Goal: Task Accomplishment & Management: Manage account settings

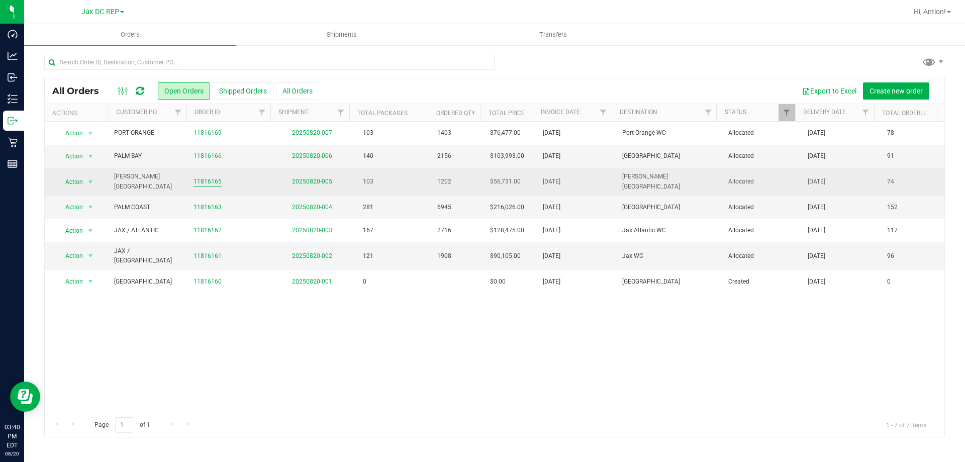
click at [203, 178] on link "11816165" at bounding box center [208, 182] width 28 height 10
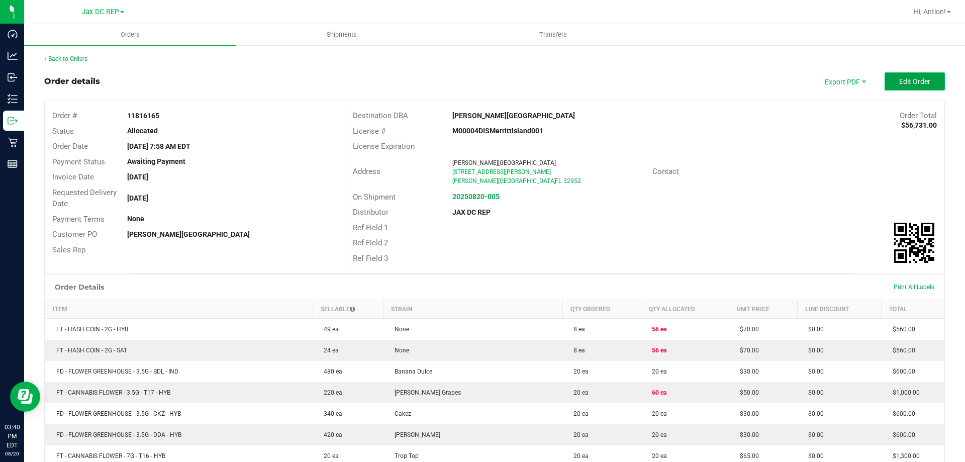
click at [899, 80] on span "Edit Order" at bounding box center [914, 81] width 31 height 8
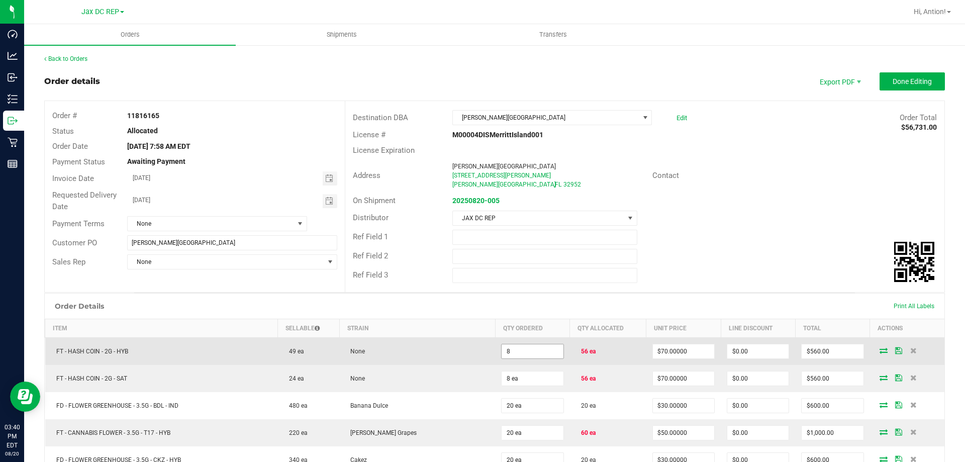
click at [548, 348] on input "8" at bounding box center [532, 351] width 61 height 14
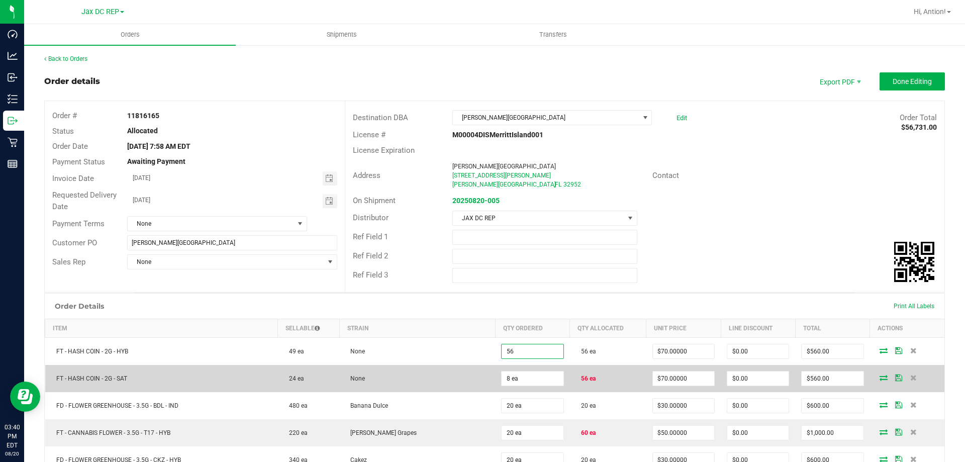
type input "56 ea"
type input "$3,920.00"
click at [442, 366] on td "None" at bounding box center [417, 378] width 156 height 27
click at [544, 382] on input "8" at bounding box center [532, 378] width 61 height 14
type input "56 ea"
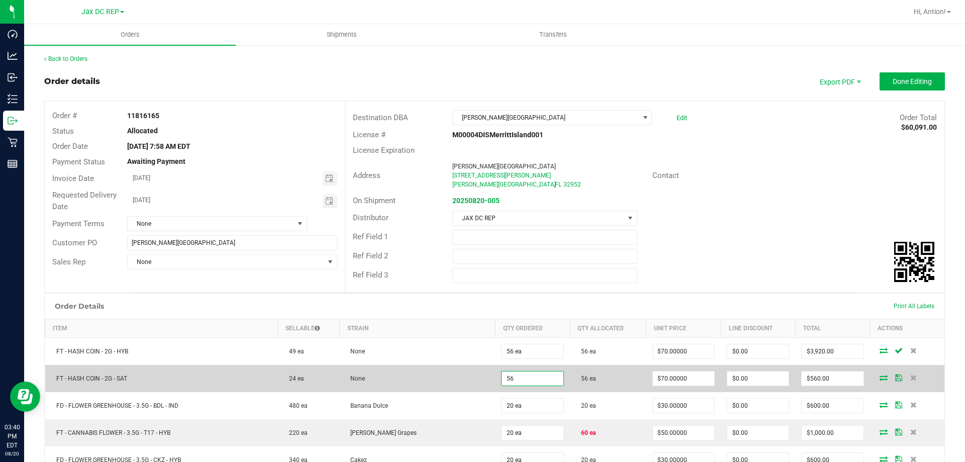
type input "$3,920.00"
click at [461, 369] on td "None" at bounding box center [417, 378] width 156 height 27
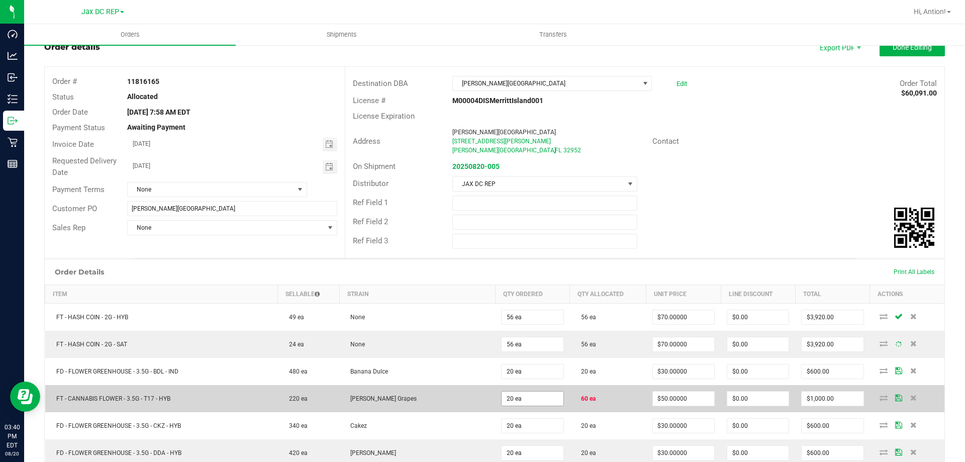
scroll to position [50, 0]
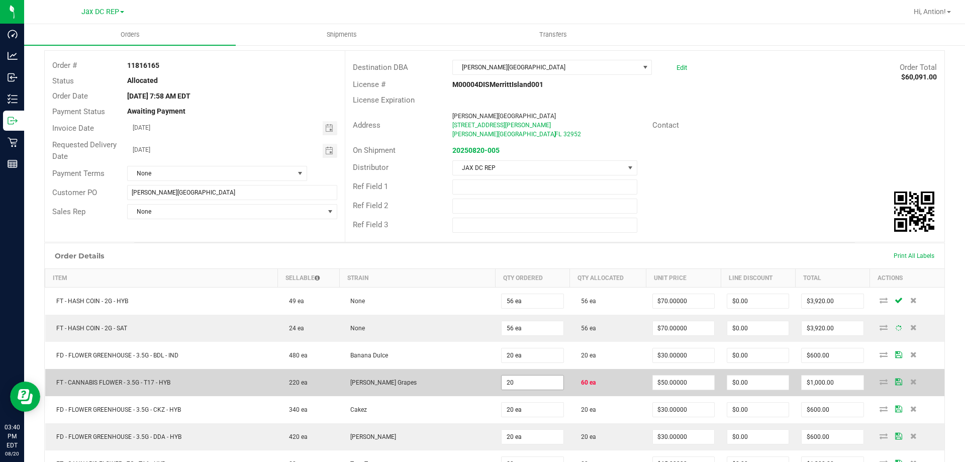
click at [532, 380] on input "20" at bounding box center [532, 383] width 61 height 14
type input "60 ea"
type input "$3,000.00"
click at [439, 374] on td "[PERSON_NAME] Grapes" at bounding box center [417, 382] width 156 height 27
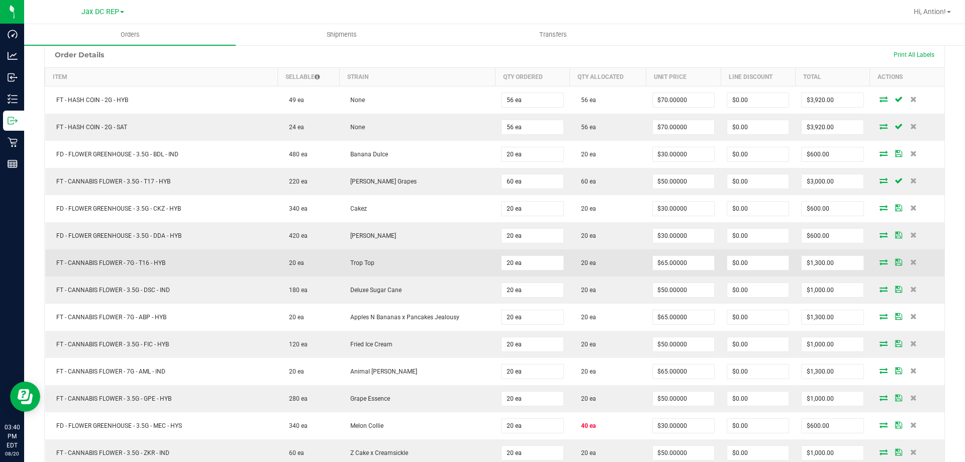
scroll to position [402, 0]
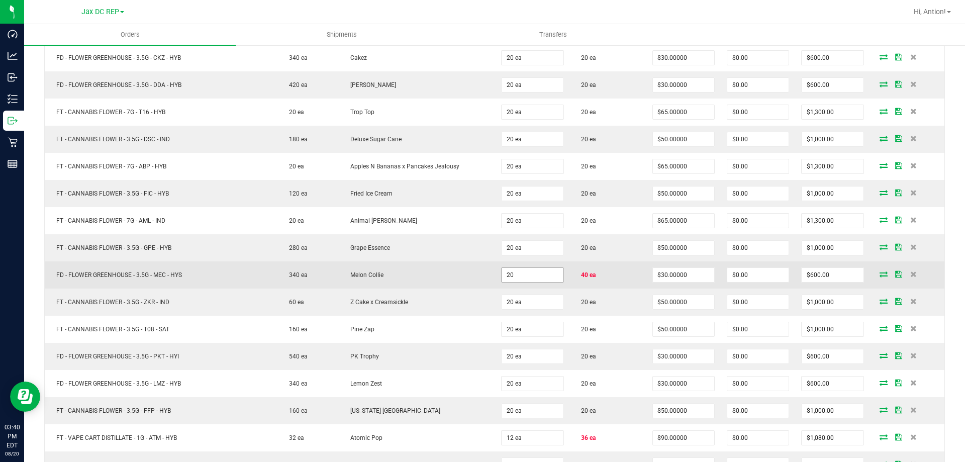
click at [529, 282] on input "20" at bounding box center [532, 275] width 61 height 14
type input "40 ea"
type input "$1,200.00"
click at [456, 281] on td "Melon Collie" at bounding box center [417, 274] width 156 height 27
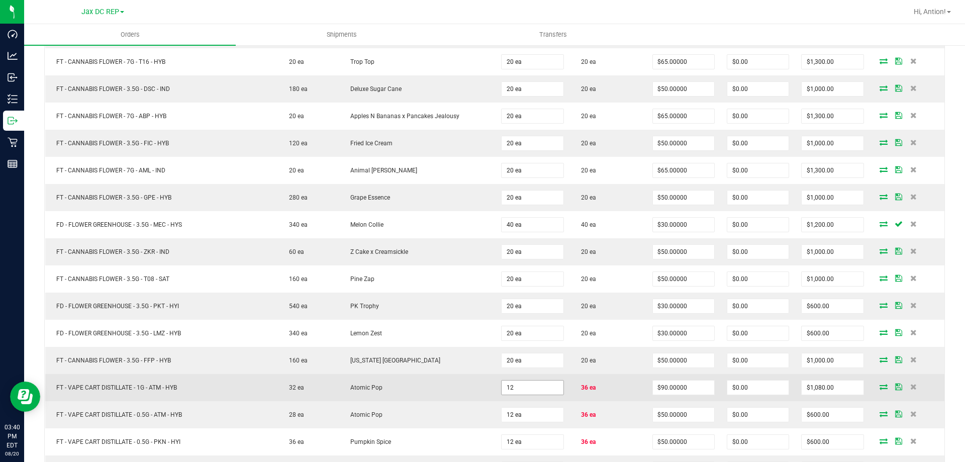
click at [537, 385] on input "12" at bounding box center [532, 388] width 61 height 14
type input "36 ea"
type input "$3,240.00"
click at [424, 380] on td "Atomic Pop" at bounding box center [417, 387] width 156 height 27
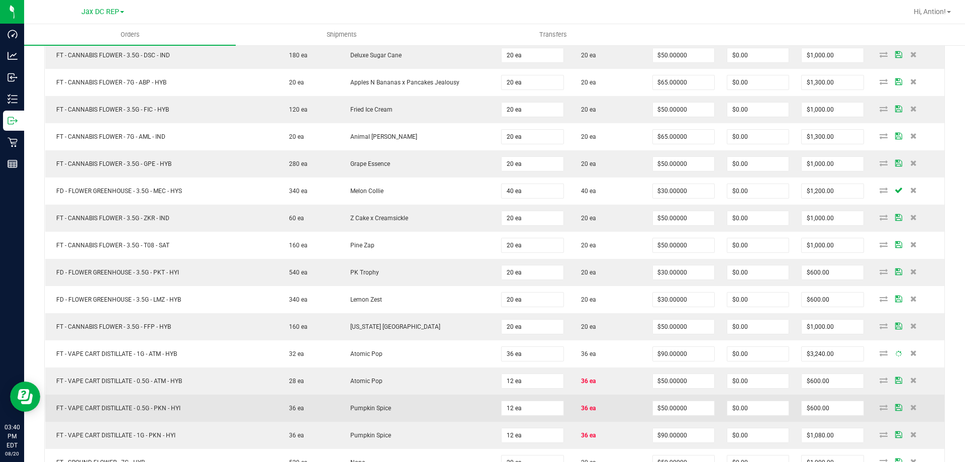
scroll to position [503, 0]
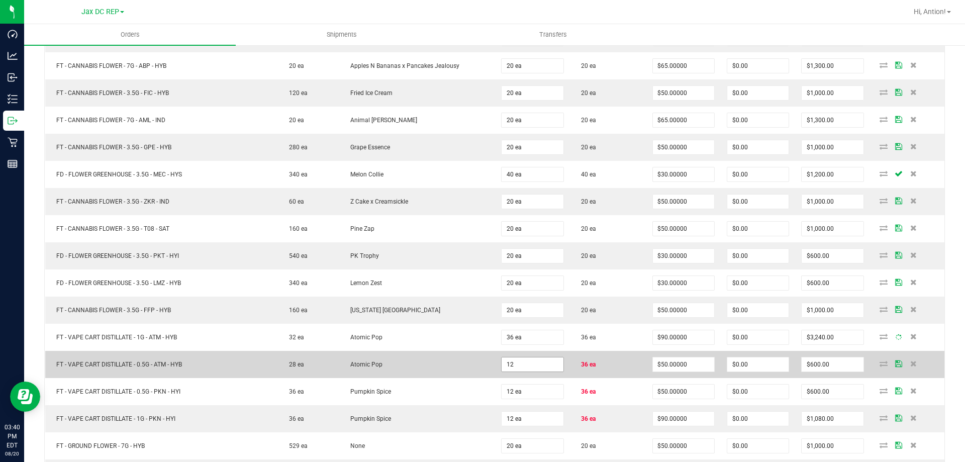
click at [530, 358] on input "12" at bounding box center [532, 364] width 61 height 14
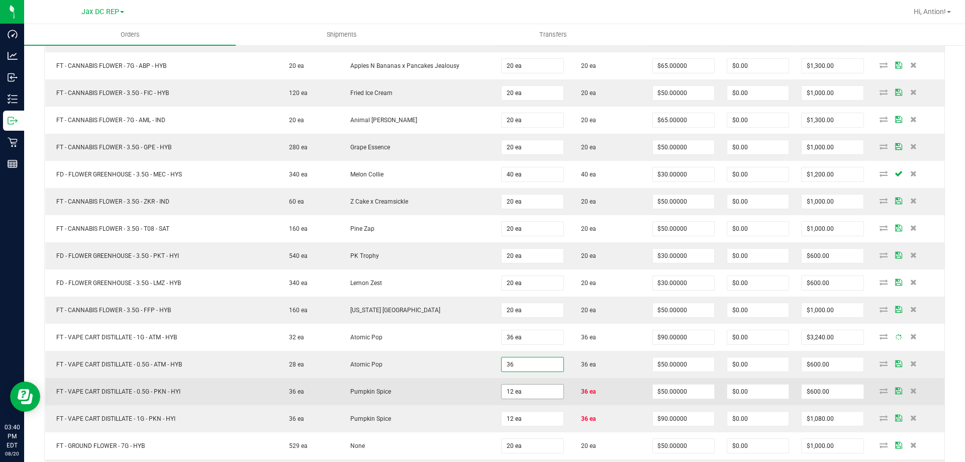
type input "36 ea"
type input "$1,800.00"
click at [517, 397] on input "12" at bounding box center [532, 392] width 61 height 14
type input "36 ea"
type input "$1,800.00"
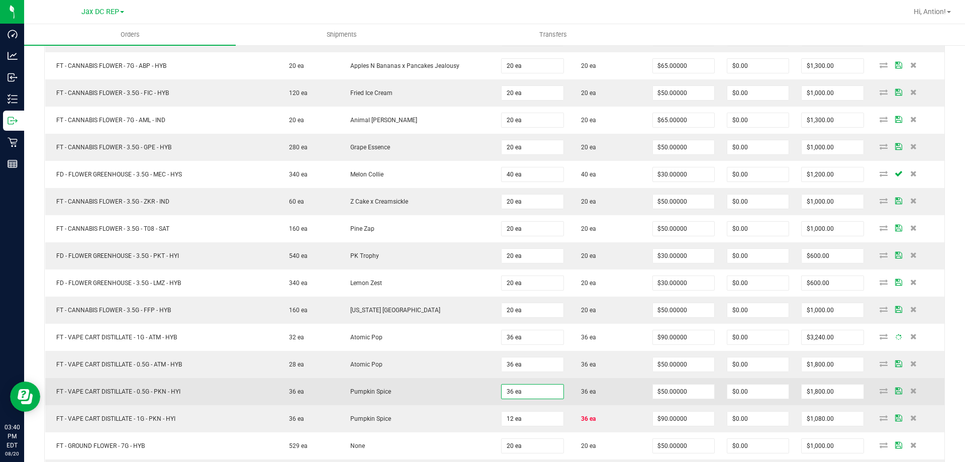
click at [467, 383] on td "Pumpkin Spice" at bounding box center [417, 391] width 156 height 27
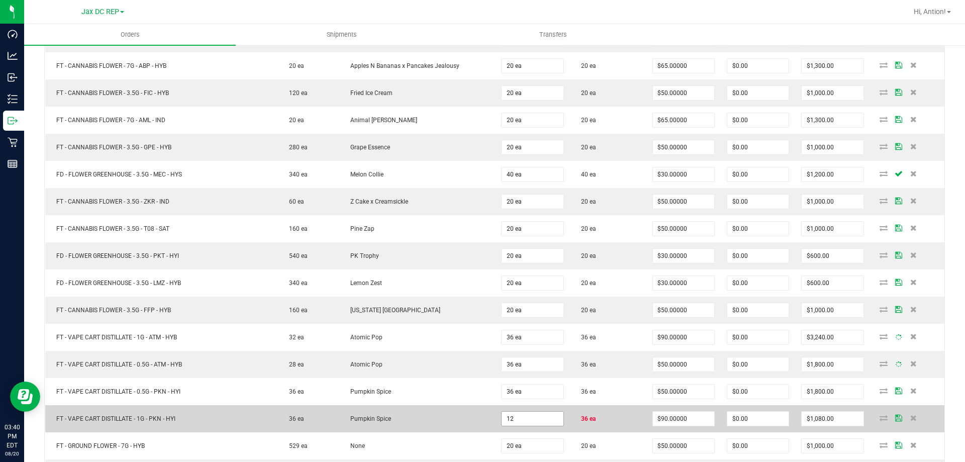
click at [551, 414] on input "12" at bounding box center [532, 419] width 61 height 14
type input "36 ea"
type input "$3,240.00"
click at [460, 407] on td "Pumpkin Spice" at bounding box center [417, 418] width 156 height 27
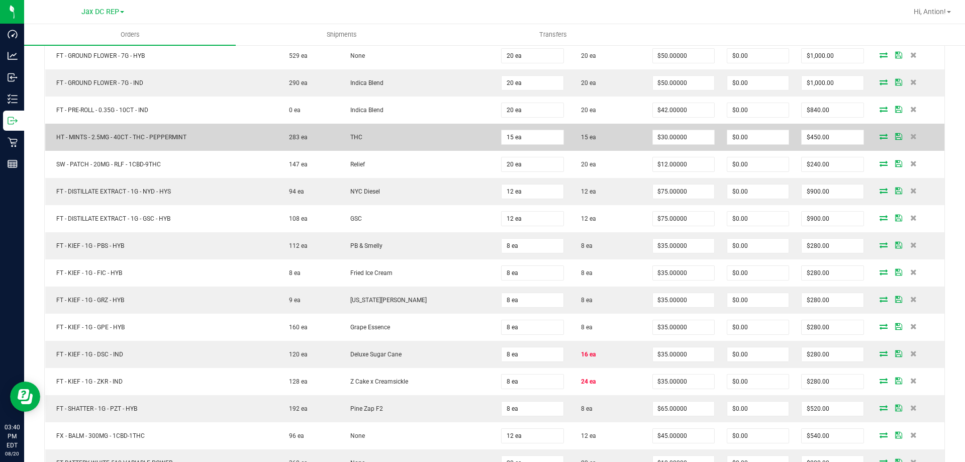
scroll to position [955, 0]
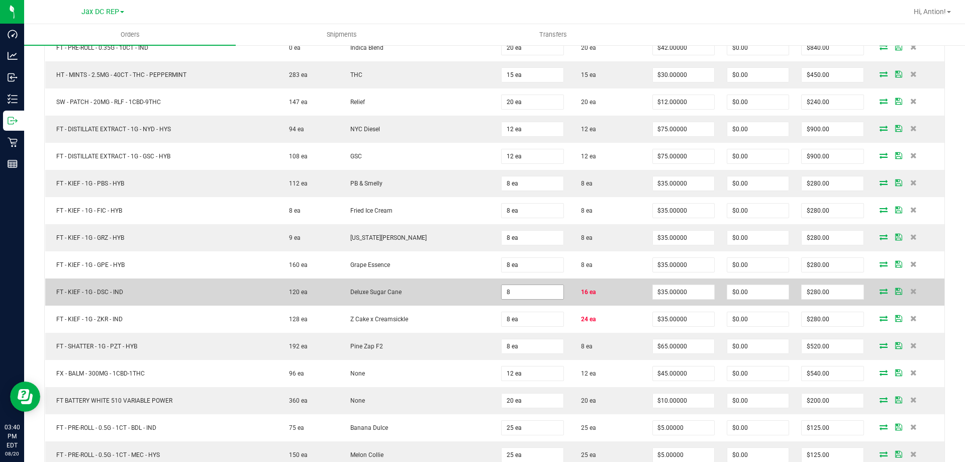
click at [533, 292] on input "8" at bounding box center [532, 292] width 61 height 14
type input "16 ea"
type input "$560.00"
click at [442, 297] on td "Deluxe Sugar Cane" at bounding box center [417, 291] width 156 height 27
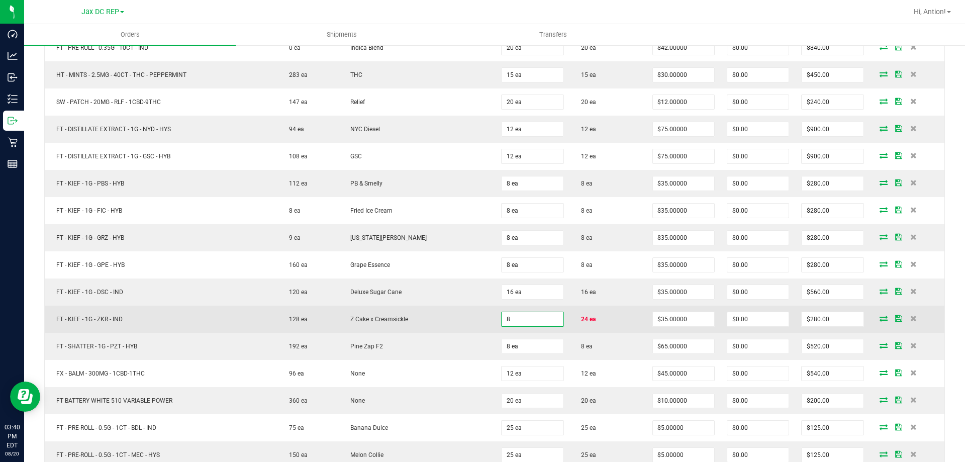
click at [504, 324] on input "8" at bounding box center [532, 319] width 61 height 14
type input "24 ea"
type input "$840.00"
click at [467, 320] on td "Z Cake x Creamsickle" at bounding box center [417, 319] width 156 height 27
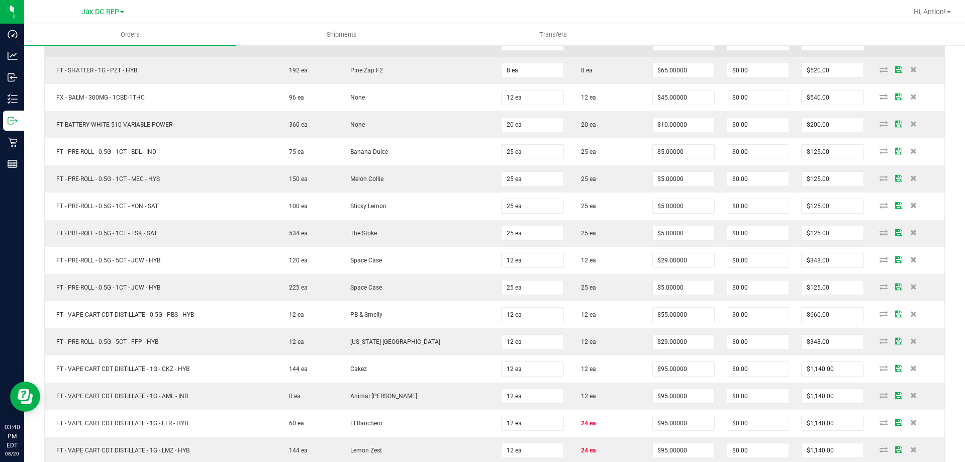
scroll to position [1307, 0]
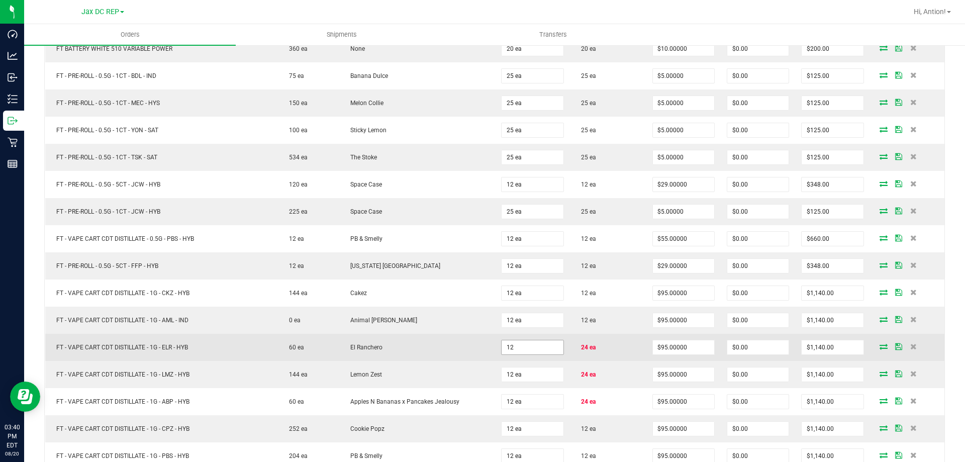
click at [538, 350] on input "12" at bounding box center [532, 347] width 61 height 14
type input "24 ea"
type input "$2,280.00"
click at [450, 344] on td "El Ranchero" at bounding box center [417, 347] width 156 height 27
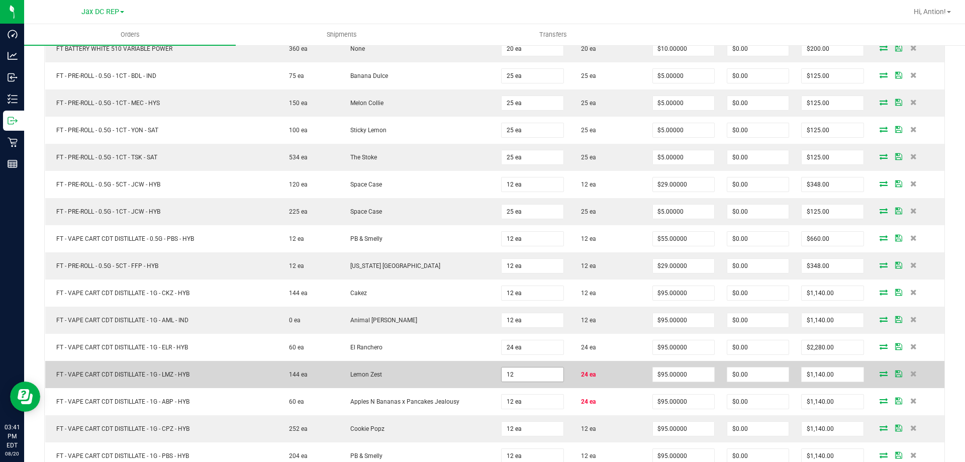
click at [522, 379] on input "12" at bounding box center [532, 374] width 61 height 14
type input "24 ea"
type input "$2,280.00"
click at [446, 361] on td "Lemon Zest" at bounding box center [417, 374] width 156 height 27
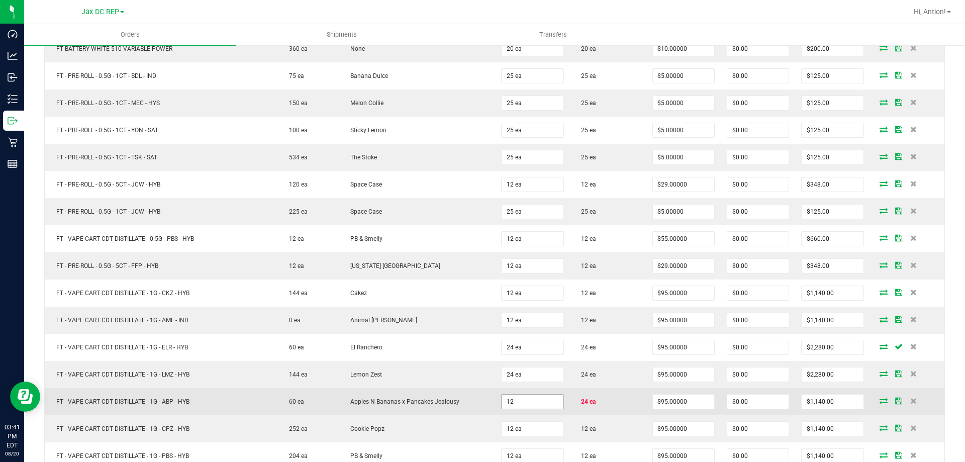
click at [541, 400] on input "12" at bounding box center [532, 402] width 61 height 14
type input "24 ea"
type input "$2,280.00"
click at [438, 393] on td "Apples N Bananas x Pancakes Jealousy" at bounding box center [417, 401] width 156 height 27
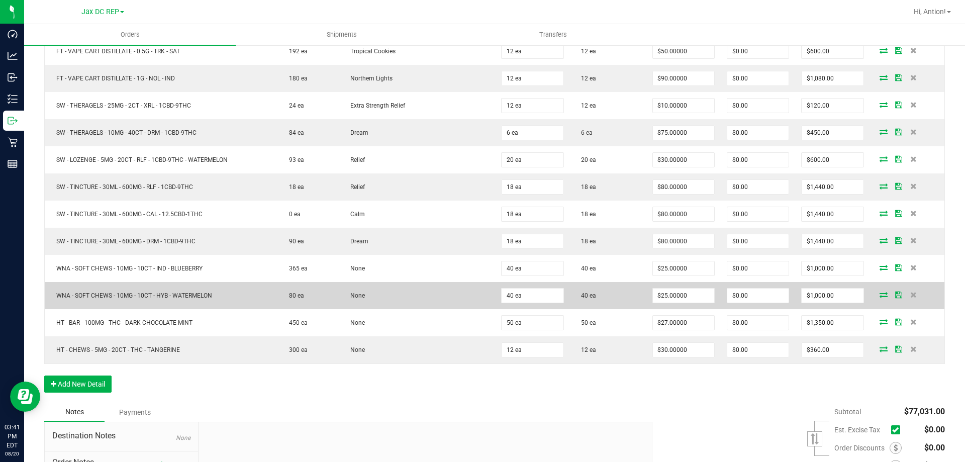
scroll to position [2061, 0]
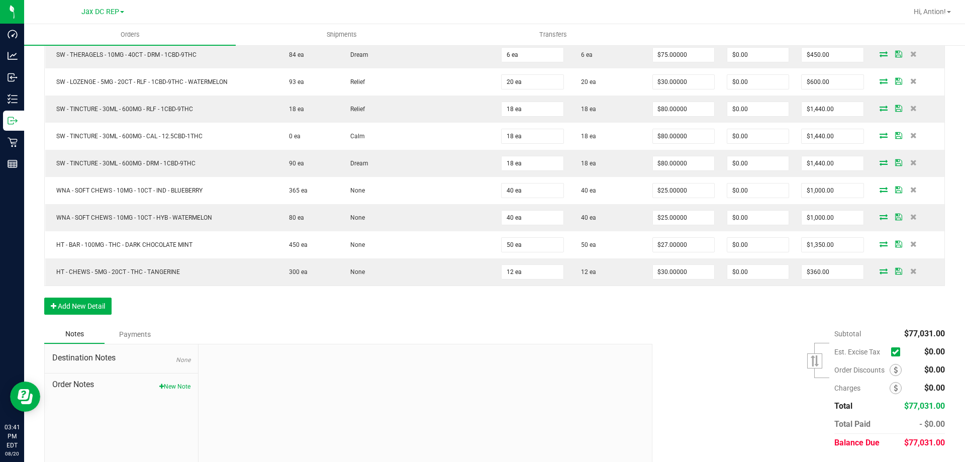
click at [472, 328] on div "Notes Payments" at bounding box center [344, 334] width 601 height 19
click at [106, 306] on button "Add New Detail" at bounding box center [77, 306] width 67 height 17
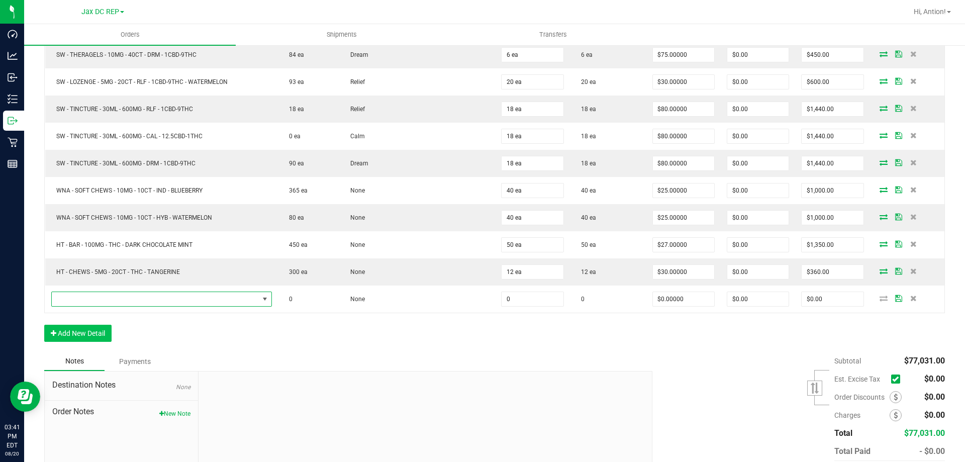
click at [96, 297] on span "NO DATA FOUND" at bounding box center [155, 299] width 207 height 14
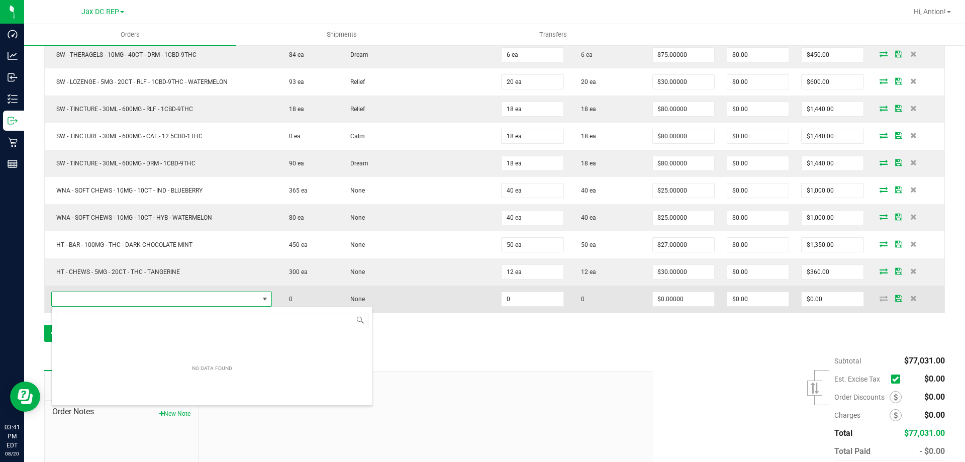
type input "SW MED UNI White Cannabis Leaf Black Premium T-Shirt"
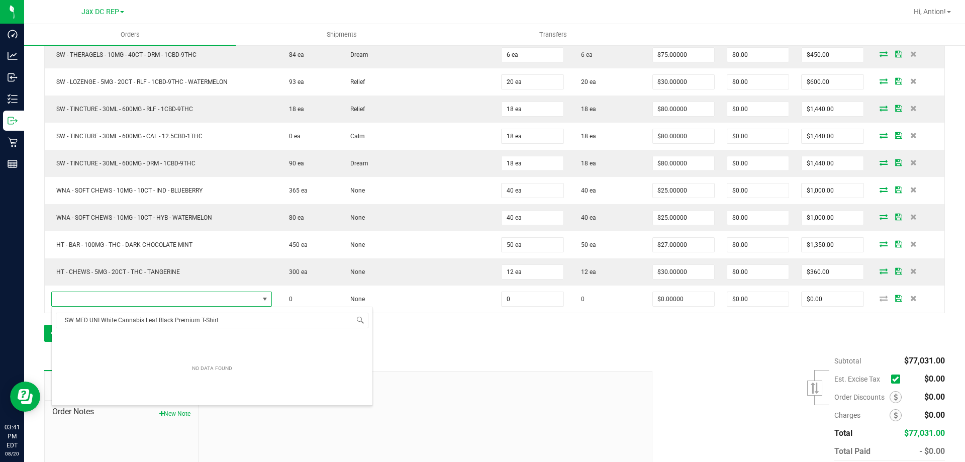
scroll to position [15, 218]
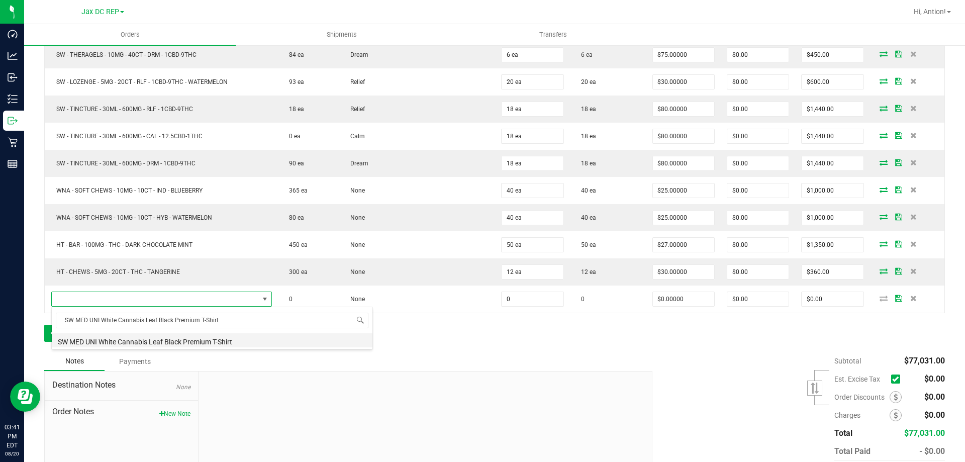
click at [261, 343] on li "SW MED UNI White Cannabis Leaf Black Premium T-Shirt" at bounding box center [212, 340] width 321 height 14
type input "0 ea"
type input "$10.45000"
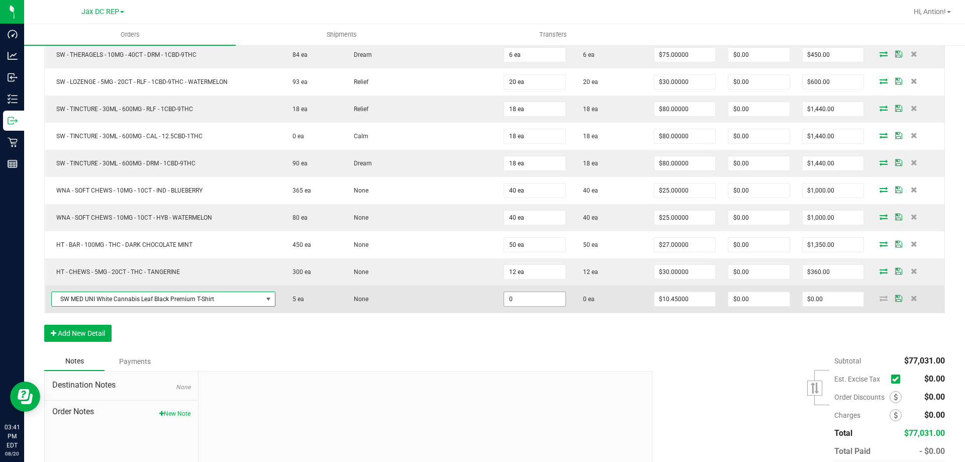
click at [557, 301] on input "0" at bounding box center [534, 299] width 61 height 14
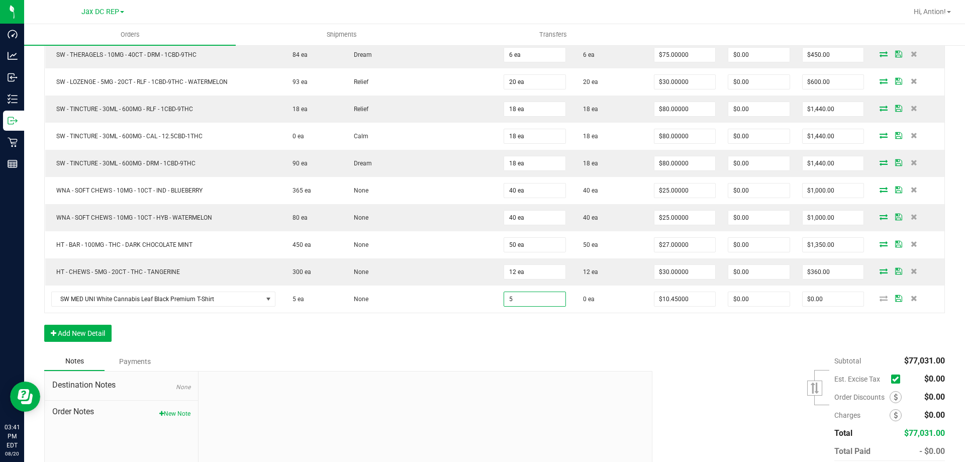
type input "5 ea"
type input "$52.25"
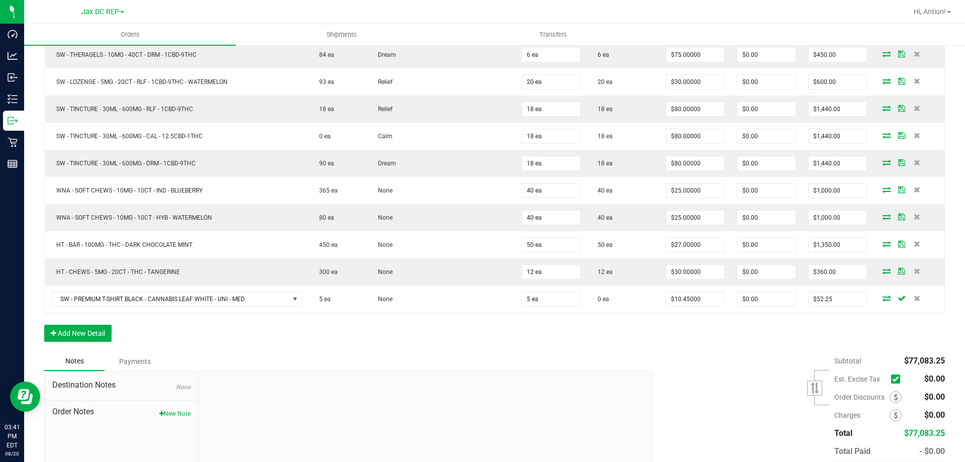
click at [883, 298] on icon at bounding box center [887, 298] width 8 height 6
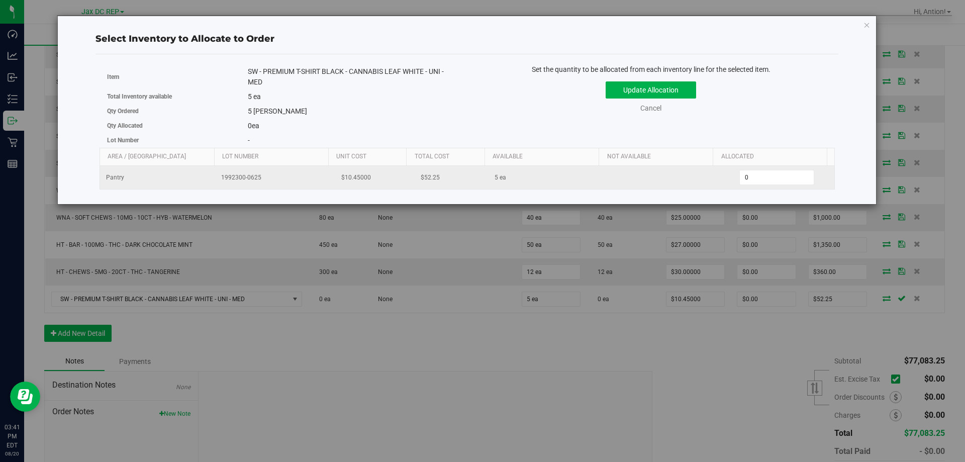
click at [771, 168] on td "0 0" at bounding box center [776, 177] width 115 height 23
click at [771, 170] on span "0 0" at bounding box center [776, 177] width 75 height 15
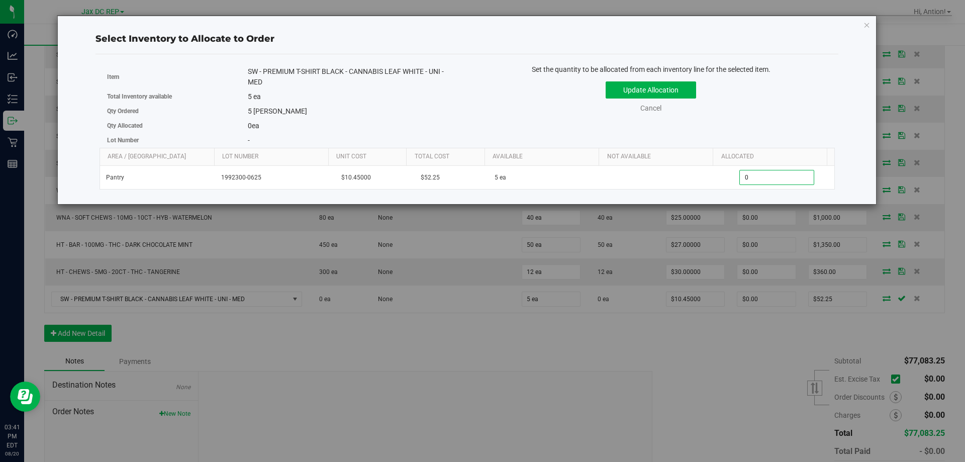
type input "05"
type input "5"
click at [649, 88] on button "Update Allocation" at bounding box center [651, 89] width 90 height 17
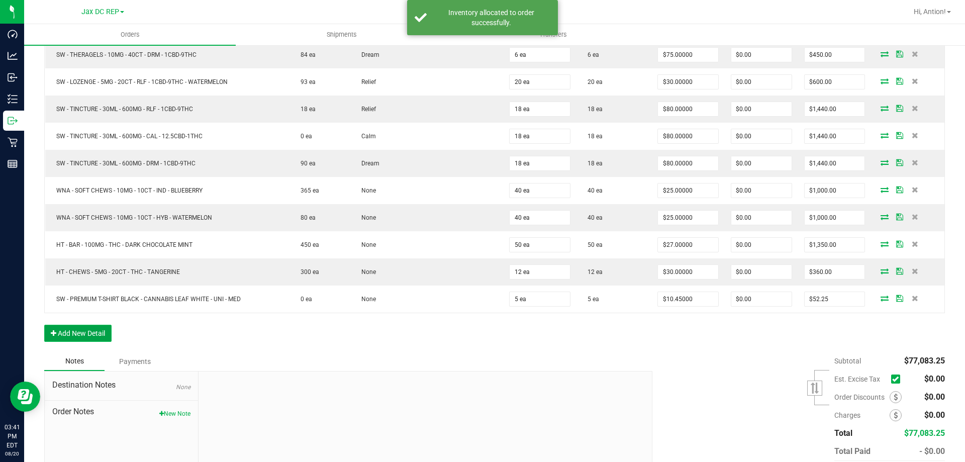
click at [92, 331] on button "Add New Detail" at bounding box center [77, 333] width 67 height 17
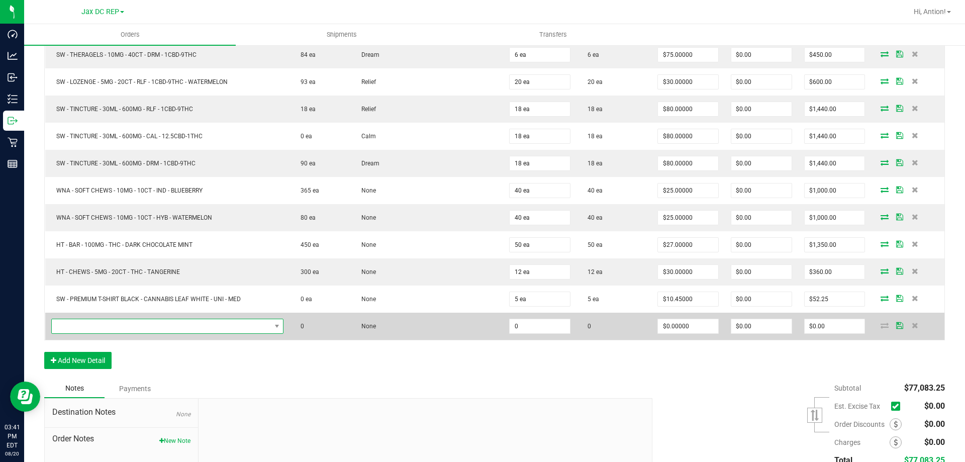
click at [162, 325] on span "NO DATA FOUND" at bounding box center [161, 326] width 219 height 14
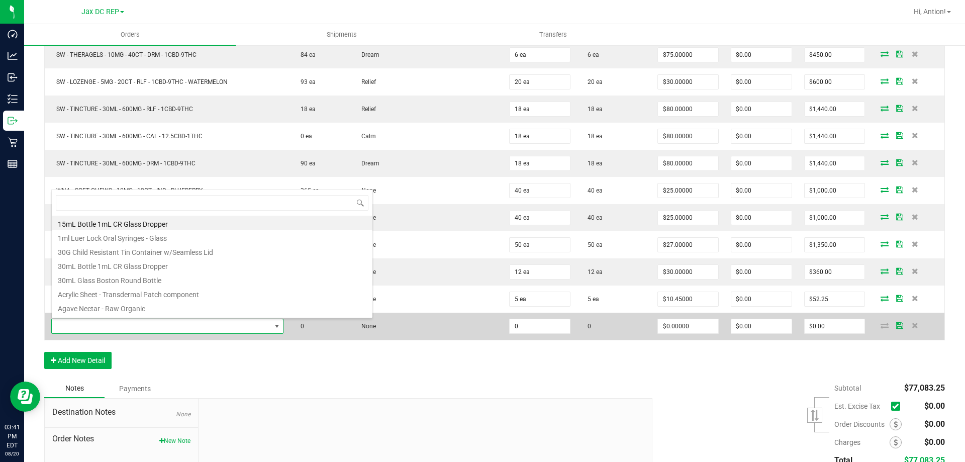
scroll to position [15, 229]
type input "SW LRG UNI White Cannabis Leaf Black Premium T-Shirt"
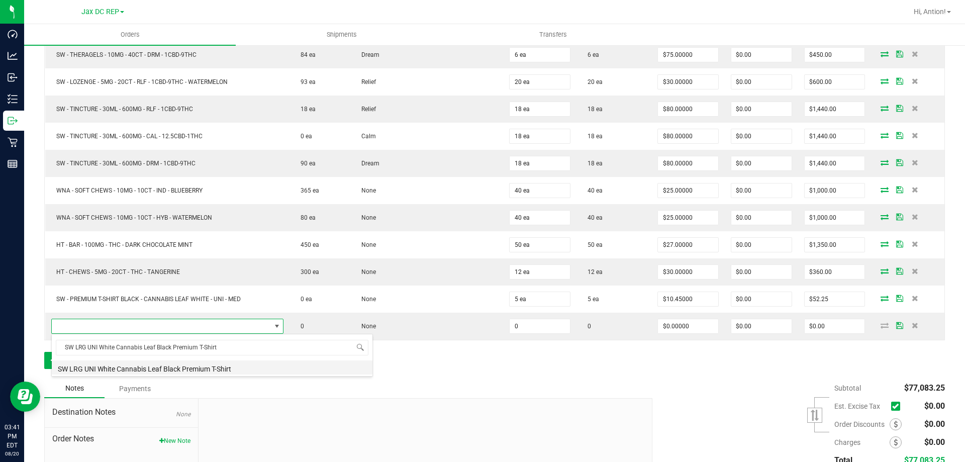
click at [183, 373] on li "SW LRG UNI White Cannabis Leaf Black Premium T-Shirt" at bounding box center [212, 367] width 321 height 14
type input "0 ea"
type input "$10.45000"
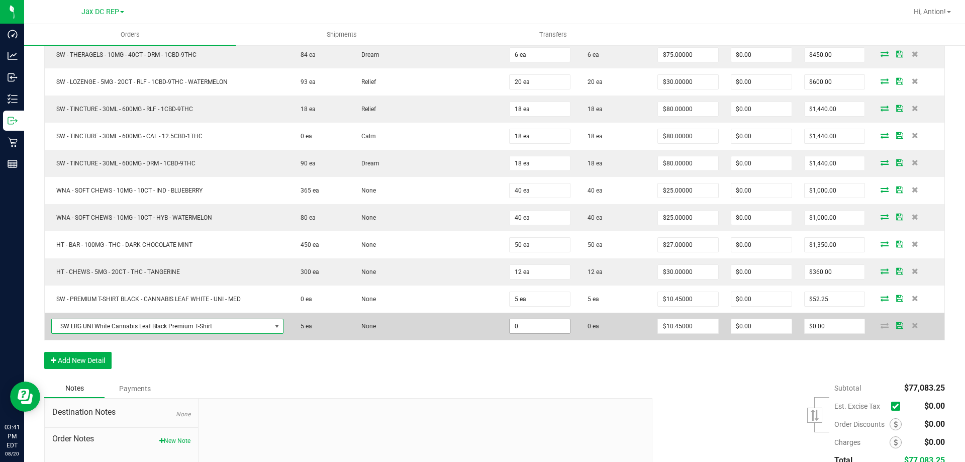
click at [541, 325] on input "0" at bounding box center [540, 326] width 60 height 14
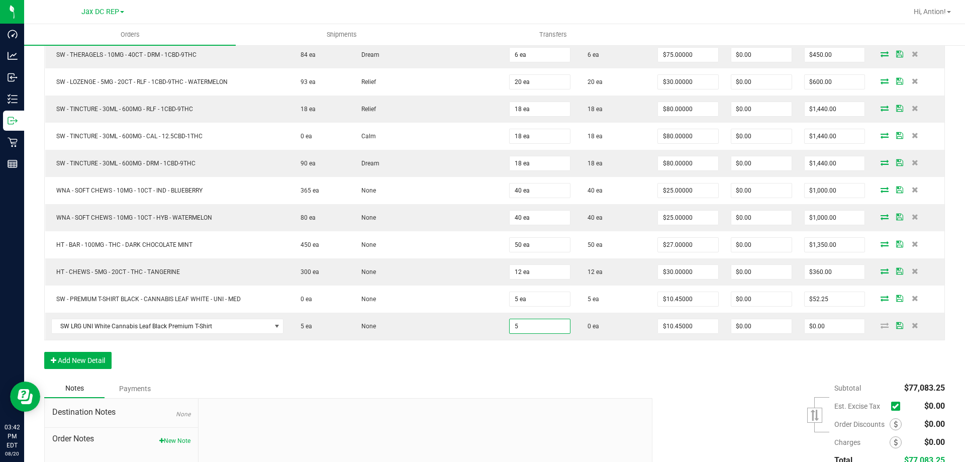
type input "5 ea"
type input "$52.25"
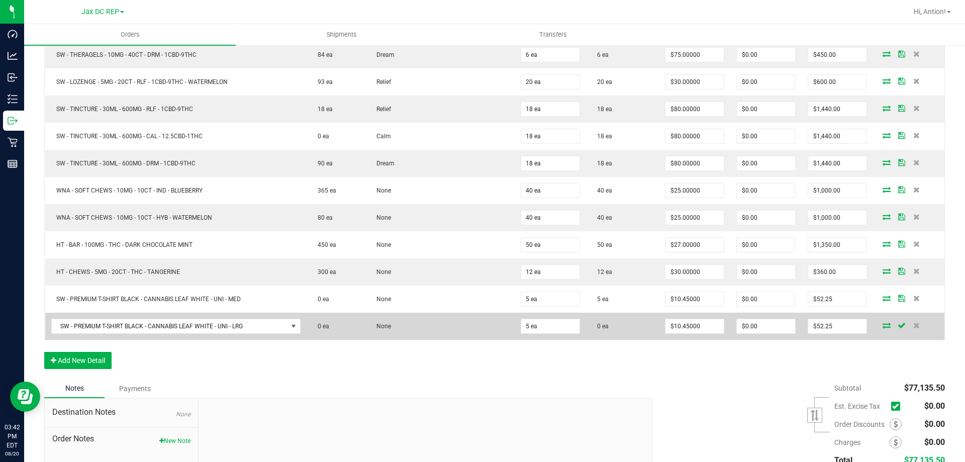
click at [883, 324] on icon at bounding box center [887, 325] width 8 height 6
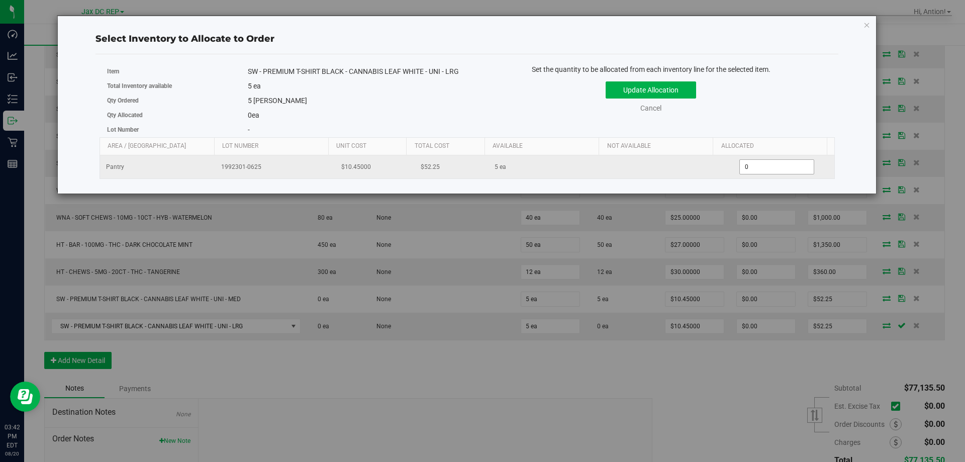
click at [767, 174] on span "0 0" at bounding box center [776, 166] width 75 height 15
type input "05"
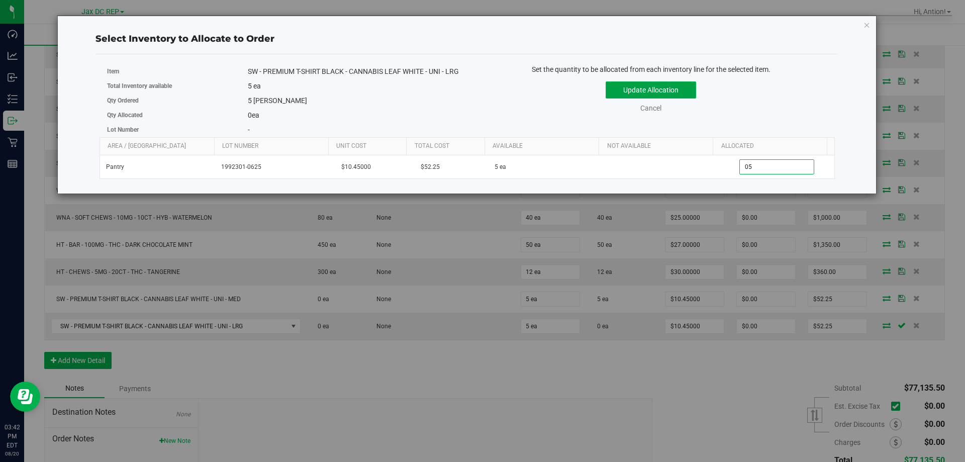
type input "5"
click at [662, 83] on button "Update Allocation" at bounding box center [651, 89] width 90 height 17
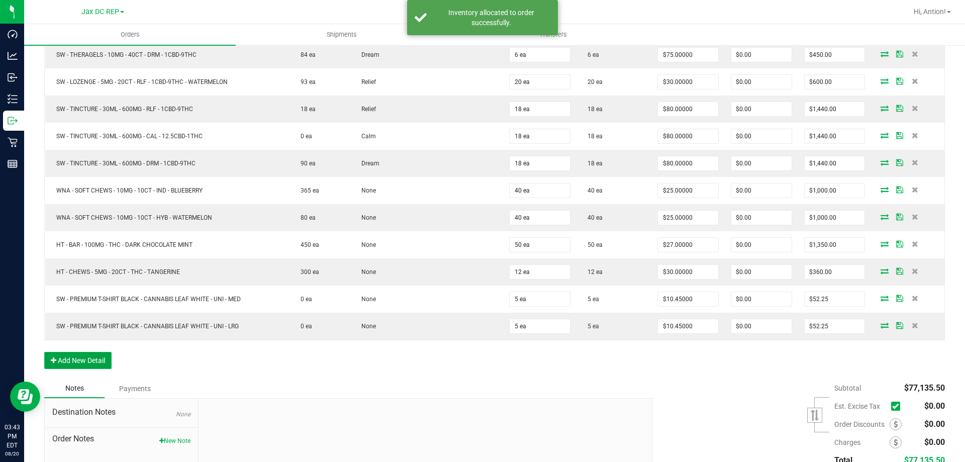
click at [76, 357] on button "Add New Detail" at bounding box center [77, 360] width 67 height 17
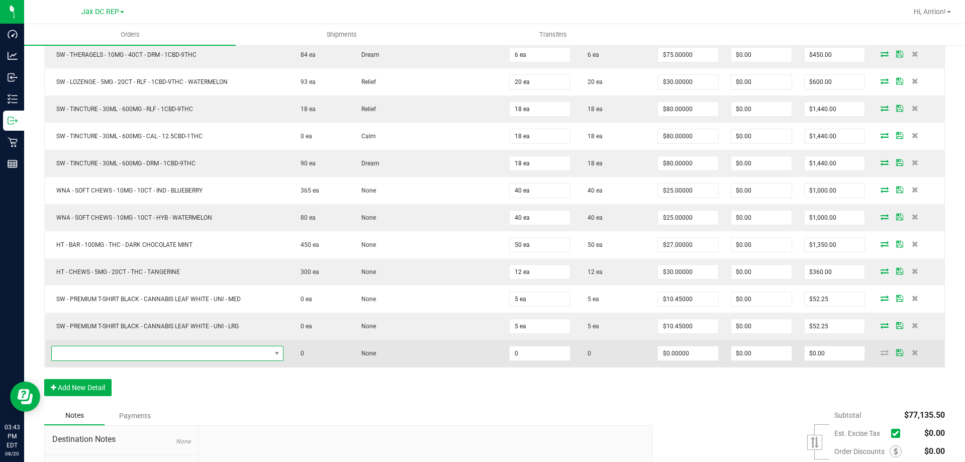
click at [129, 353] on span "NO DATA FOUND" at bounding box center [161, 353] width 219 height 14
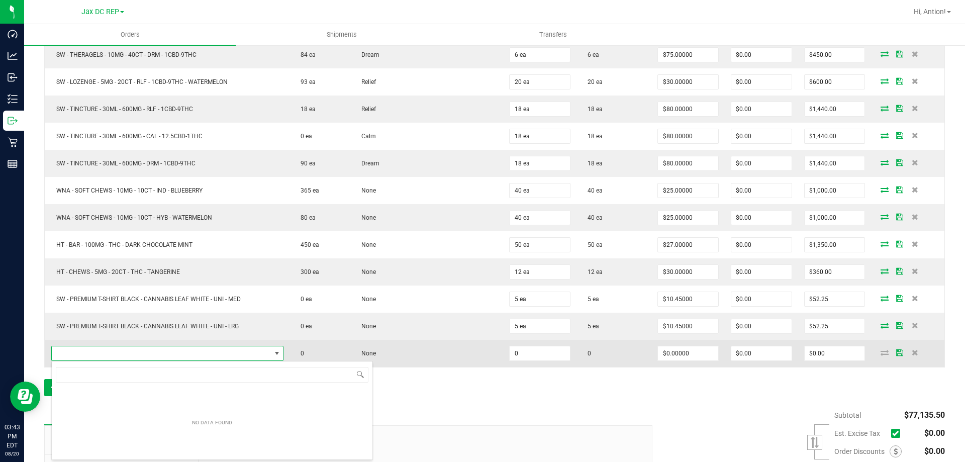
scroll to position [15, 231]
type input "SW XLG UNI White Cannabis Leaf Black Premium T-Shirt"
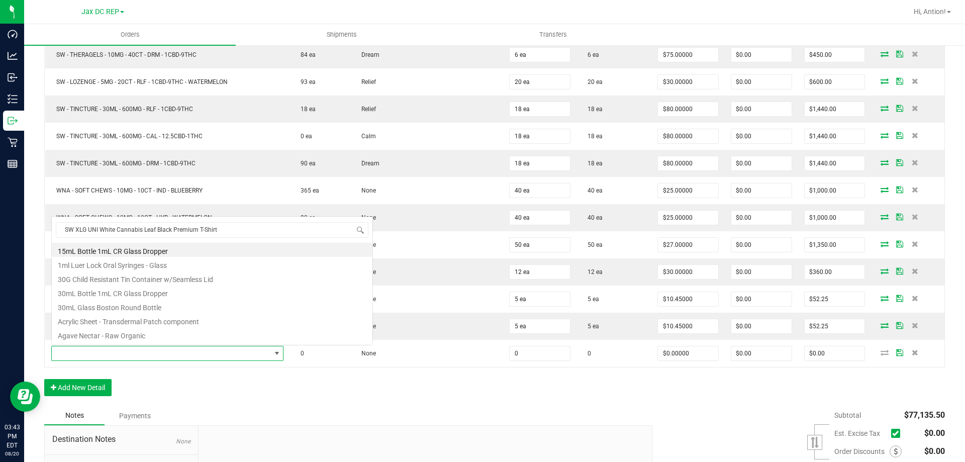
scroll to position [15, 229]
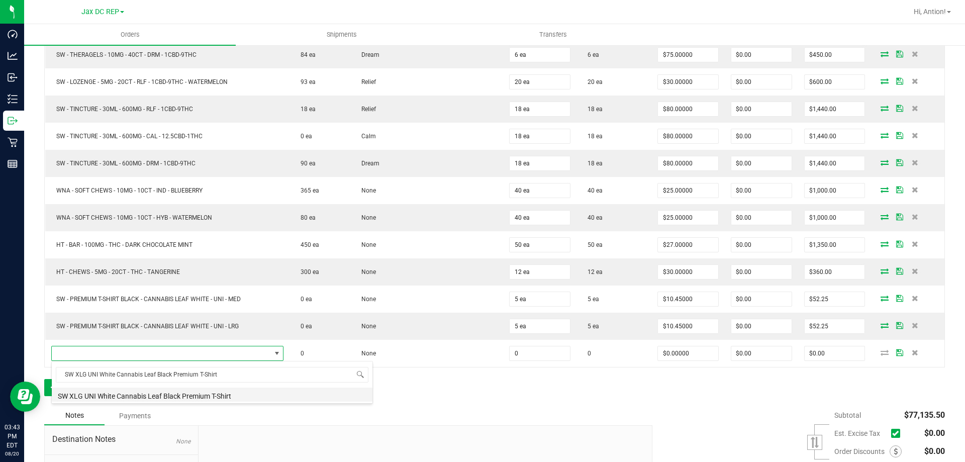
click at [139, 398] on li "SW XLG UNI White Cannabis Leaf Black Premium T-Shirt" at bounding box center [212, 395] width 321 height 14
type input "0 ea"
type input "$10.45000"
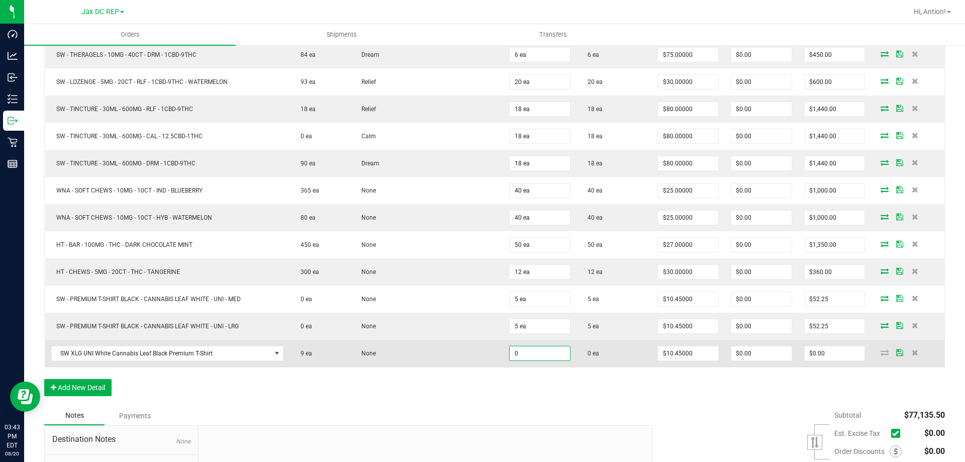
click at [541, 355] on input "0" at bounding box center [540, 353] width 60 height 14
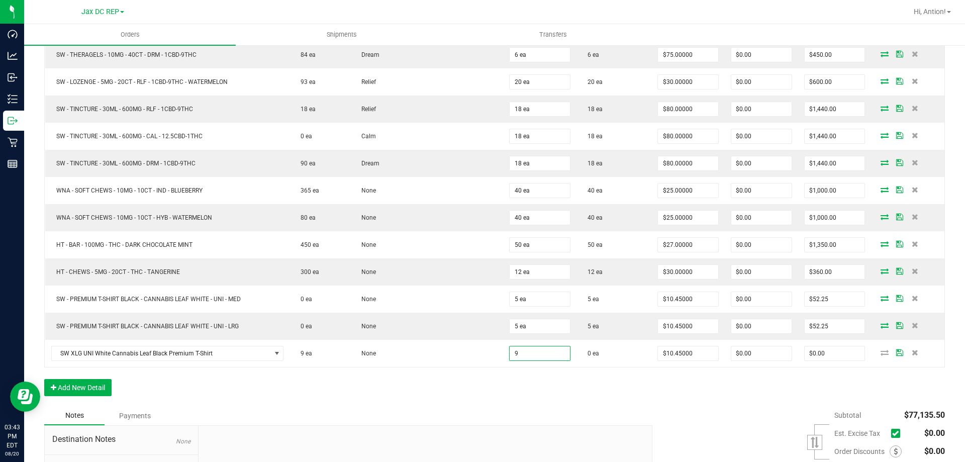
type input "9 ea"
type input "$94.05"
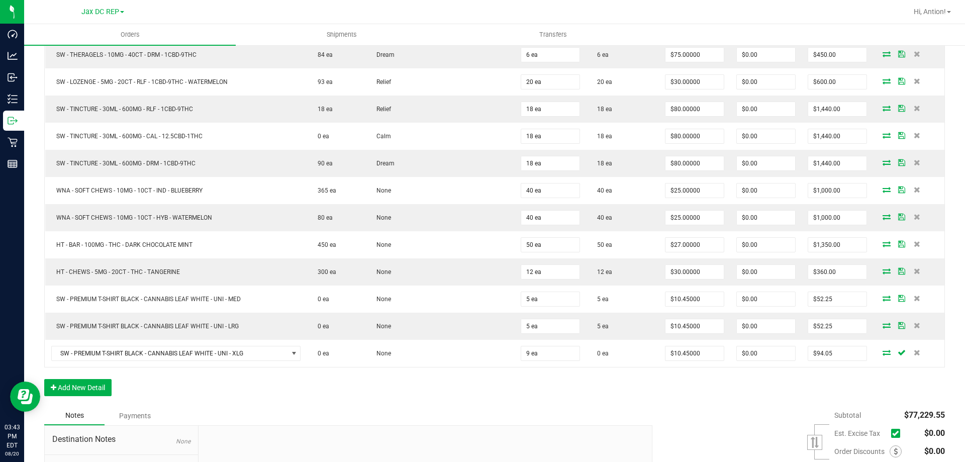
click at [883, 351] on icon at bounding box center [887, 352] width 8 height 6
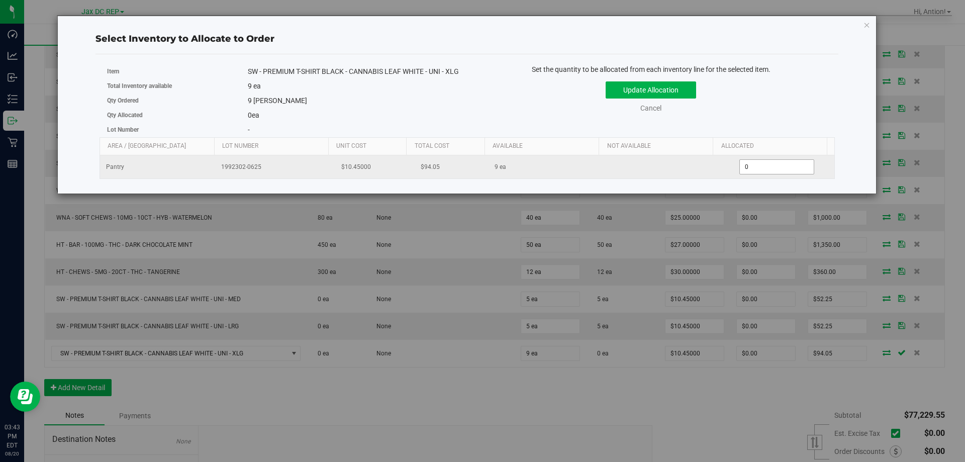
click at [769, 174] on span "0 0" at bounding box center [776, 166] width 75 height 15
type input "09"
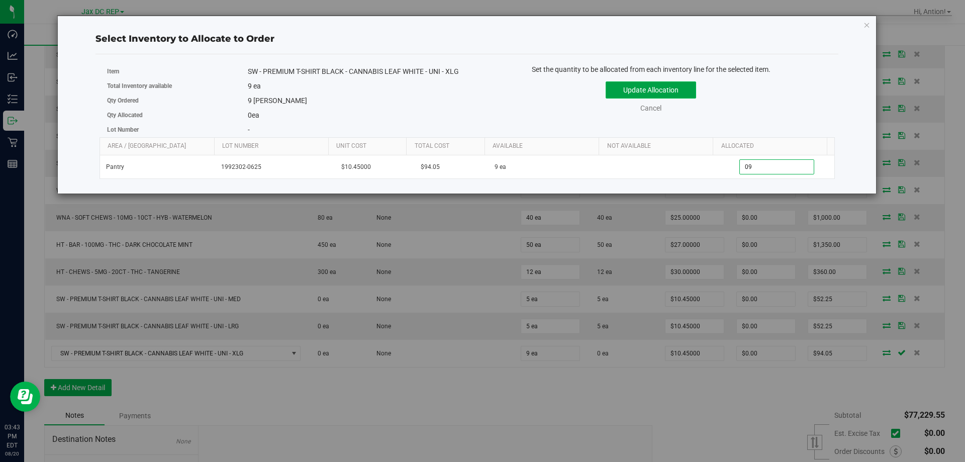
type input "9"
click at [661, 89] on button "Update Allocation" at bounding box center [651, 89] width 90 height 17
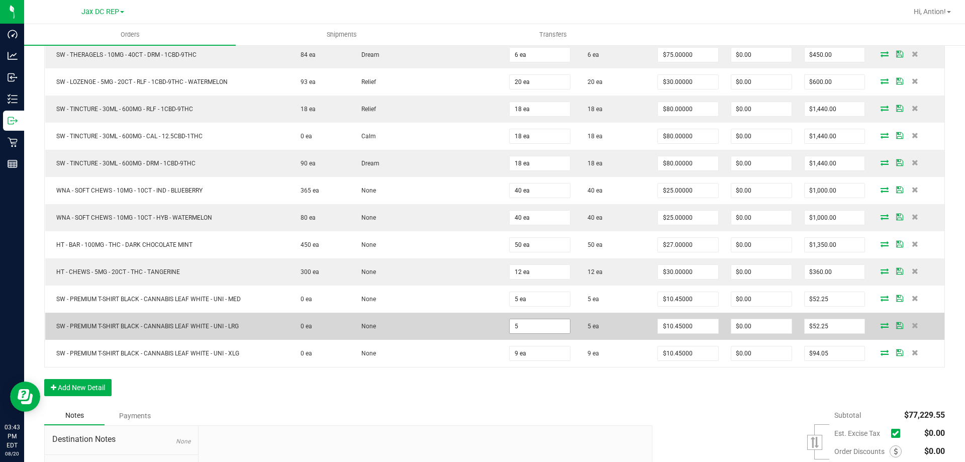
click at [522, 328] on input "5" at bounding box center [540, 326] width 60 height 14
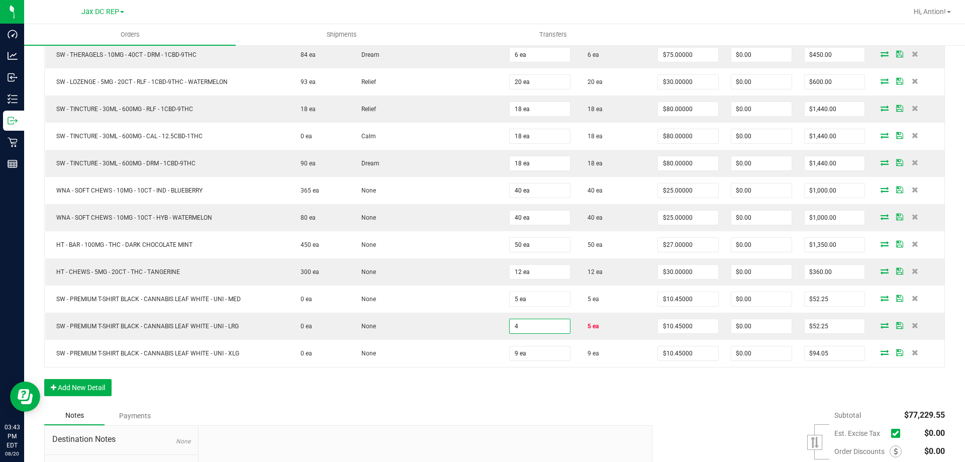
type input "4 ea"
type input "$41.80"
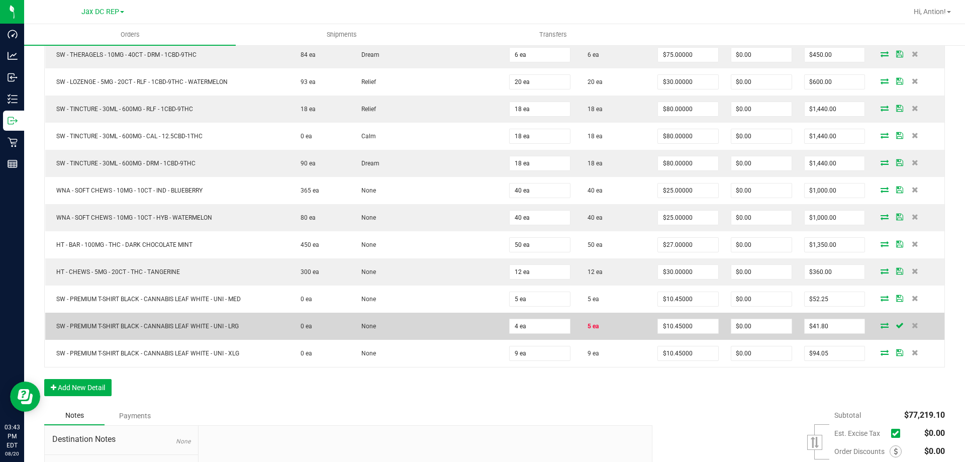
click at [881, 326] on icon at bounding box center [885, 325] width 8 height 6
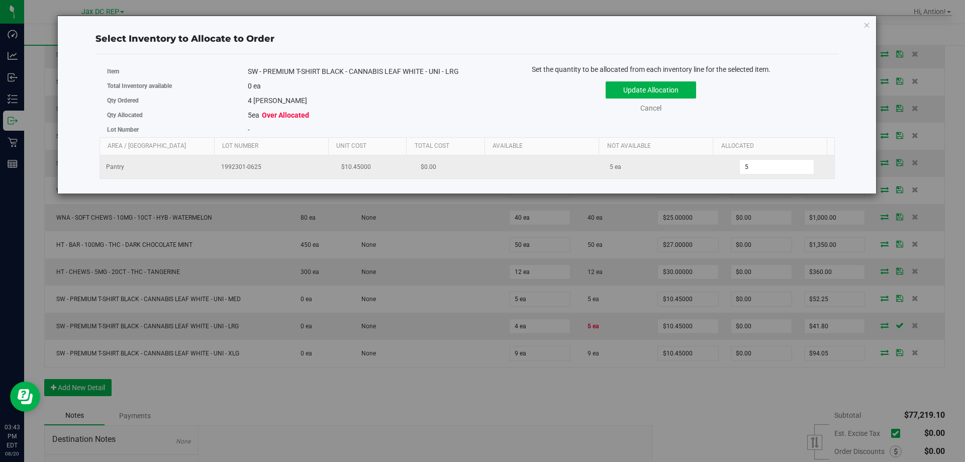
click at [767, 178] on td "5 5" at bounding box center [776, 166] width 115 height 23
click at [760, 174] on span "5 5" at bounding box center [776, 166] width 75 height 15
type input "4"
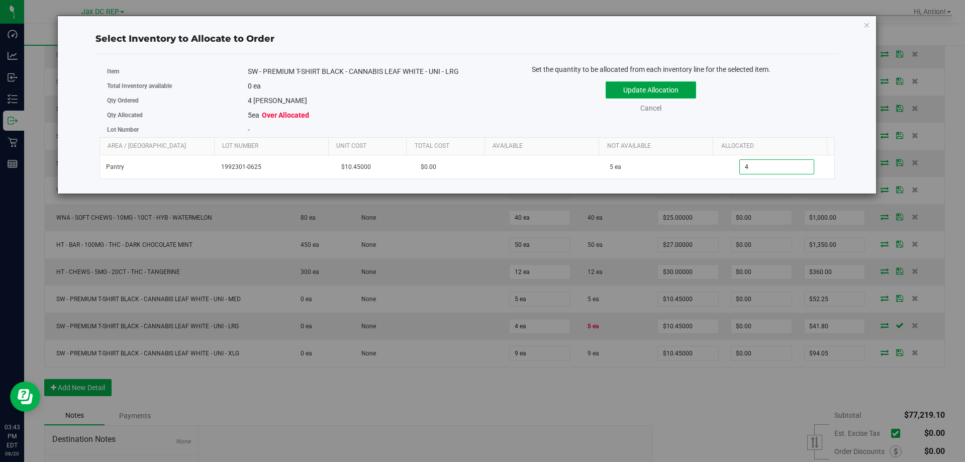
type input "4"
click at [643, 89] on button "Update Allocation" at bounding box center [651, 89] width 90 height 17
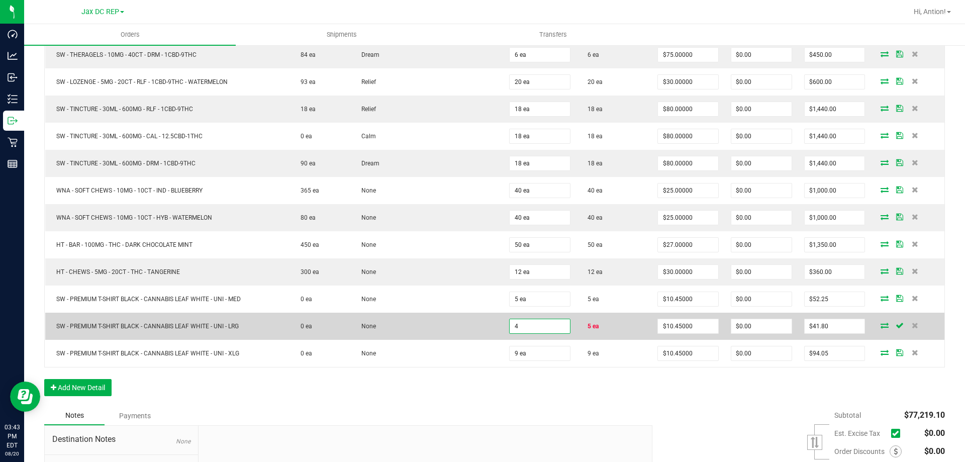
click at [542, 331] on input "4" at bounding box center [540, 326] width 60 height 14
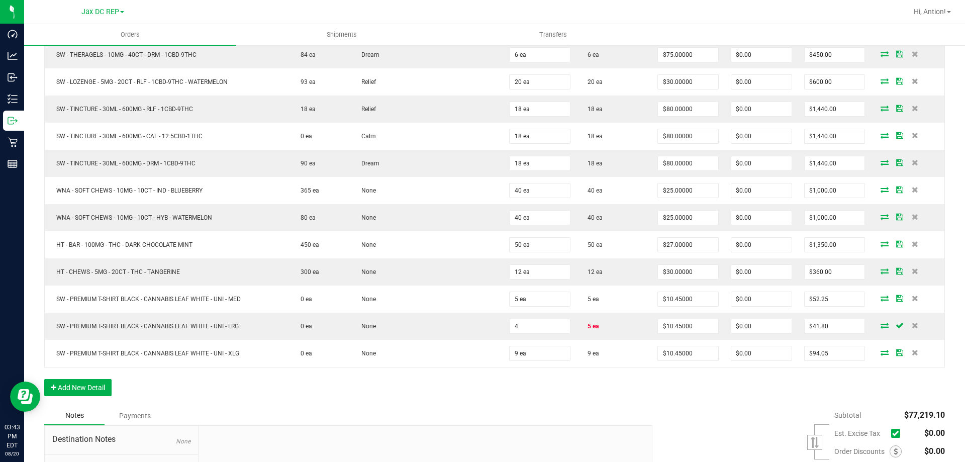
type input "4 ea"
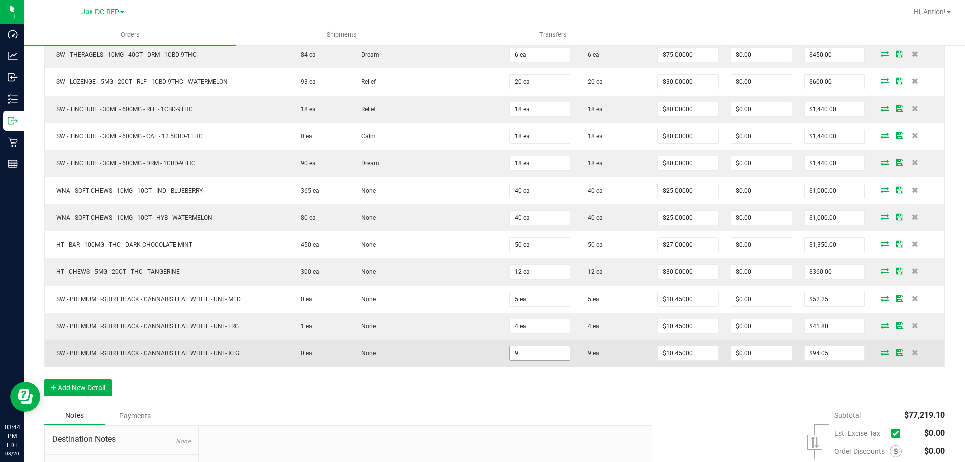
click at [541, 358] on input "9" at bounding box center [540, 353] width 60 height 14
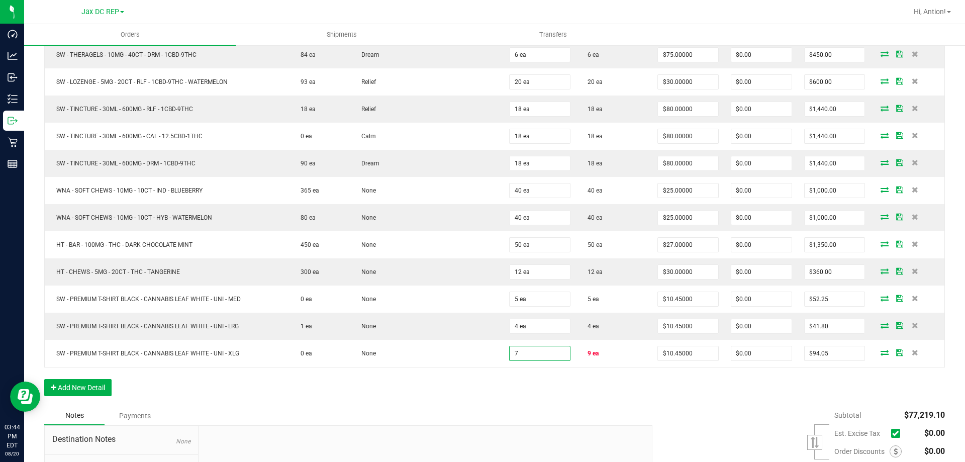
type input "7 ea"
type input "$73.15"
click at [692, 428] on div "Subtotal $77,219.10 Est. Excise Tax" at bounding box center [795, 469] width 300 height 127
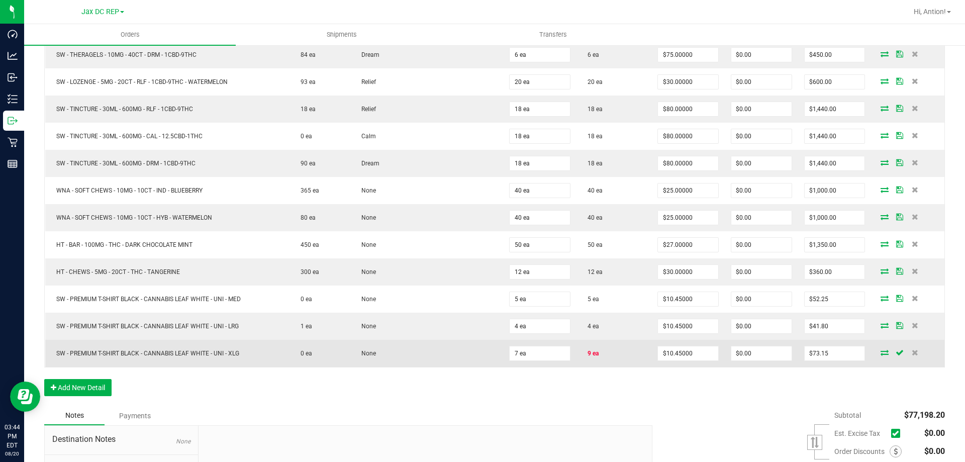
click at [881, 354] on icon at bounding box center [885, 352] width 8 height 6
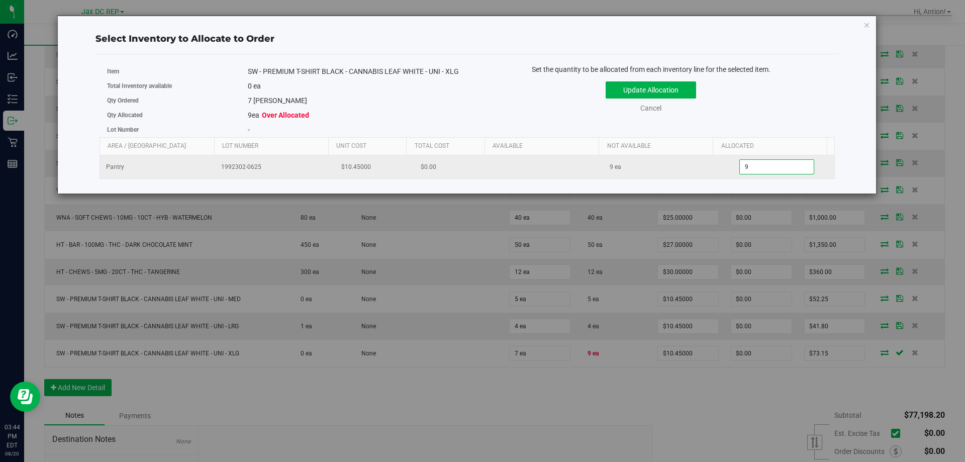
click at [751, 174] on span "9 9" at bounding box center [776, 166] width 75 height 15
type input "7"
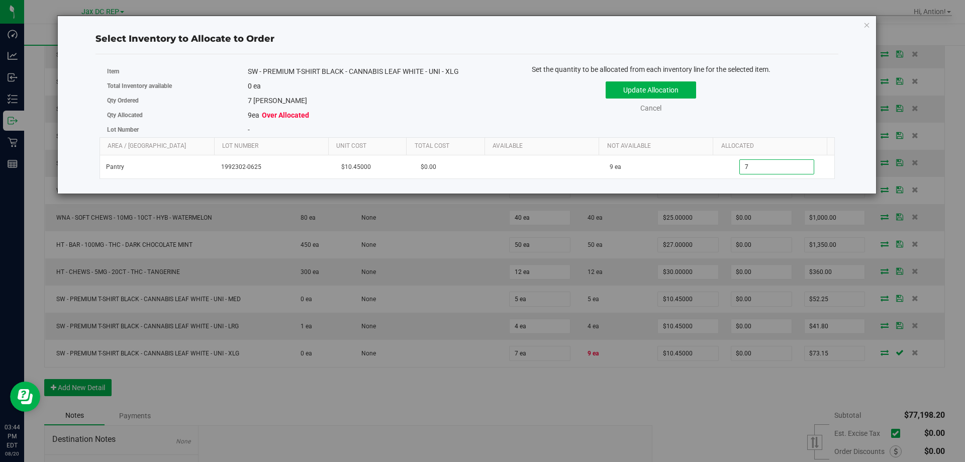
type input "7"
click at [658, 74] on div "Set the quantity to be allocated from each inventory line for the selected item." at bounding box center [651, 69] width 353 height 11
click at [653, 85] on button "Update Allocation" at bounding box center [651, 89] width 90 height 17
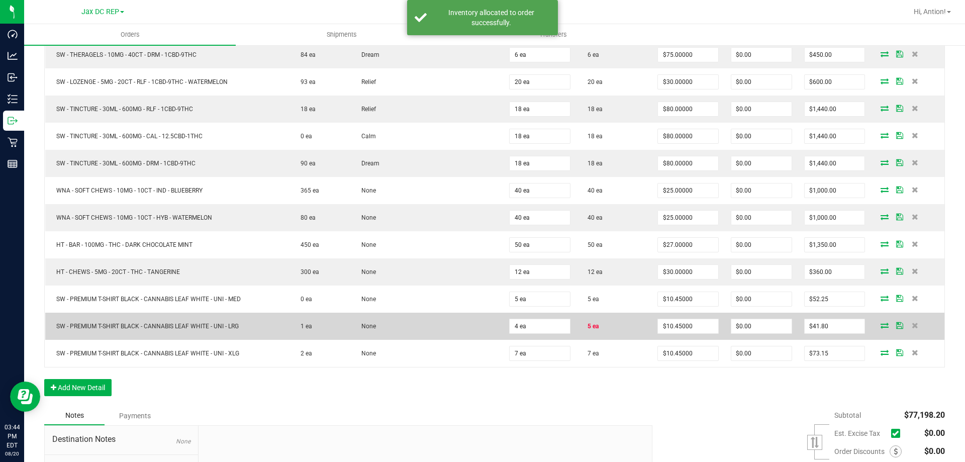
click at [881, 326] on icon at bounding box center [885, 325] width 8 height 6
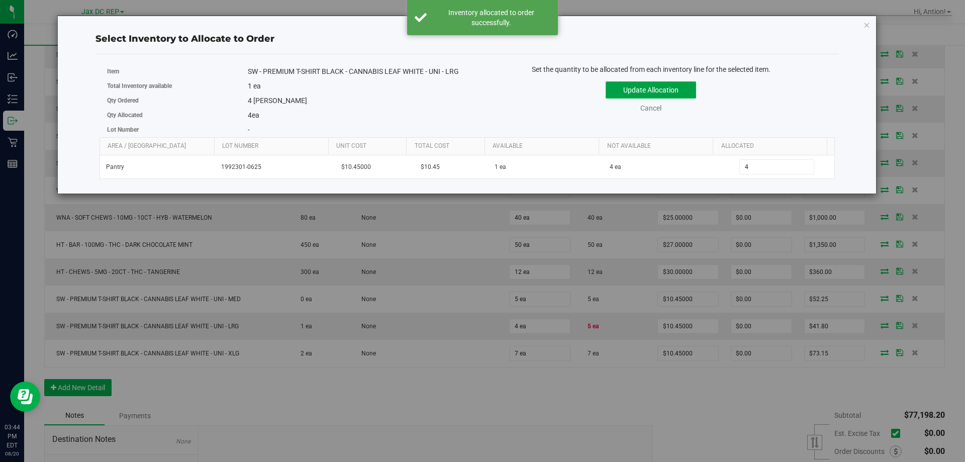
click at [682, 89] on button "Update Allocation" at bounding box center [651, 89] width 90 height 17
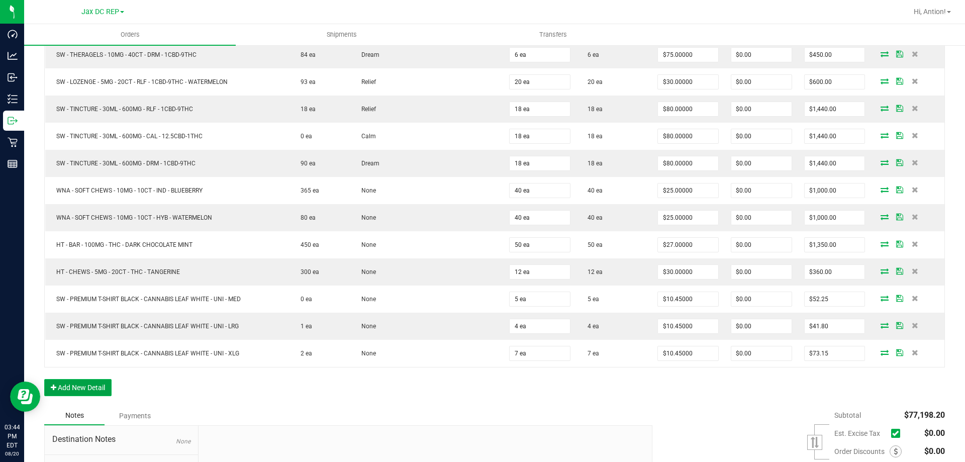
click at [92, 384] on button "Add New Detail" at bounding box center [77, 387] width 67 height 17
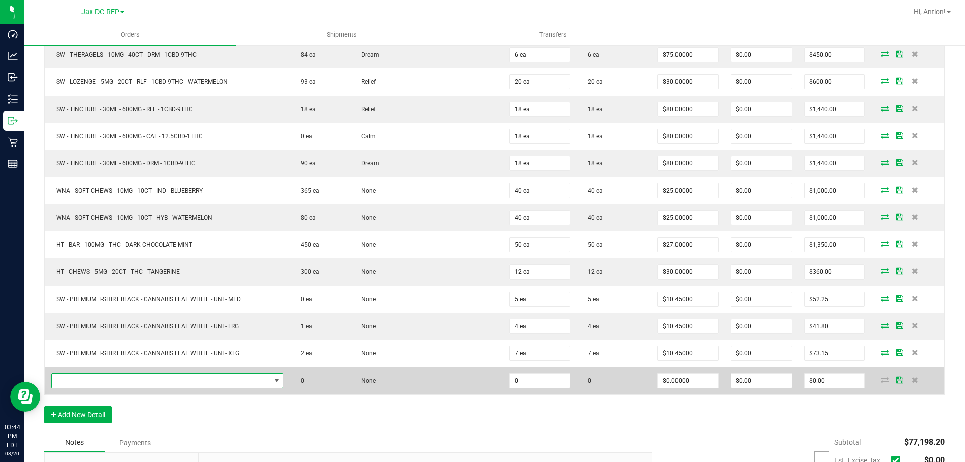
click at [95, 375] on span "NO DATA FOUND" at bounding box center [161, 380] width 219 height 14
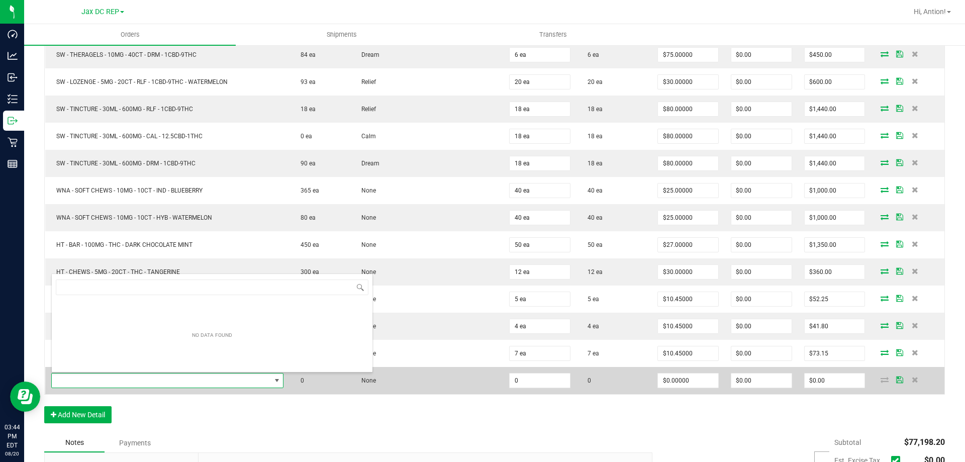
type input "SW 3XL UNI White Cannabis Leaf Black Premium T-Shirt"
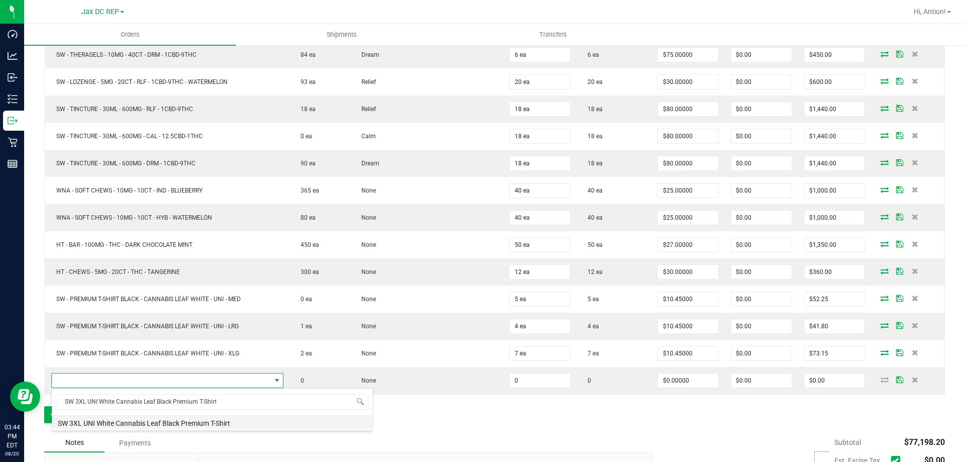
click at [244, 424] on li "SW 3XL UNI White Cannabis Leaf Black Premium T-Shirt" at bounding box center [212, 422] width 321 height 14
type input "0 ea"
type input "$14.60000"
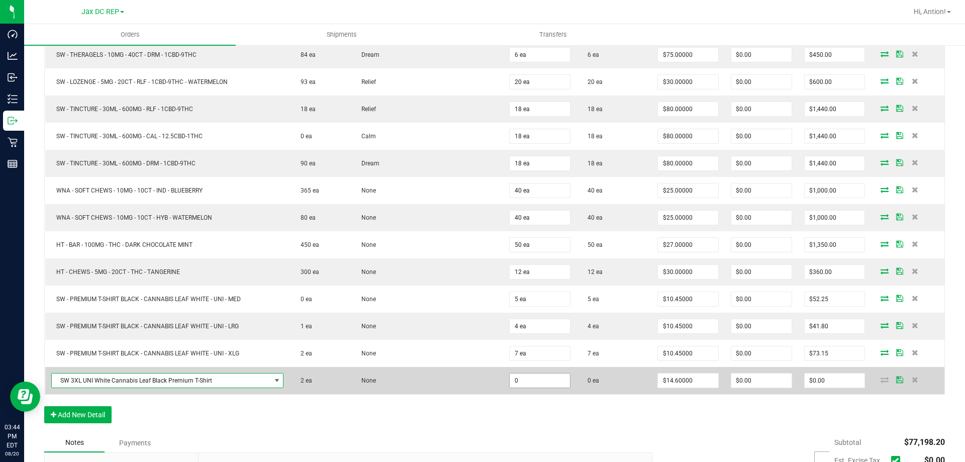
click at [543, 383] on input "0" at bounding box center [540, 380] width 60 height 14
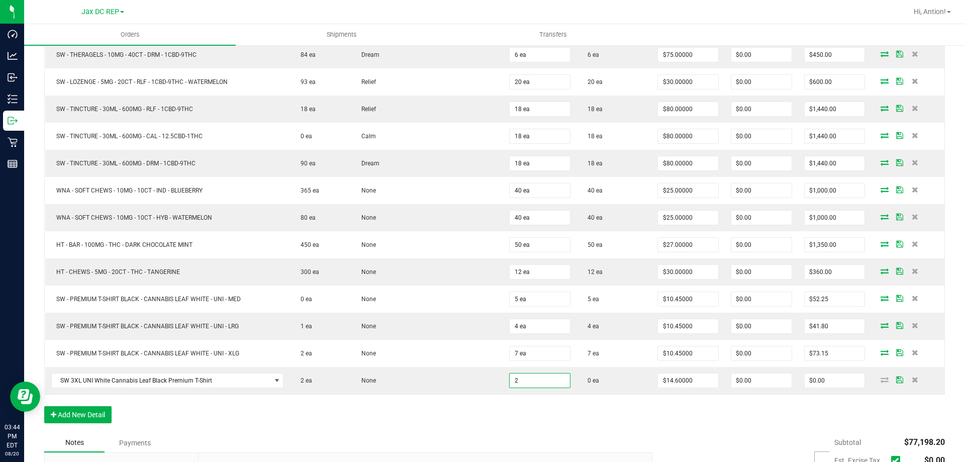
type input "2 ea"
type input "$29.20"
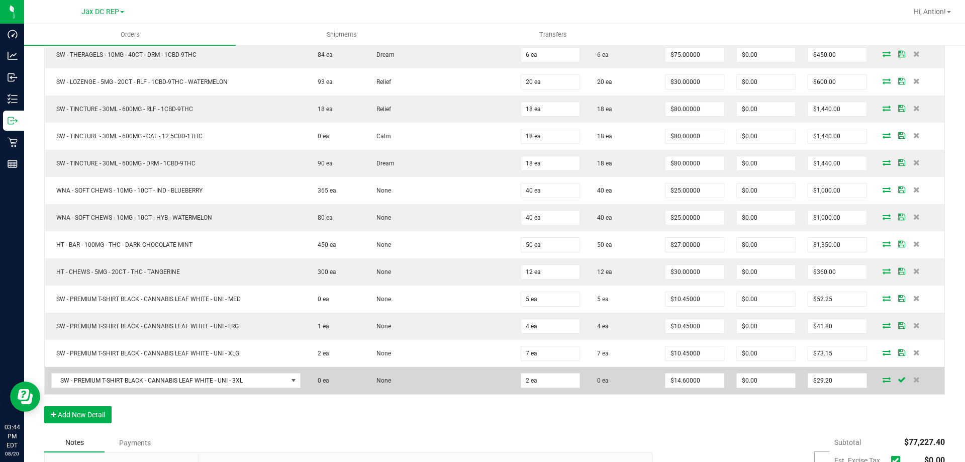
click at [883, 380] on icon at bounding box center [887, 380] width 8 height 6
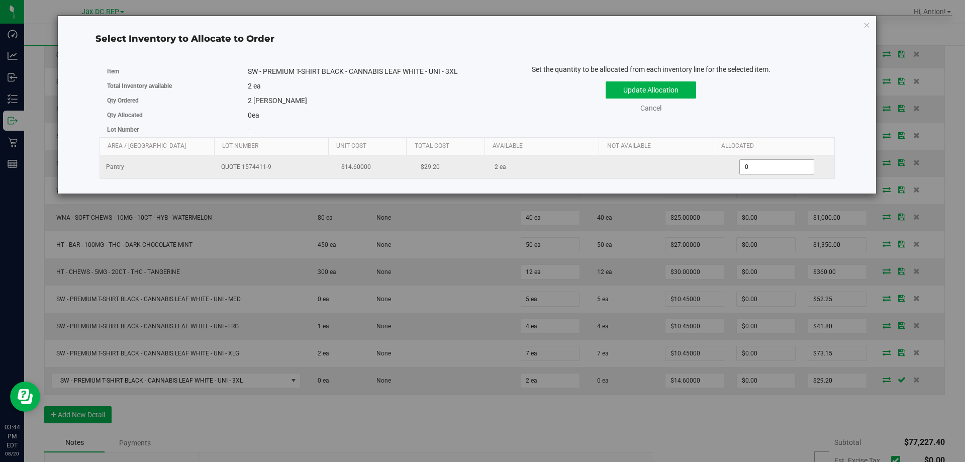
click at [746, 174] on span "0 0" at bounding box center [776, 166] width 75 height 15
type input "02"
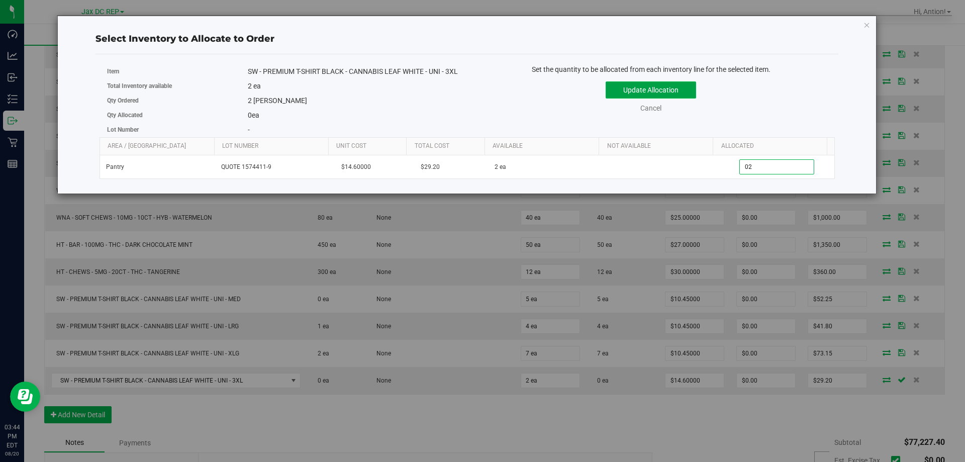
type input "2"
click at [680, 88] on button "Update Allocation" at bounding box center [651, 89] width 90 height 17
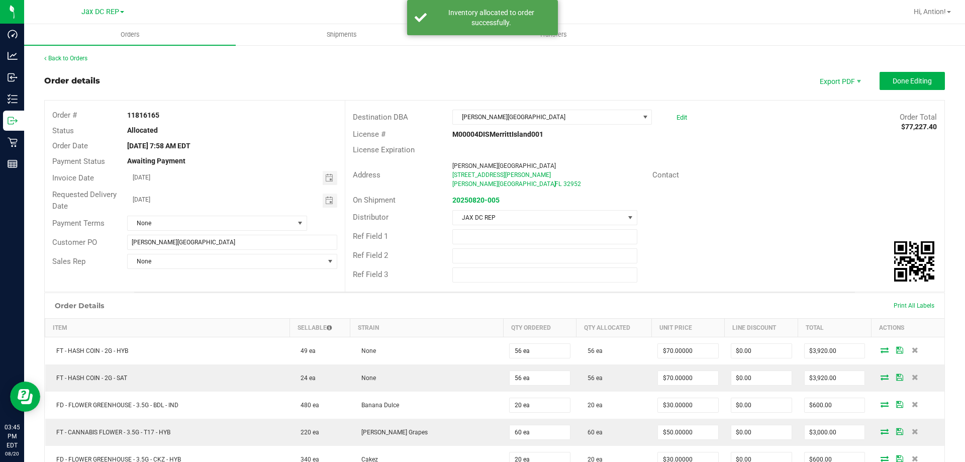
scroll to position [0, 0]
click at [915, 87] on button "Done Editing" at bounding box center [912, 81] width 65 height 18
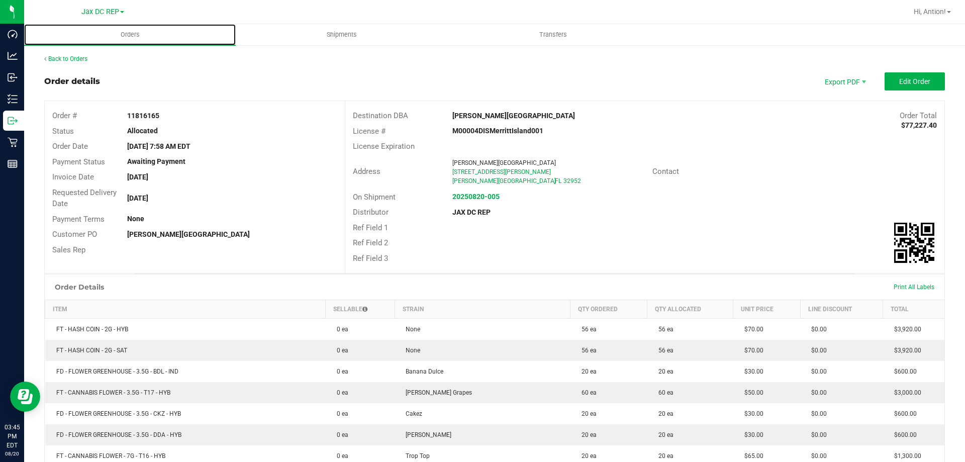
click at [131, 41] on uib-tab-heading "Orders" at bounding box center [130, 34] width 212 height 21
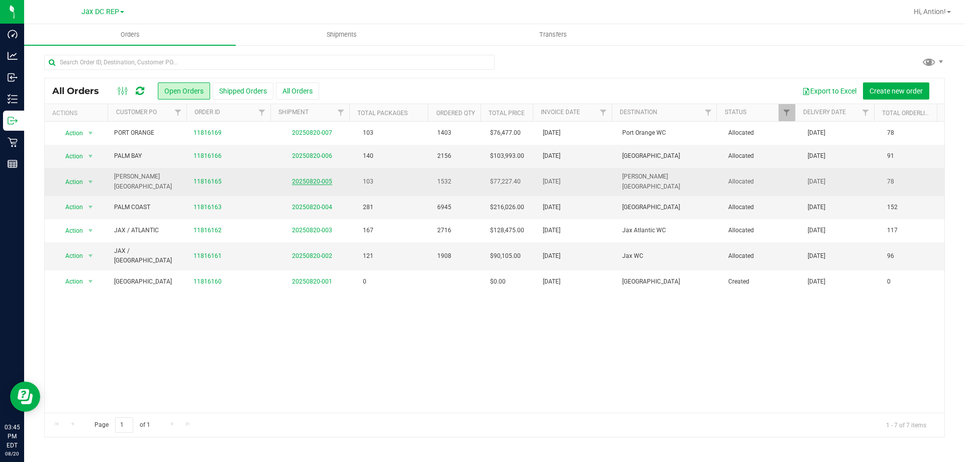
click at [309, 179] on link "20250820-005" at bounding box center [312, 181] width 40 height 7
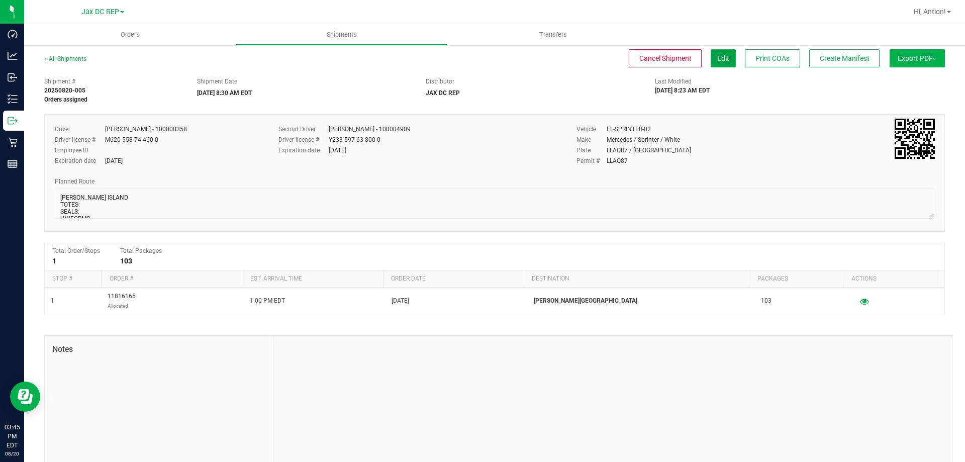
click at [717, 61] on span "Edit" at bounding box center [723, 58] width 12 height 8
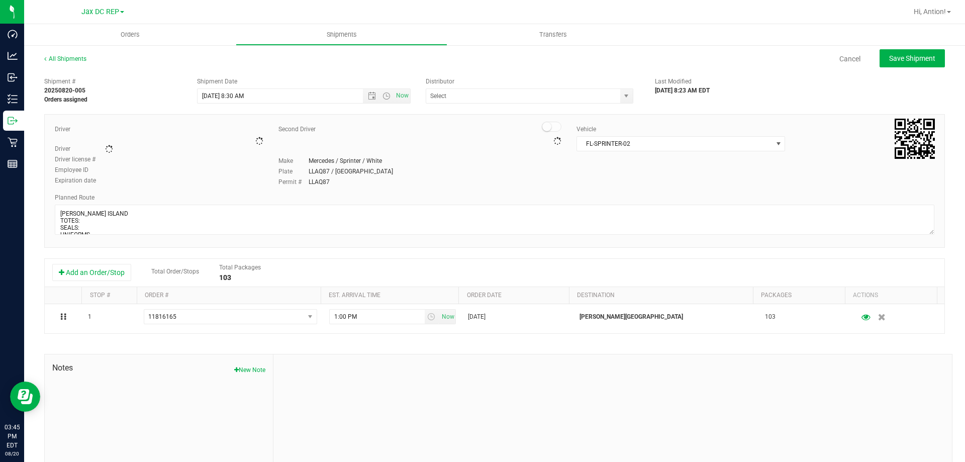
type input "JAX DC REP"
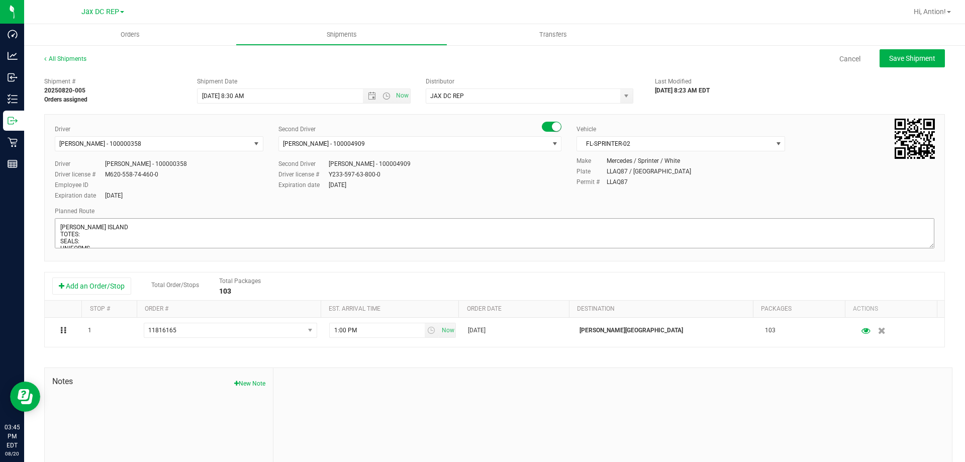
click at [100, 218] on div "Planned Route" at bounding box center [495, 229] width 880 height 44
click at [87, 233] on textarea at bounding box center [495, 233] width 880 height 30
click at [88, 240] on textarea at bounding box center [495, 233] width 880 height 30
type textarea "[PERSON_NAME] ISLAND TOTES: 5 SEALS: 1348496-1348505 UNIFORMS ITINERARY 1) JAX/…"
click at [193, 183] on div "Employee ID" at bounding box center [159, 184] width 209 height 9
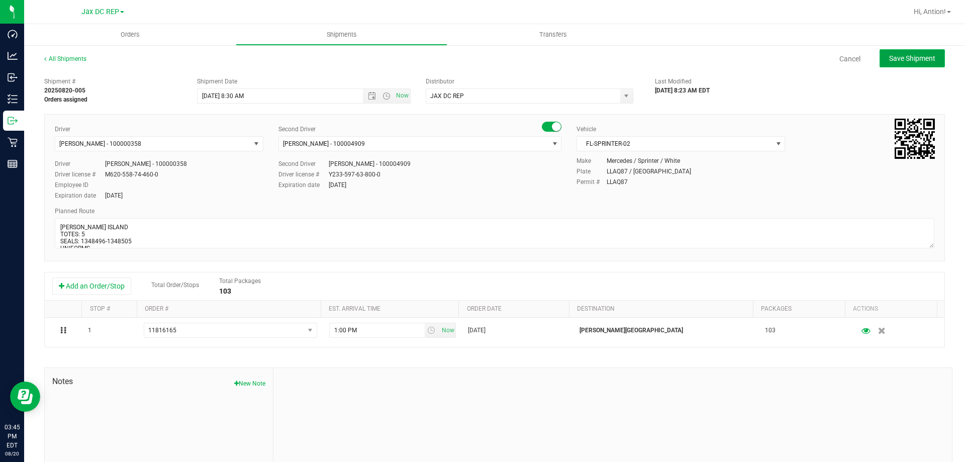
click at [903, 58] on span "Save Shipment" at bounding box center [912, 58] width 46 height 8
type input "[DATE] 12:30 PM"
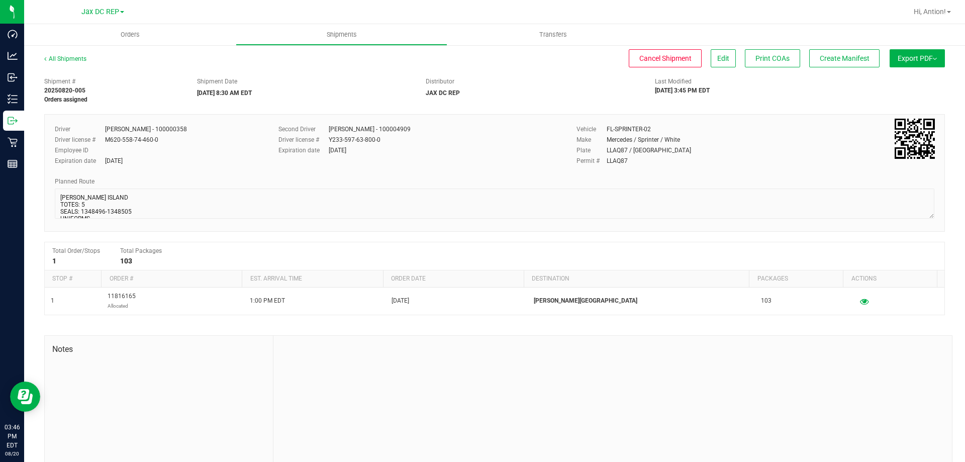
click at [916, 49] on div "All Shipments Cancel Shipment Edit Print COAs Create Manifest Export PDF Manife…" at bounding box center [494, 262] width 941 height 437
click at [912, 57] on button "Export PDF" at bounding box center [917, 58] width 55 height 18
click at [909, 78] on span "Manifest by Package ID" at bounding box center [903, 80] width 64 height 7
click at [143, 33] on span "Orders" at bounding box center [130, 34] width 46 height 9
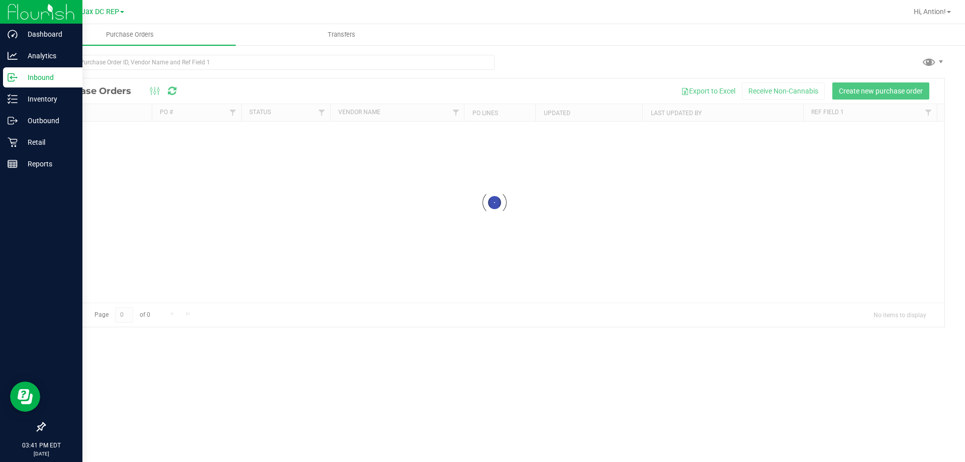
click at [34, 76] on p "Inbound" at bounding box center [48, 77] width 60 height 12
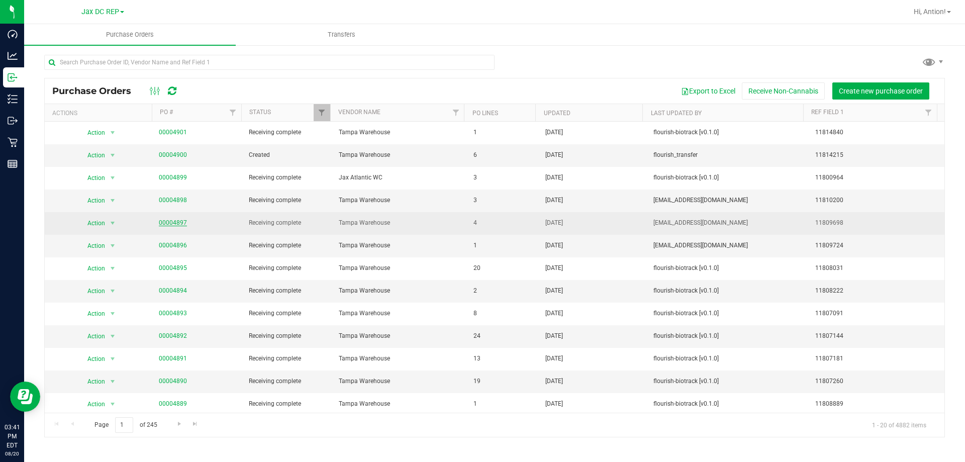
click at [177, 223] on link "00004897" at bounding box center [173, 222] width 28 height 7
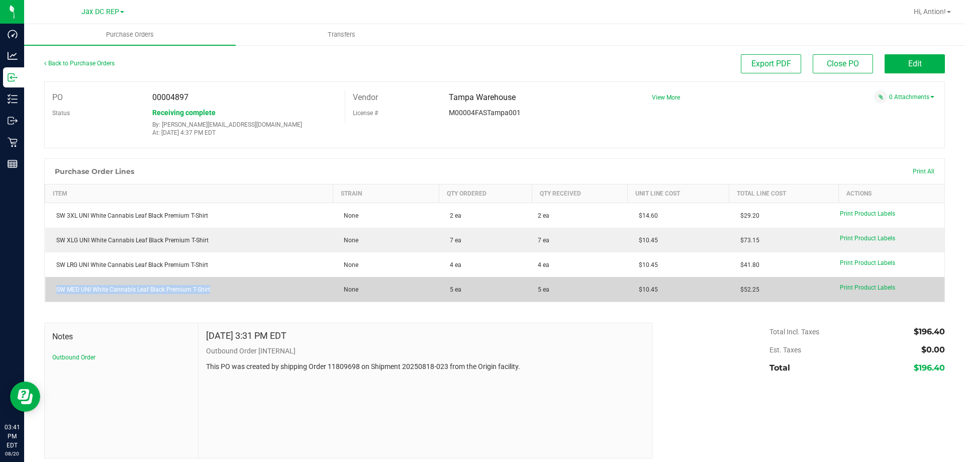
drag, startPoint x: 214, startPoint y: 294, endPoint x: 56, endPoint y: 288, distance: 158.0
click at [56, 288] on div "SW MED UNI White Cannabis Leaf Black Premium T-Shirt" at bounding box center [189, 289] width 276 height 9
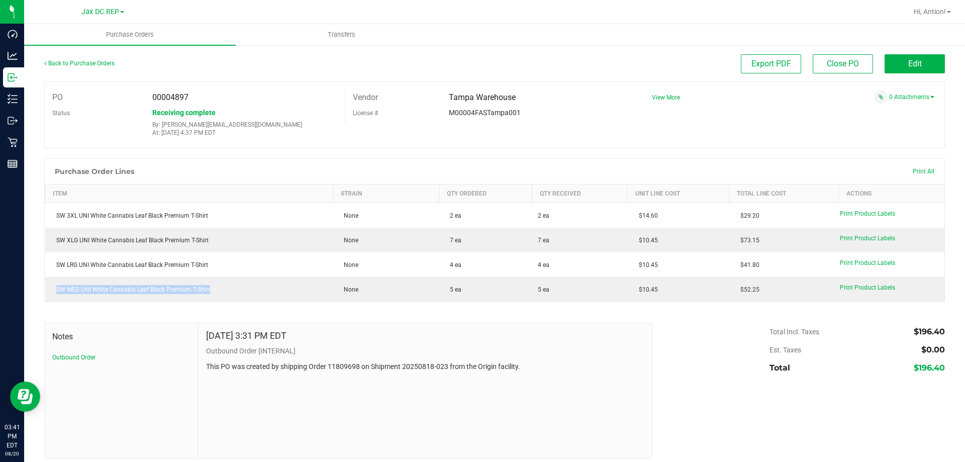
copy div "SW MED UNI White Cannabis Leaf Black Premium T-Shirt"
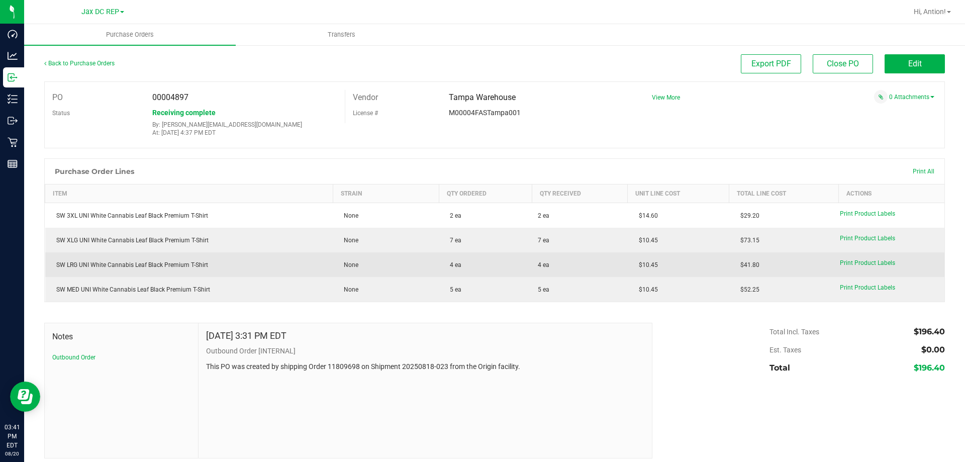
click at [221, 268] on div "SW LRG UNI White Cannabis Leaf Black Premium T-Shirt" at bounding box center [189, 264] width 276 height 9
drag, startPoint x: 219, startPoint y: 268, endPoint x: 50, endPoint y: 268, distance: 168.9
click at [50, 268] on td "SW LRG UNI White Cannabis Leaf Black Premium T-Shirt" at bounding box center [189, 264] width 288 height 25
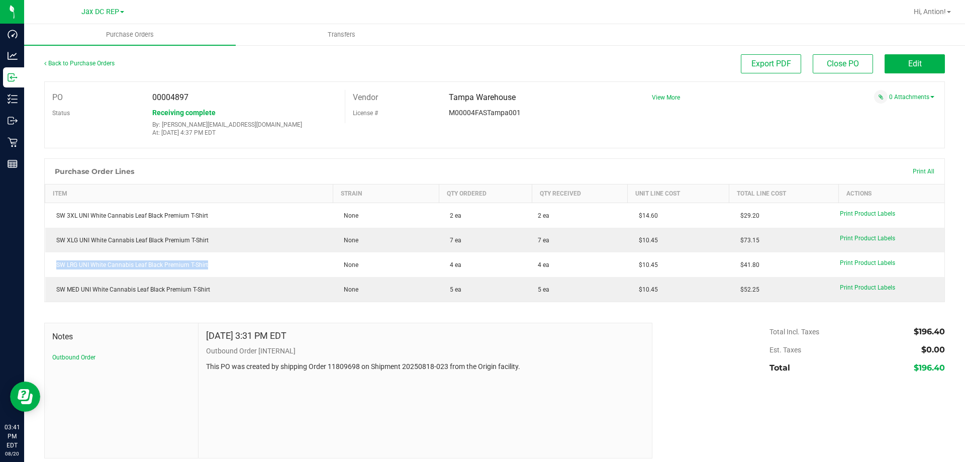
copy div "SW LRG UNI White Cannabis Leaf Black Premium T-Shirt"
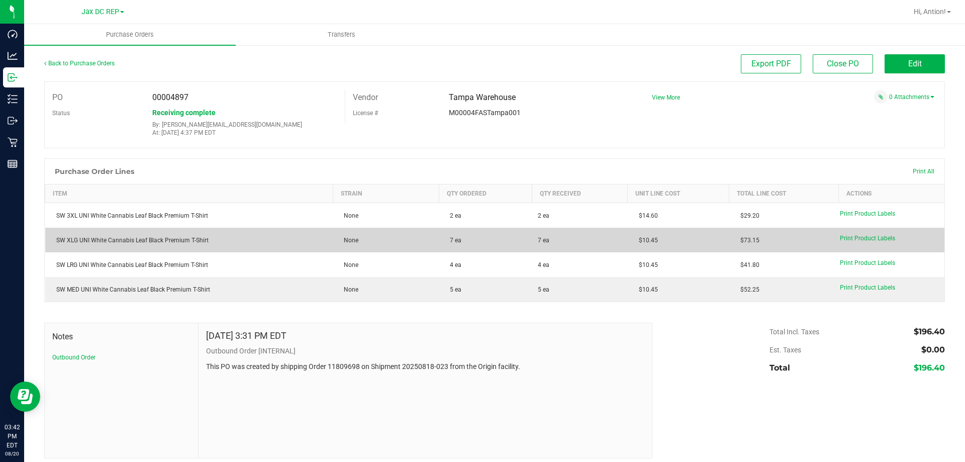
click at [215, 244] on div "SW XLG UNI White Cannabis Leaf Black Premium T-Shirt" at bounding box center [189, 240] width 276 height 9
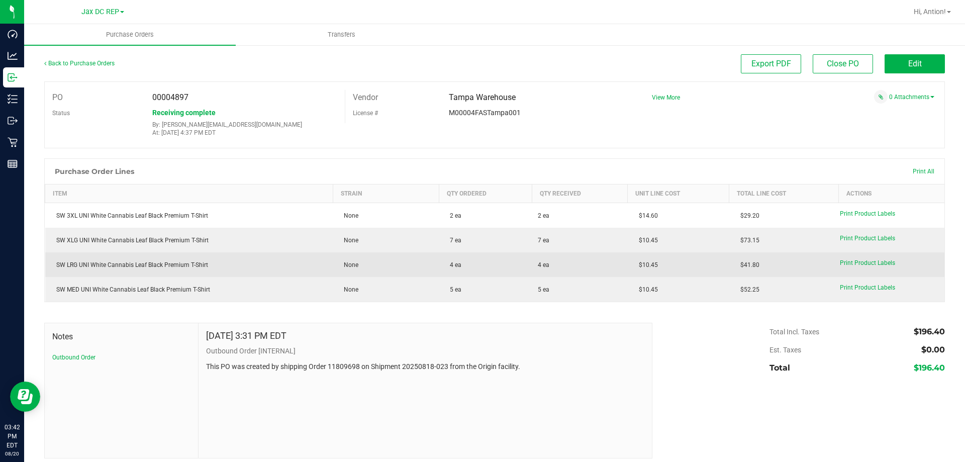
click at [213, 265] on div "SW LRG UNI White Cannabis Leaf Black Premium T-Shirt" at bounding box center [189, 264] width 276 height 9
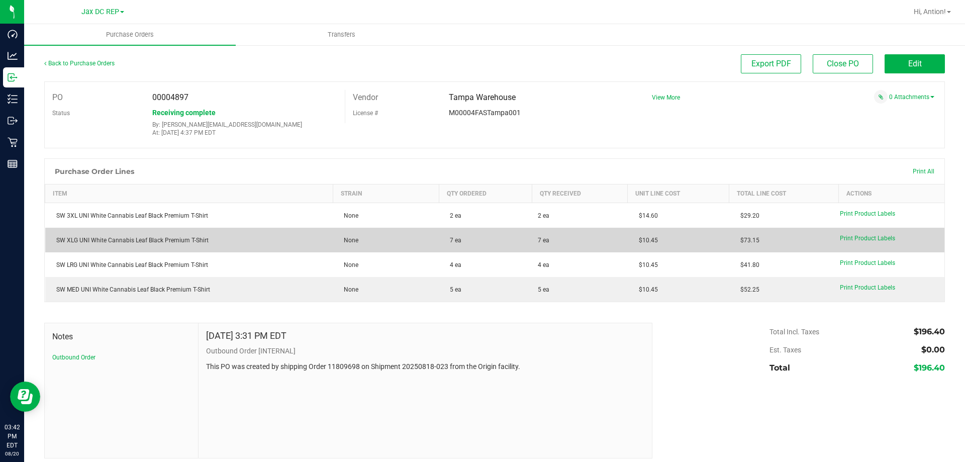
click at [211, 238] on div "SW XLG UNI White Cannabis Leaf Black Premium T-Shirt" at bounding box center [189, 240] width 276 height 9
drag, startPoint x: 211, startPoint y: 238, endPoint x: 52, endPoint y: 240, distance: 158.4
click at [52, 240] on div "SW XLG UNI White Cannabis Leaf Black Premium T-Shirt" at bounding box center [189, 240] width 276 height 9
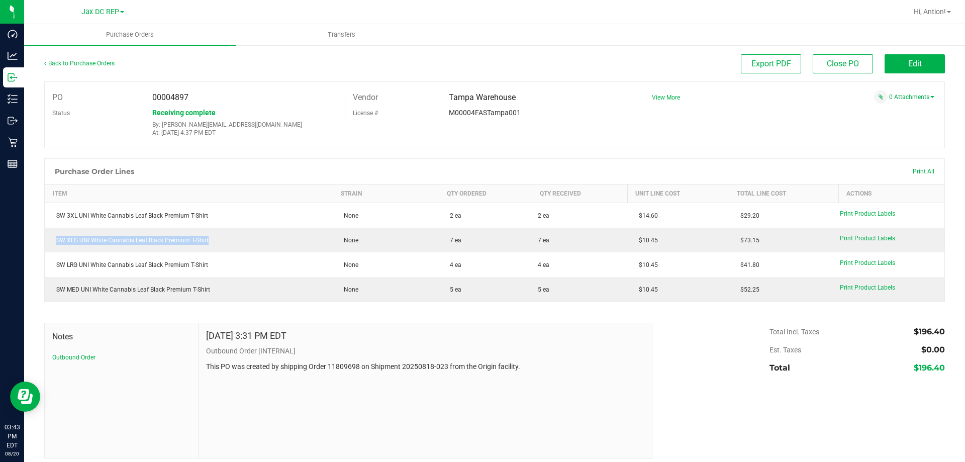
copy div "SW XLG UNI White Cannabis Leaf Black Premium T-Shirt"
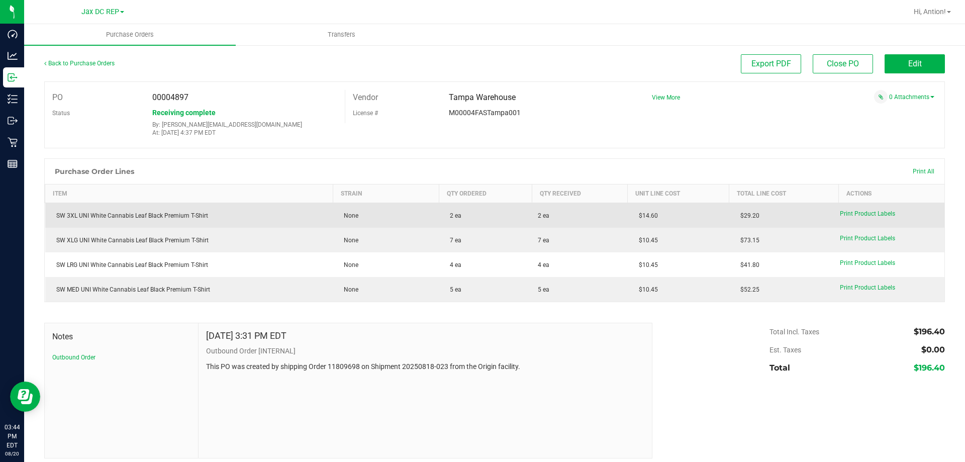
click at [219, 217] on div "SW 3XL UNI White Cannabis Leaf Black Premium T-Shirt" at bounding box center [189, 215] width 276 height 9
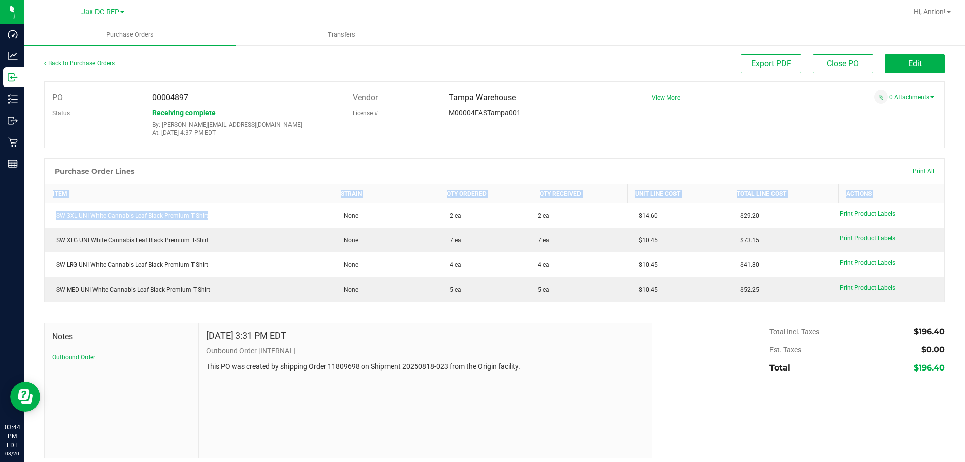
drag, startPoint x: 215, startPoint y: 215, endPoint x: 36, endPoint y: 215, distance: 179.0
click at [36, 215] on div "Back to Purchase Orders Export PDF Close PO Edit PO 00004897 Status Receiving c…" at bounding box center [494, 256] width 941 height 424
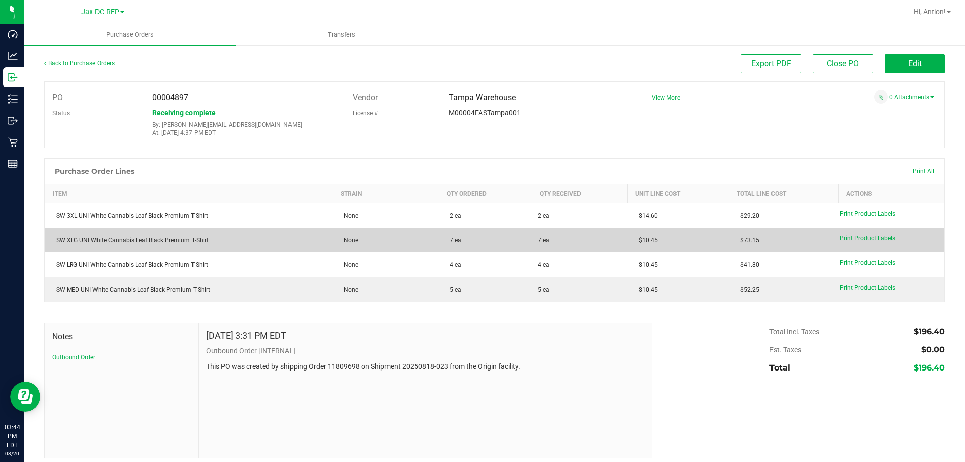
click at [117, 232] on td "SW XLG UNI White Cannabis Leaf Black Premium T-Shirt" at bounding box center [189, 240] width 288 height 25
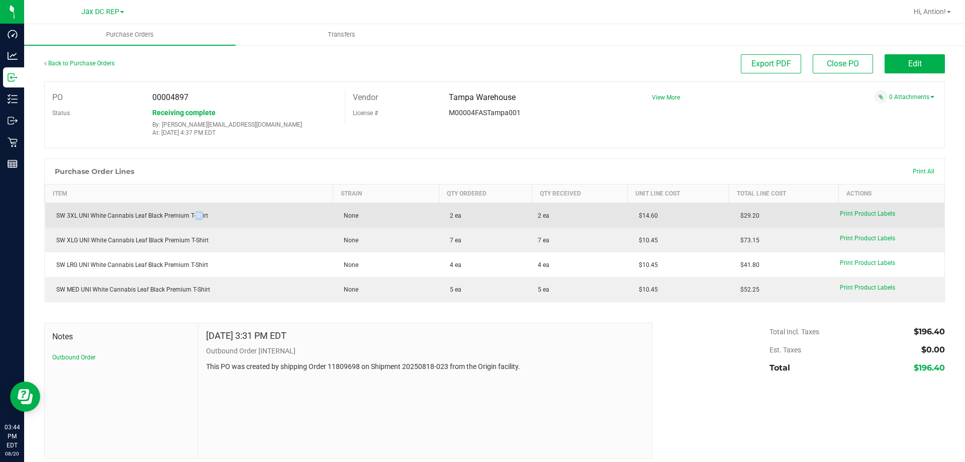
drag, startPoint x: 200, startPoint y: 217, endPoint x: 193, endPoint y: 217, distance: 7.5
click at [193, 217] on div "SW 3XL UNI White Cannabis Leaf Black Premium T-Shirt" at bounding box center [189, 215] width 276 height 9
click at [204, 215] on div "SW 3XL UNI White Cannabis Leaf Black Premium T-Shirt" at bounding box center [189, 215] width 276 height 9
drag, startPoint x: 207, startPoint y: 217, endPoint x: 45, endPoint y: 217, distance: 161.9
click at [45, 217] on td "SW 3XL UNI White Cannabis Leaf Black Premium T-Shirt" at bounding box center [189, 215] width 288 height 25
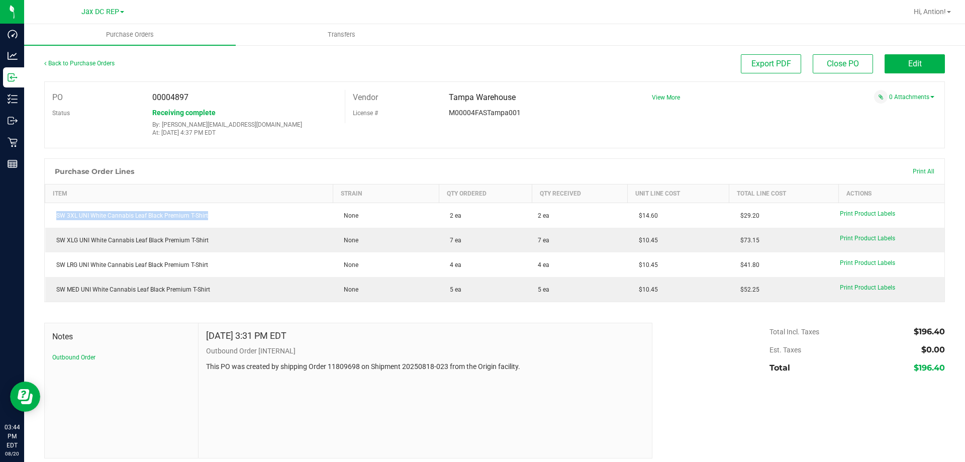
copy div "SW 3XL UNI White Cannabis Leaf Black Premium T-Shirt"
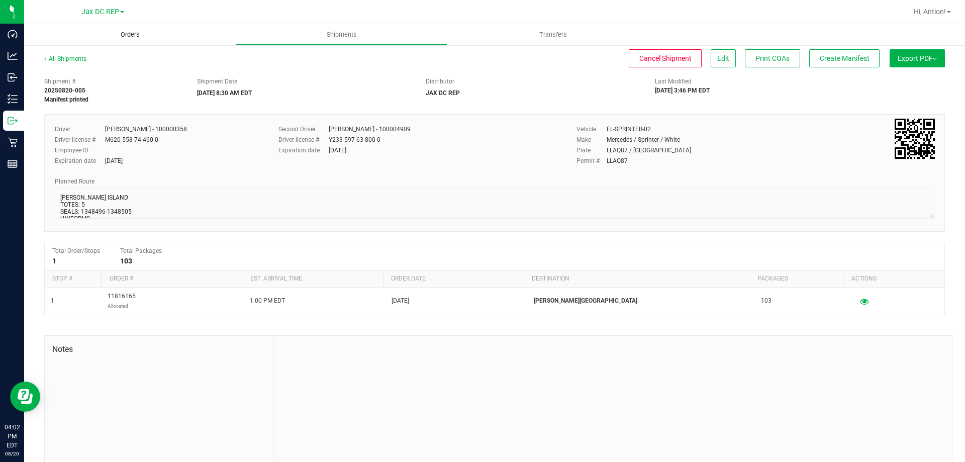
click at [128, 39] on uib-tab-heading "Orders" at bounding box center [130, 34] width 212 height 21
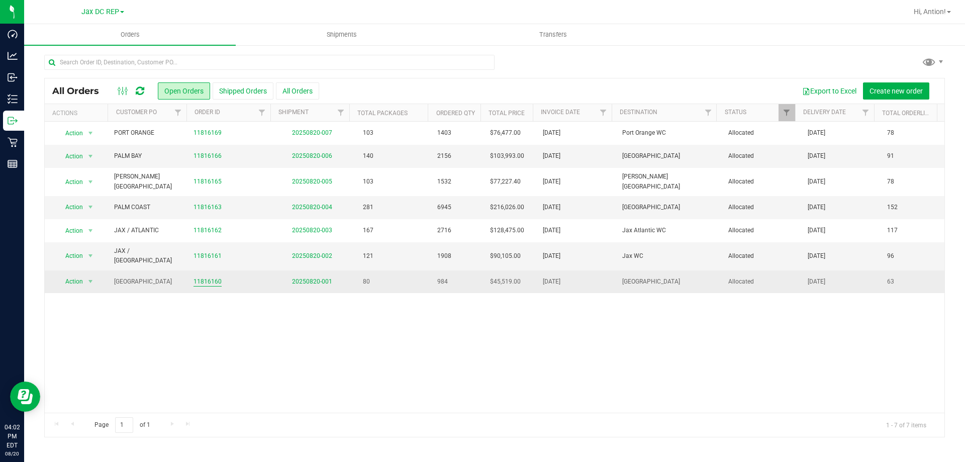
click at [202, 277] on link "11816160" at bounding box center [208, 282] width 28 height 10
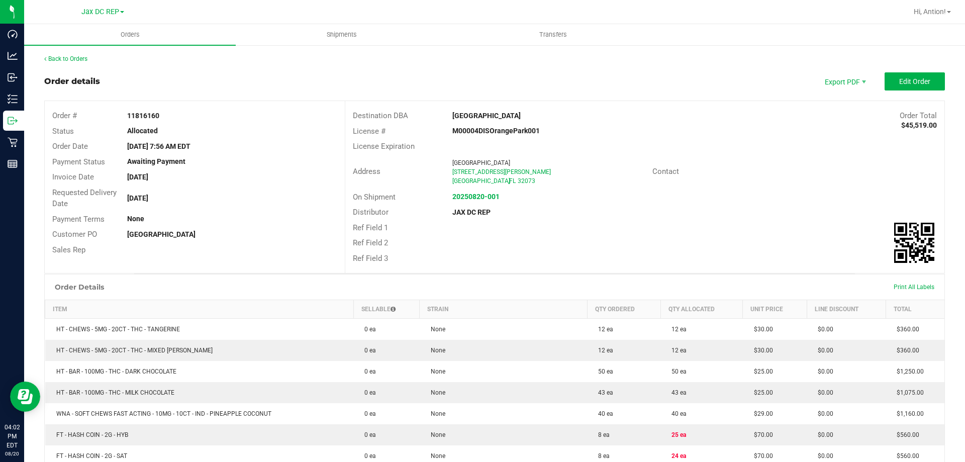
click at [915, 90] on outbound-order-header "Order details Export PDF Edit Order Order # 11816160 Status Allocated Order Dat…" at bounding box center [494, 172] width 901 height 201
click at [910, 84] on span "Edit Order" at bounding box center [914, 81] width 31 height 8
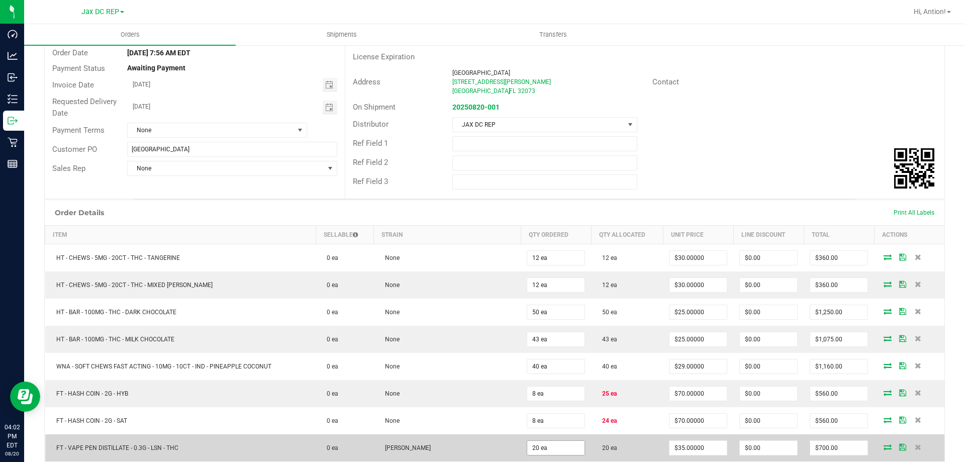
scroll to position [151, 0]
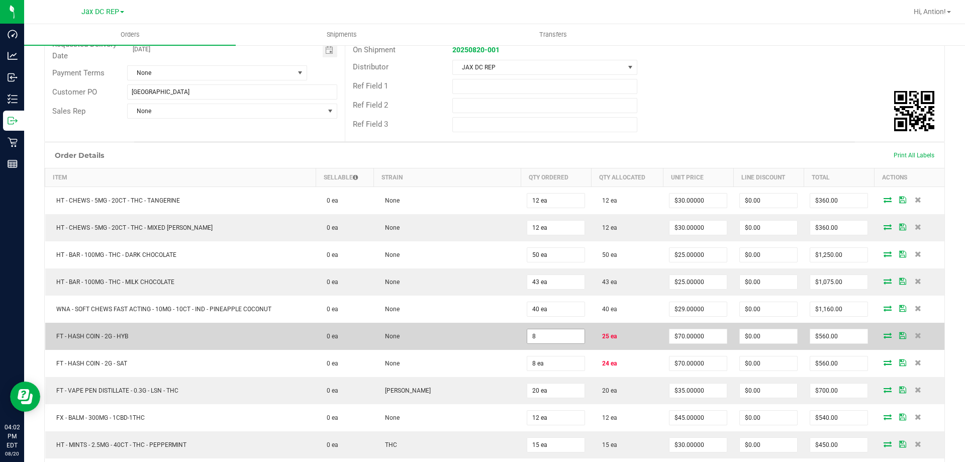
click at [557, 337] on input "8" at bounding box center [555, 336] width 57 height 14
type input "25 ea"
type input "$1,750.00"
click at [509, 340] on td "None" at bounding box center [447, 336] width 147 height 27
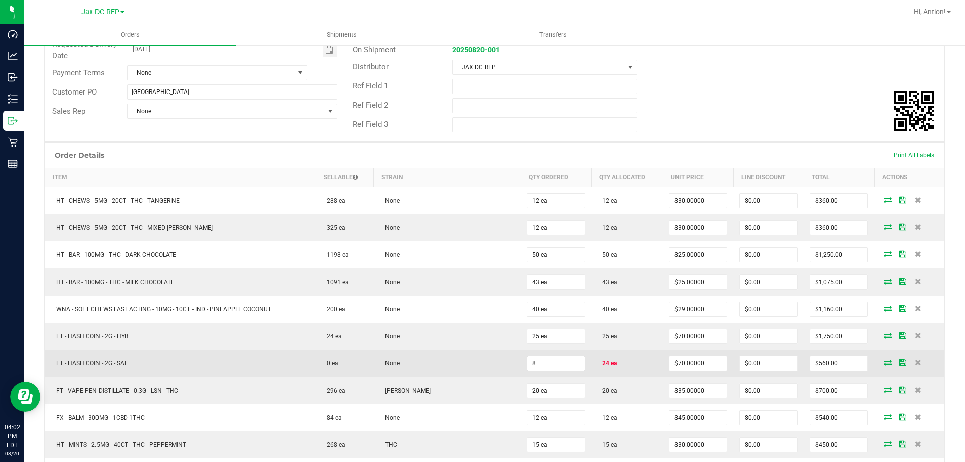
click at [529, 359] on input "8" at bounding box center [555, 363] width 57 height 14
type input "24 ea"
type input "$1,680.00"
click at [499, 352] on td "None" at bounding box center [447, 363] width 147 height 27
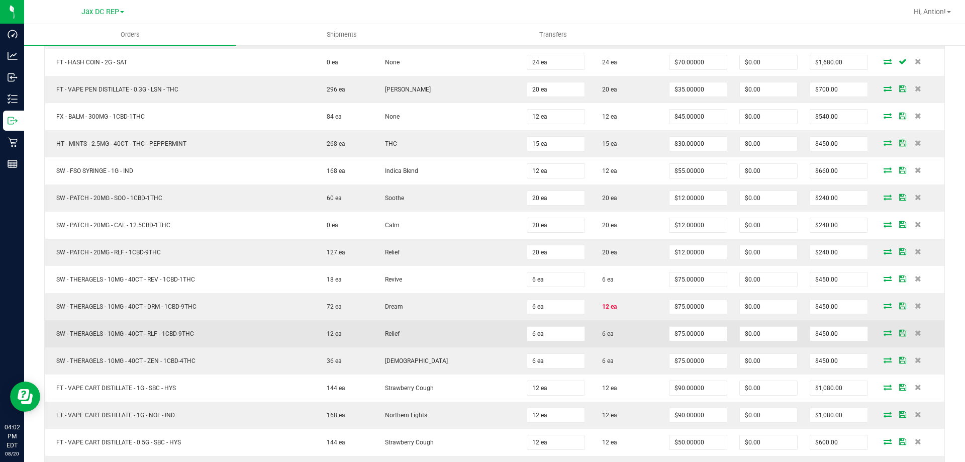
scroll to position [452, 0]
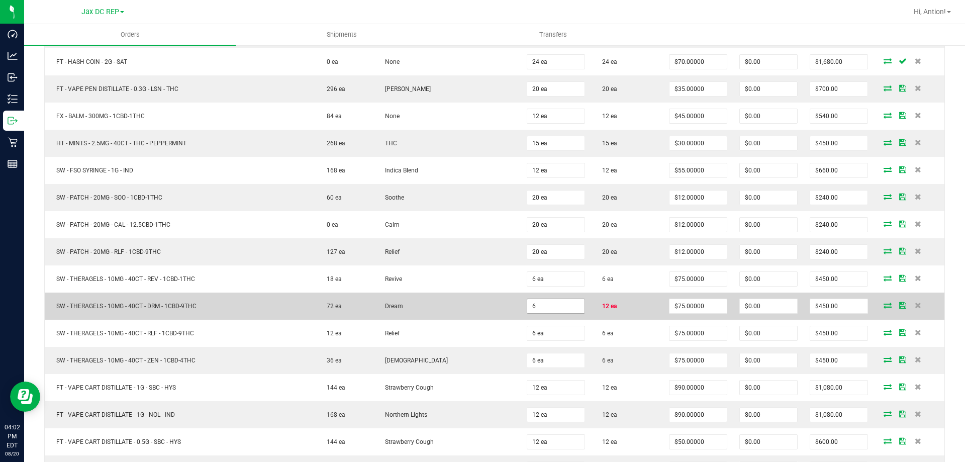
click at [550, 306] on input "6" at bounding box center [555, 306] width 57 height 14
type input "12 ea"
type input "$900.00"
click at [497, 302] on td "Dream" at bounding box center [447, 306] width 147 height 27
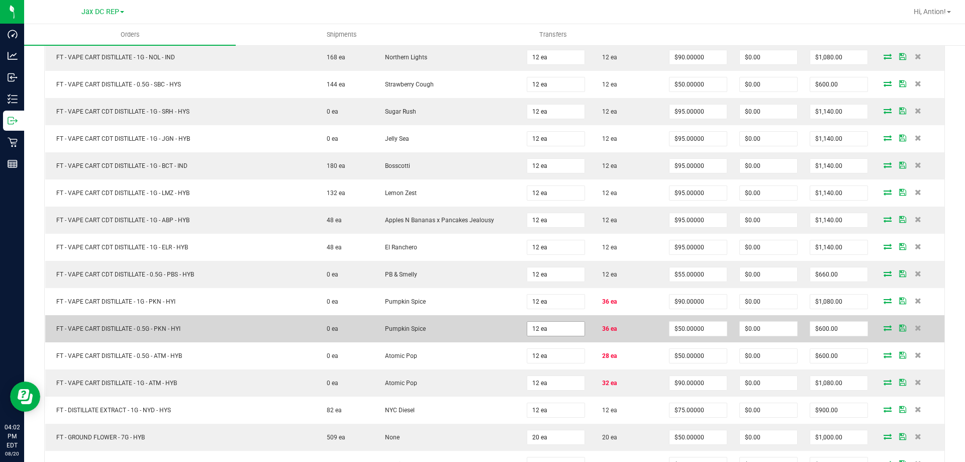
scroll to position [855, 0]
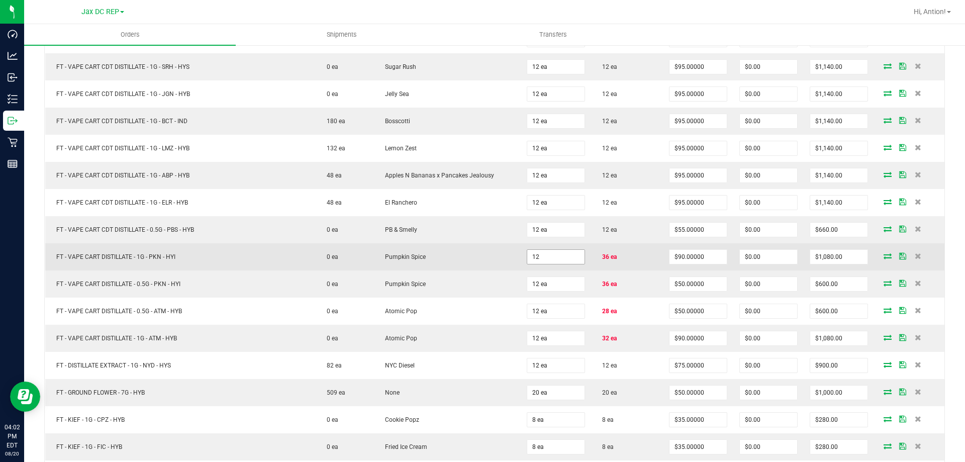
click at [569, 252] on input "12" at bounding box center [555, 257] width 57 height 14
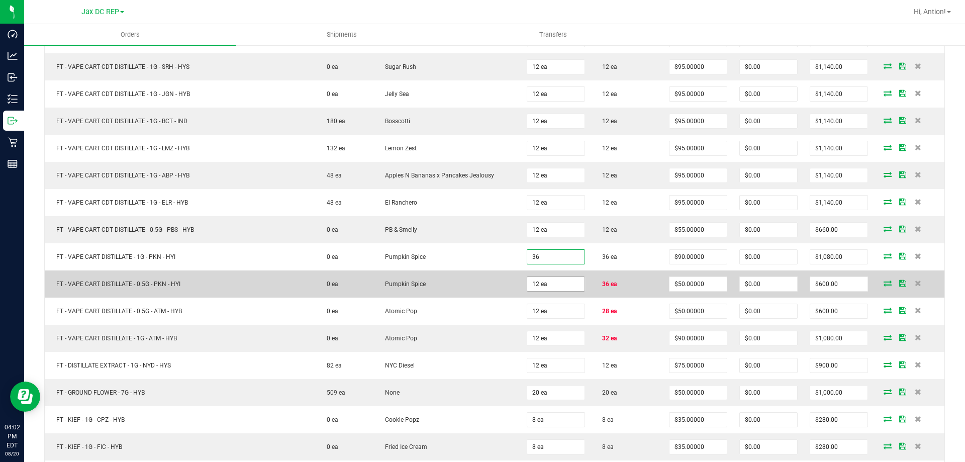
type input "36 ea"
type input "$3,240.00"
click at [559, 285] on input "12" at bounding box center [555, 284] width 57 height 14
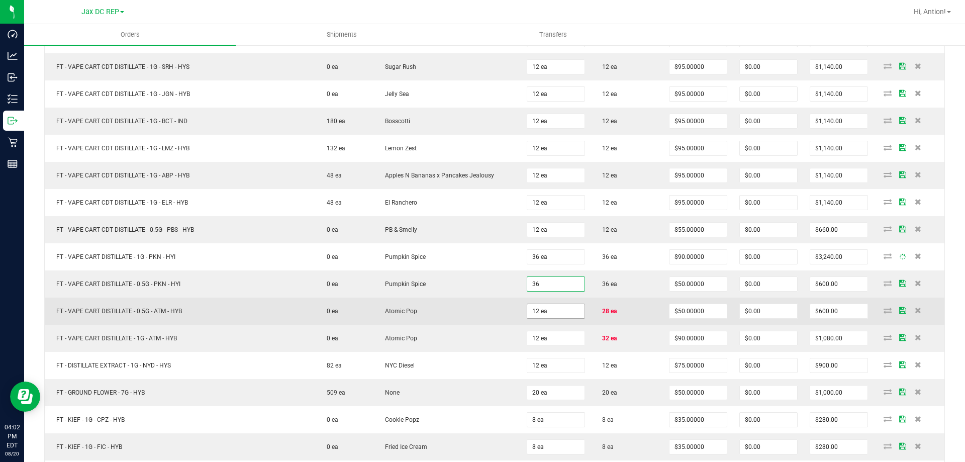
type input "36 ea"
type input "$1,800.00"
click at [549, 310] on input "12" at bounding box center [555, 311] width 57 height 14
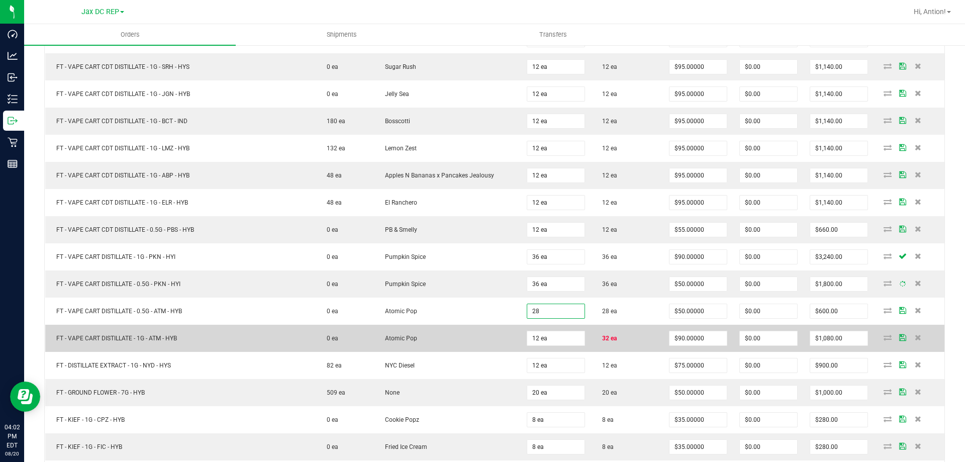
type input "28 ea"
type input "$1,400.00"
click at [545, 330] on td "12 ea" at bounding box center [556, 338] width 70 height 27
click at [545, 337] on input "12" at bounding box center [555, 338] width 57 height 14
type input "32 ea"
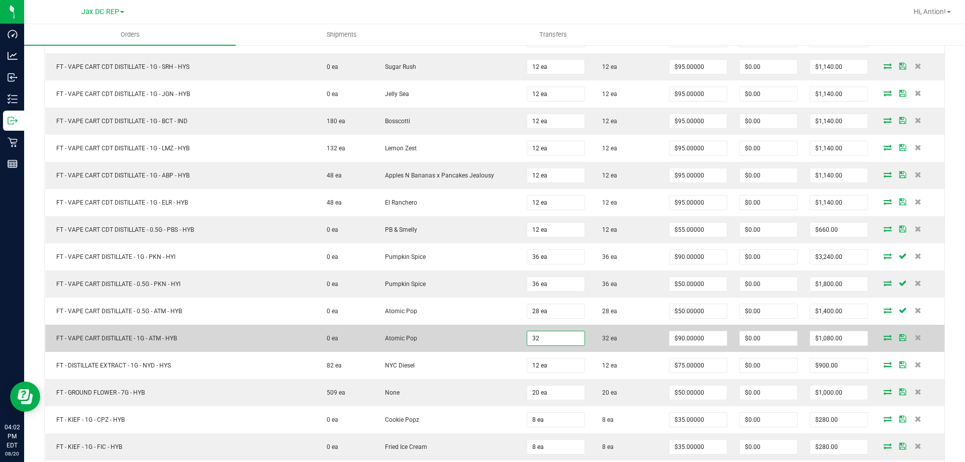
type input "$2,880.00"
click at [502, 339] on td "Atomic Pop" at bounding box center [447, 338] width 147 height 27
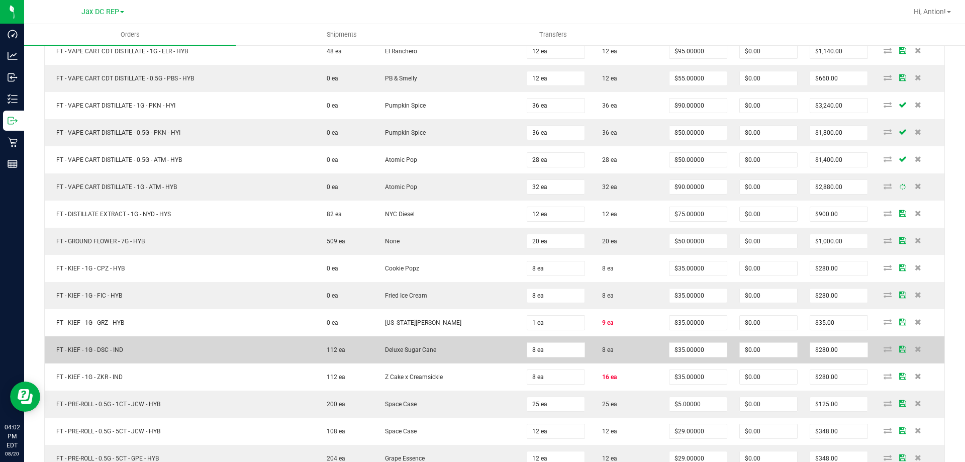
scroll to position [1106, 0]
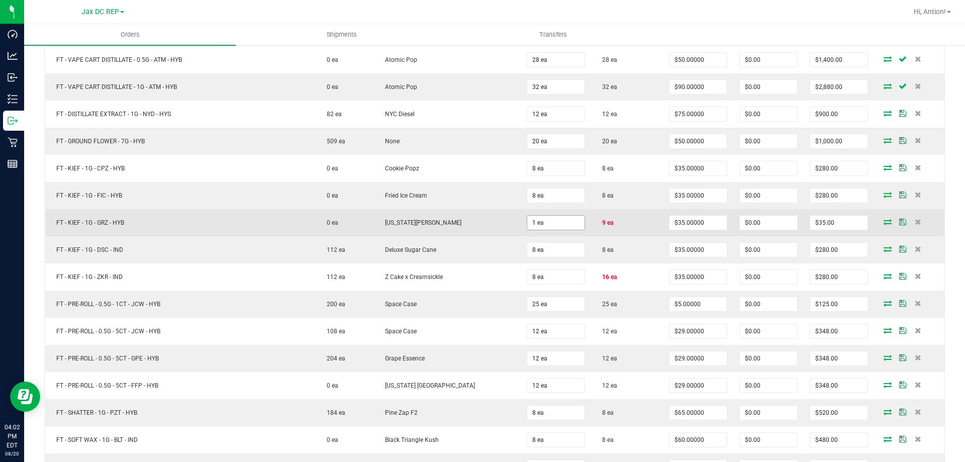
click at [547, 224] on input "1" at bounding box center [555, 223] width 57 height 14
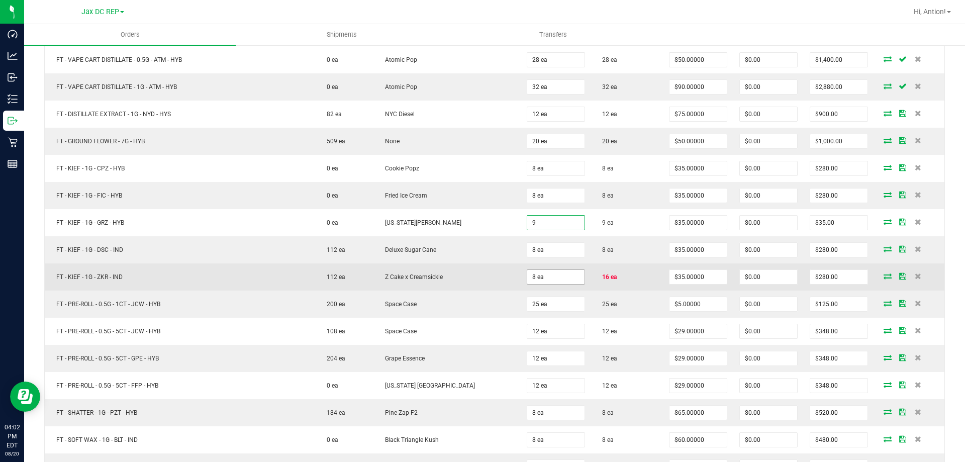
type input "9 ea"
type input "$315.00"
click at [548, 277] on input "8" at bounding box center [555, 277] width 57 height 14
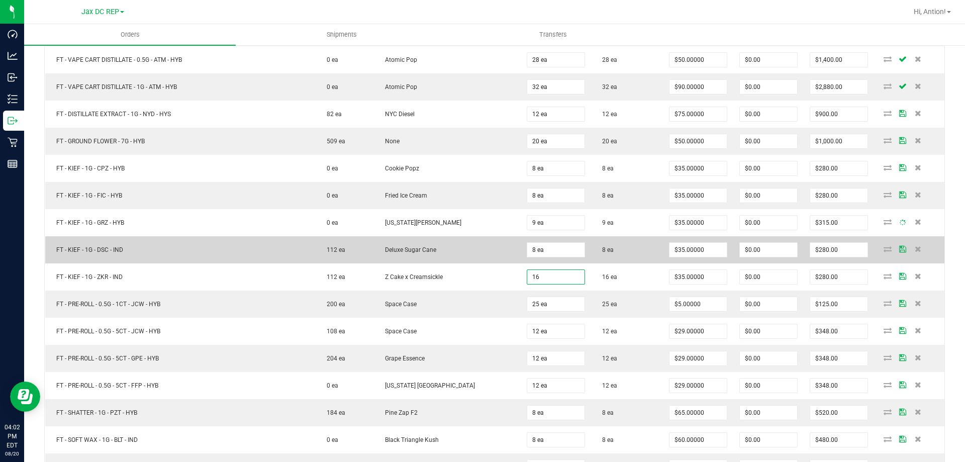
type input "16 ea"
type input "$560.00"
click at [472, 257] on td "Deluxe Sugar Cane" at bounding box center [447, 249] width 147 height 27
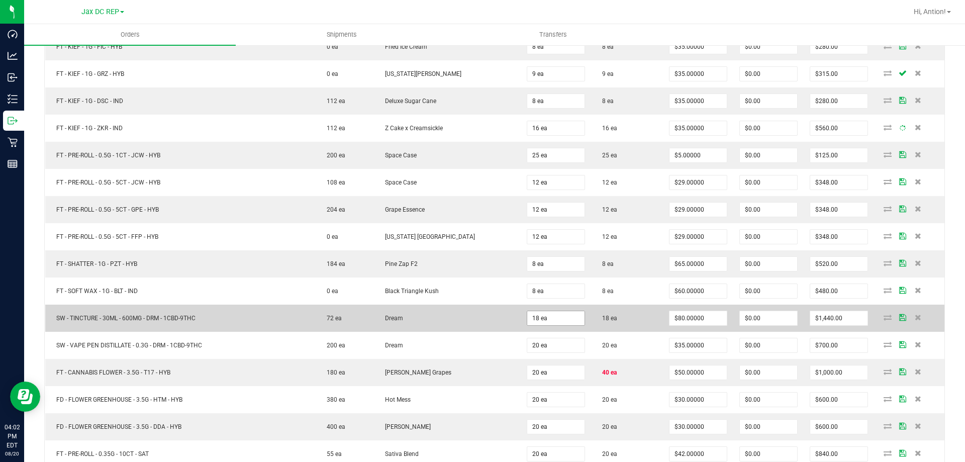
scroll to position [1257, 0]
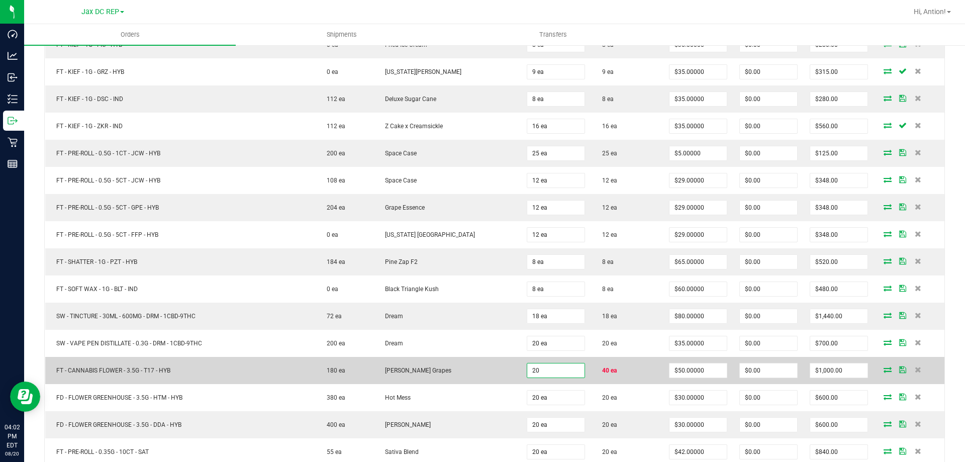
click at [555, 371] on input "20" at bounding box center [555, 370] width 57 height 14
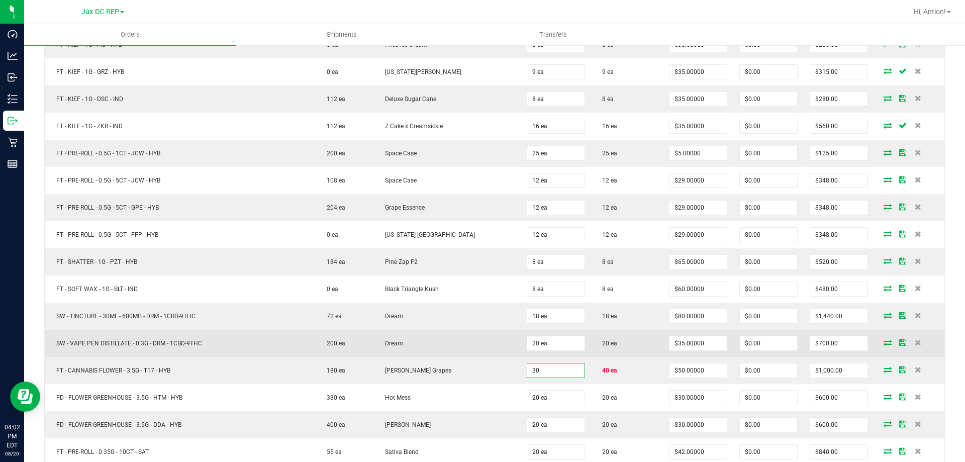
type input "3"
type input "40 ea"
type input "$2,000.00"
click at [502, 350] on td "Dream" at bounding box center [447, 343] width 147 height 27
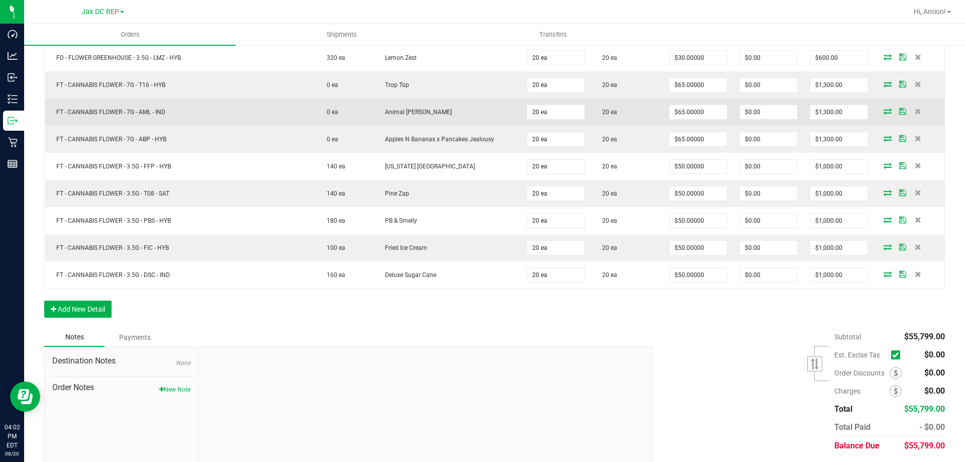
click at [508, 350] on div at bounding box center [425, 414] width 453 height 135
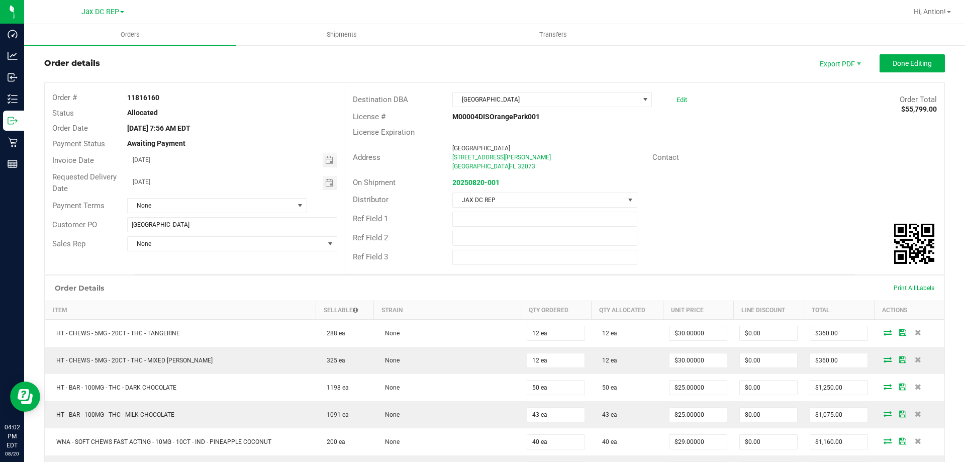
scroll to position [0, 0]
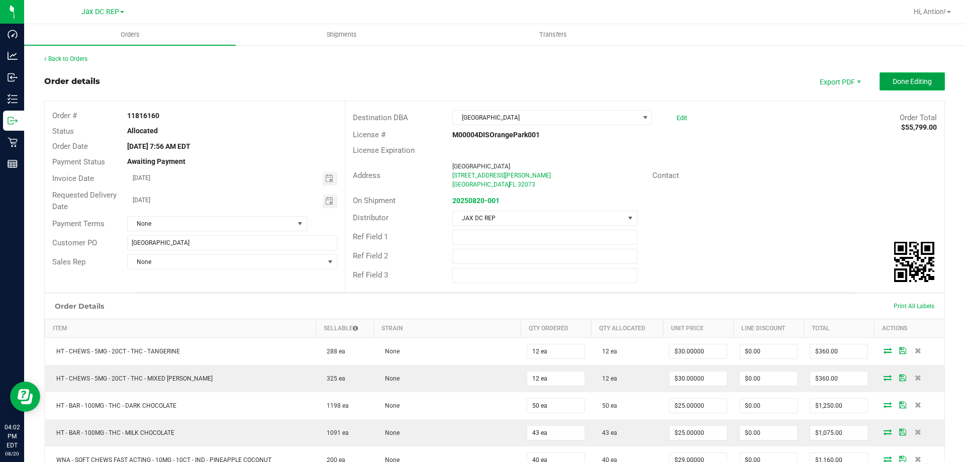
click at [886, 73] on button "Done Editing" at bounding box center [912, 81] width 65 height 18
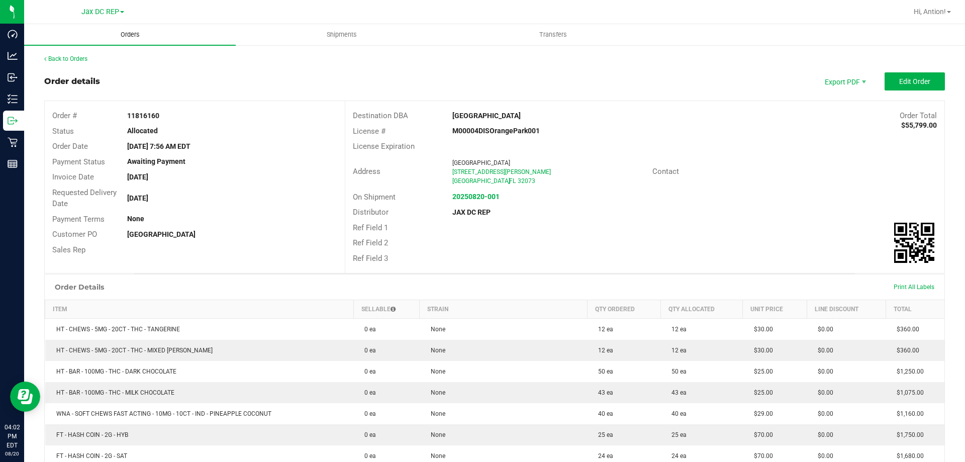
click at [122, 27] on uib-tab-heading "Orders" at bounding box center [130, 34] width 212 height 21
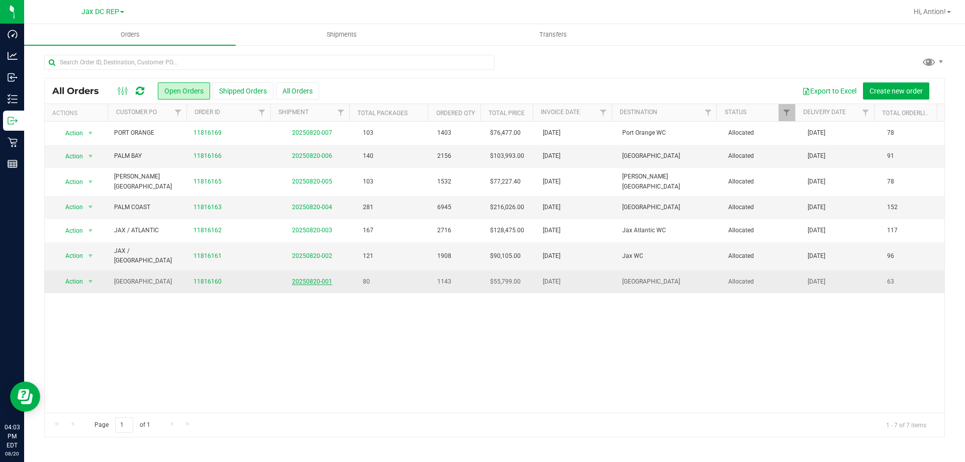
click at [308, 278] on link "20250820-001" at bounding box center [312, 281] width 40 height 7
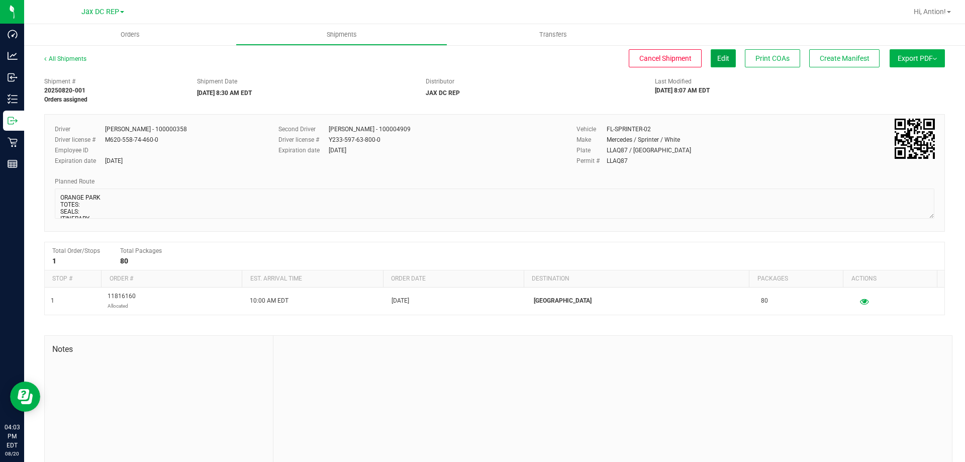
click at [725, 55] on button "Edit" at bounding box center [723, 58] width 25 height 18
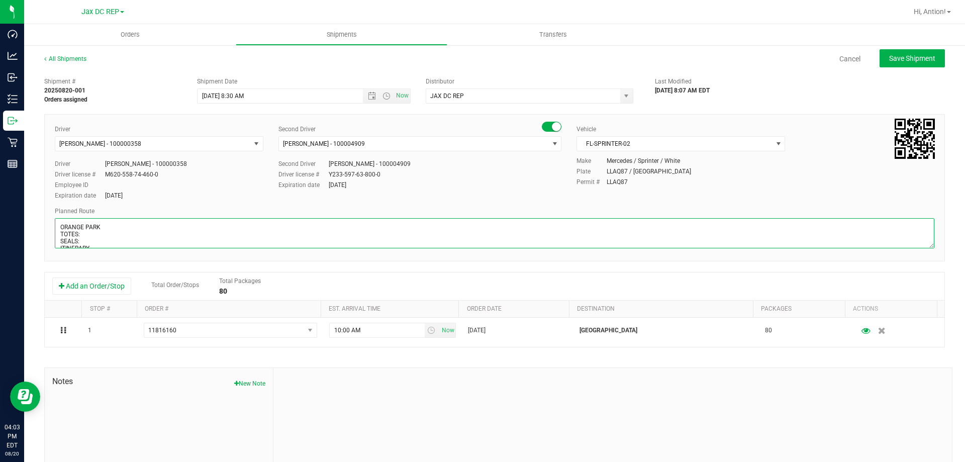
click at [96, 235] on textarea at bounding box center [495, 233] width 880 height 30
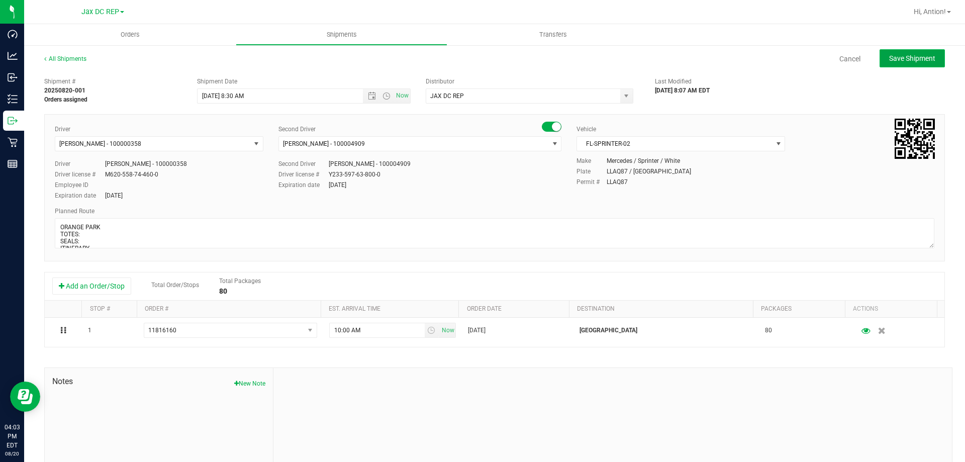
click at [917, 53] on button "Save Shipment" at bounding box center [912, 58] width 65 height 18
type input "[DATE] 12:30 PM"
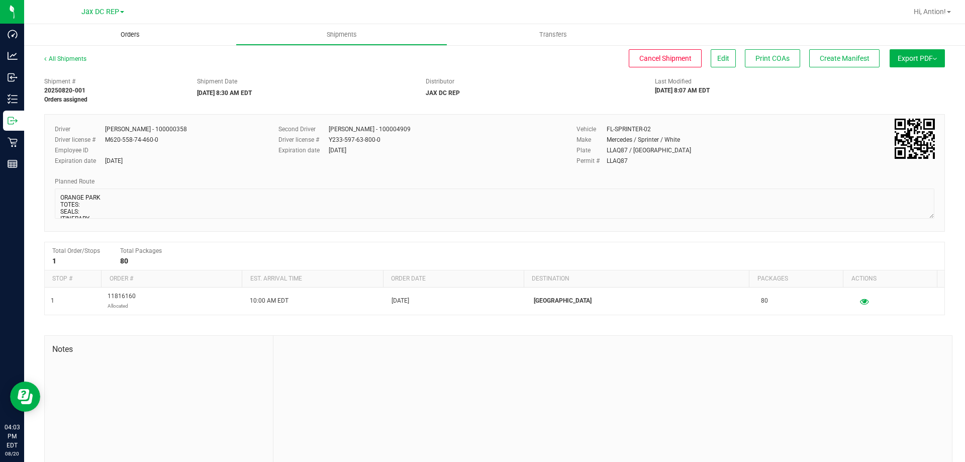
click at [134, 34] on span "Orders" at bounding box center [130, 34] width 46 height 9
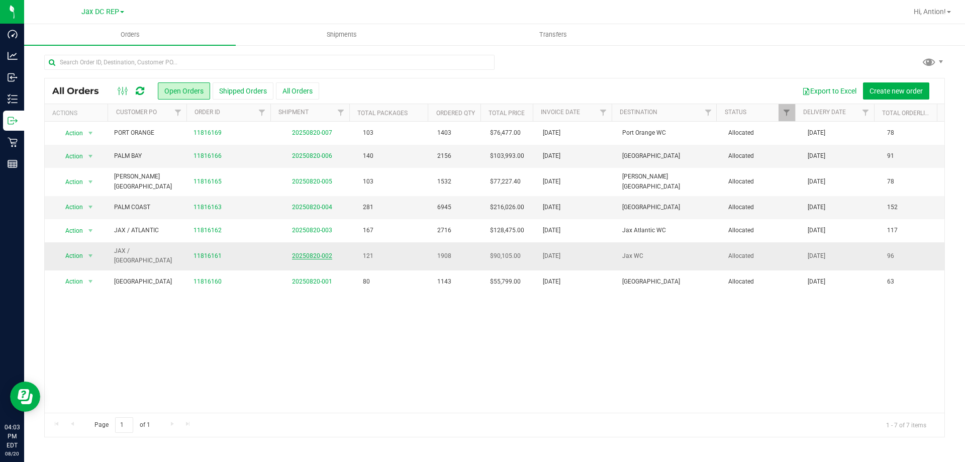
click at [306, 252] on link "20250820-002" at bounding box center [312, 255] width 40 height 7
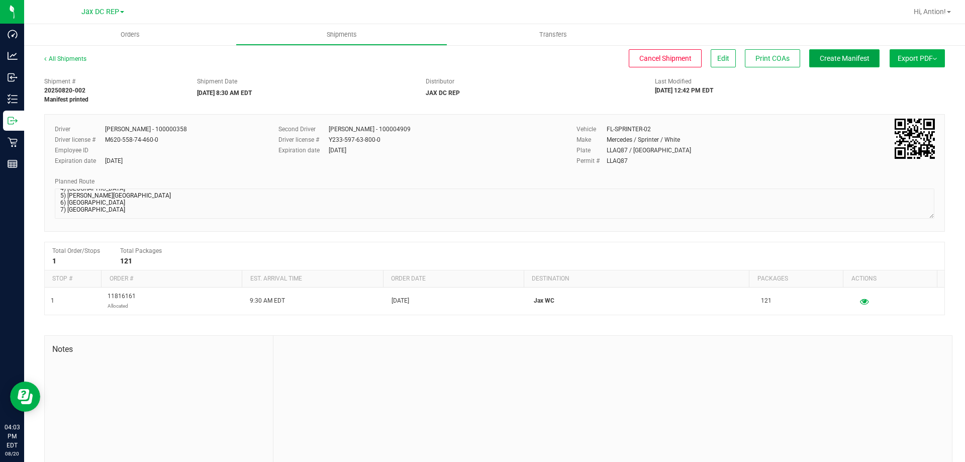
click at [855, 51] on button "Create Manifest" at bounding box center [844, 58] width 70 height 18
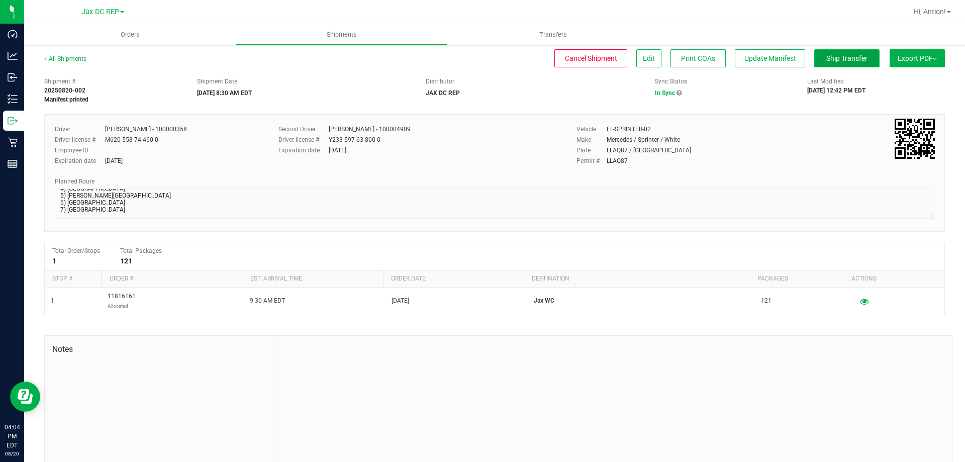
click at [828, 50] on button "Ship Transfer" at bounding box center [846, 58] width 65 height 18
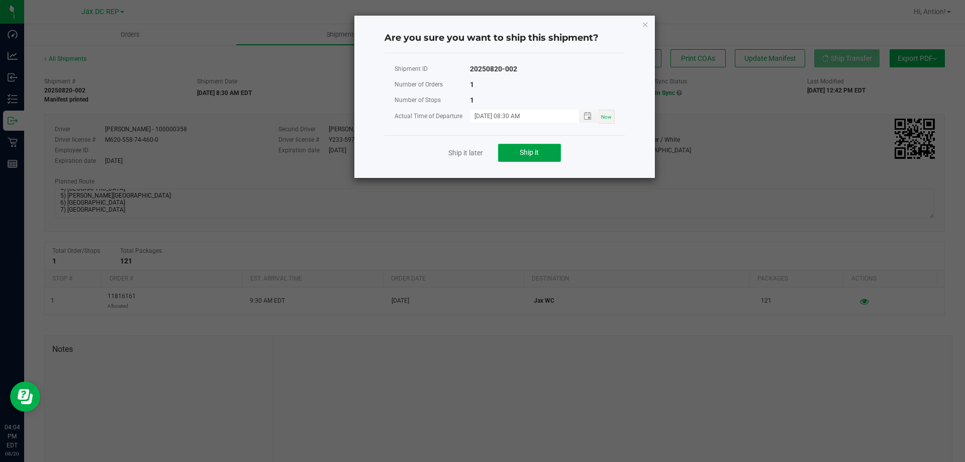
click at [559, 147] on button "Ship it" at bounding box center [529, 153] width 63 height 18
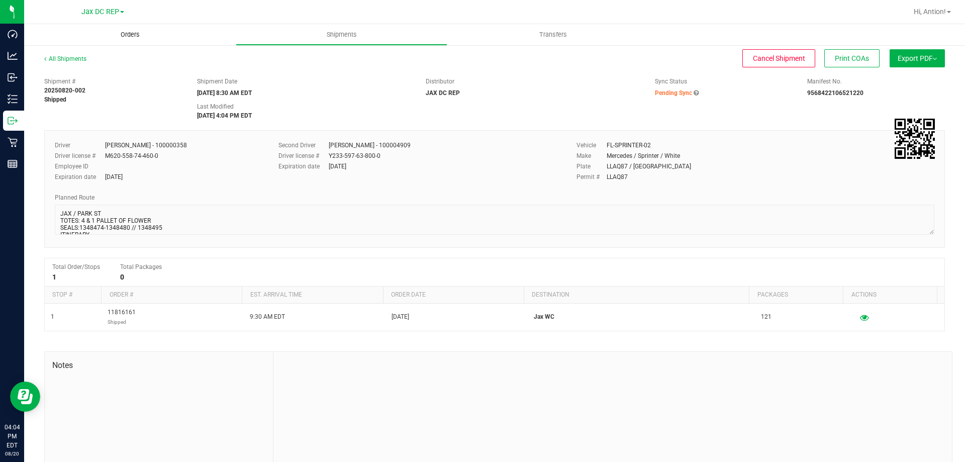
click at [127, 25] on uib-tab-heading "Orders" at bounding box center [130, 34] width 212 height 21
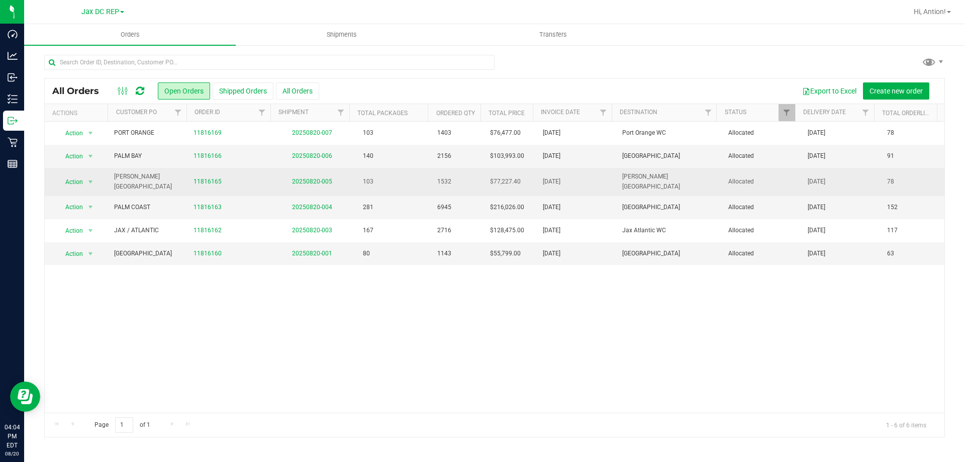
click at [304, 184] on td "20250820-005" at bounding box center [311, 182] width 79 height 28
click at [300, 178] on link "20250820-005" at bounding box center [312, 181] width 40 height 7
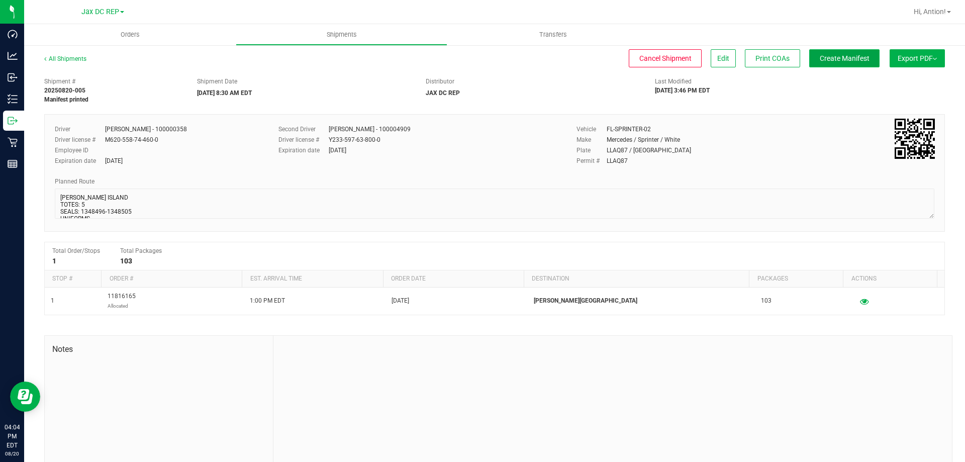
click at [817, 52] on button "Create Manifest" at bounding box center [844, 58] width 70 height 18
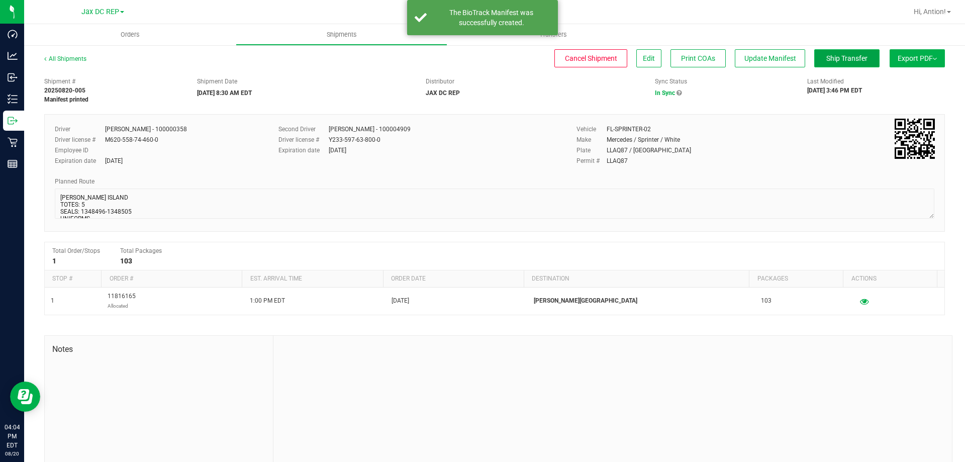
click at [835, 56] on span "Ship Transfer" at bounding box center [846, 58] width 41 height 8
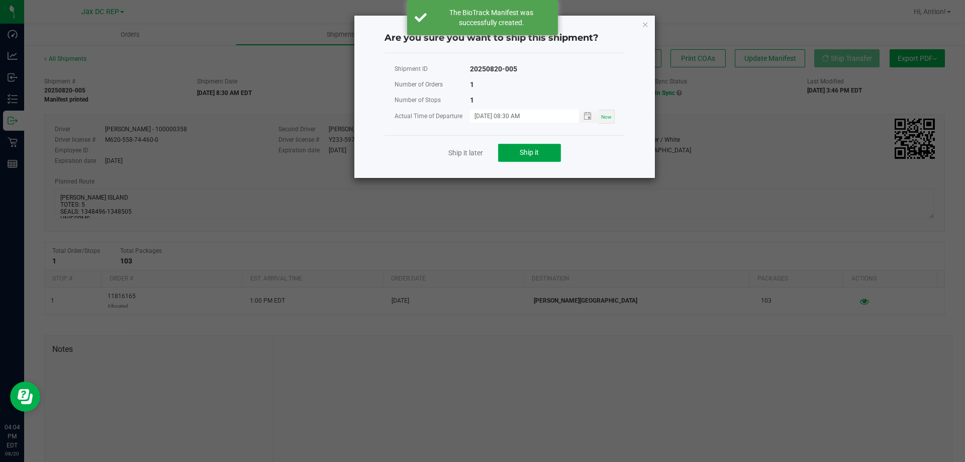
click at [538, 149] on span "Ship it" at bounding box center [529, 152] width 19 height 8
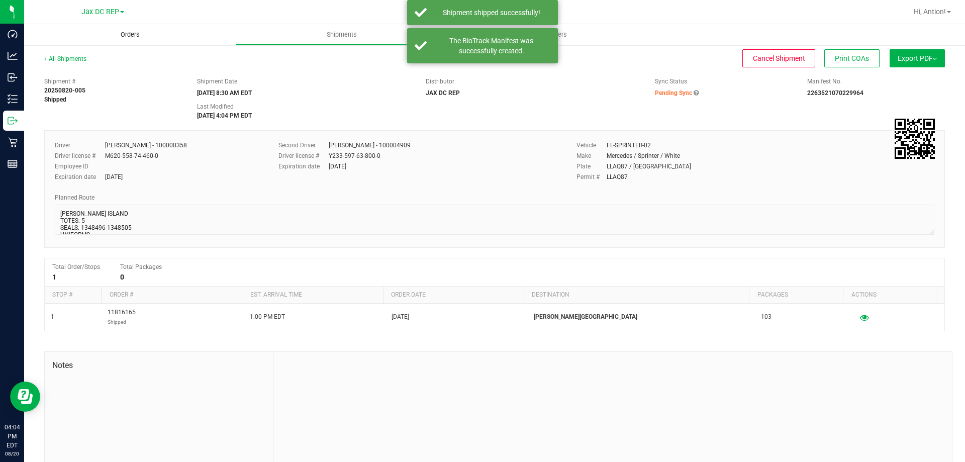
click at [140, 43] on uib-tab-heading "Orders" at bounding box center [130, 34] width 212 height 21
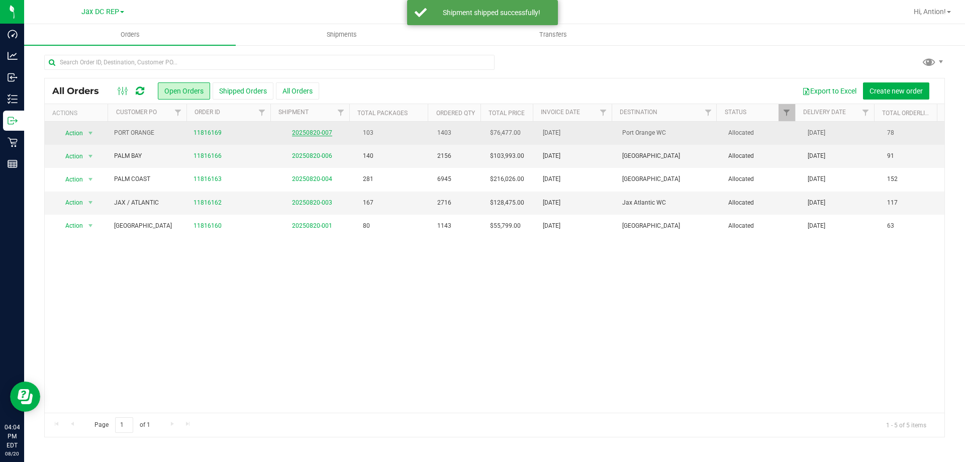
click at [309, 133] on link "20250820-007" at bounding box center [312, 132] width 40 height 7
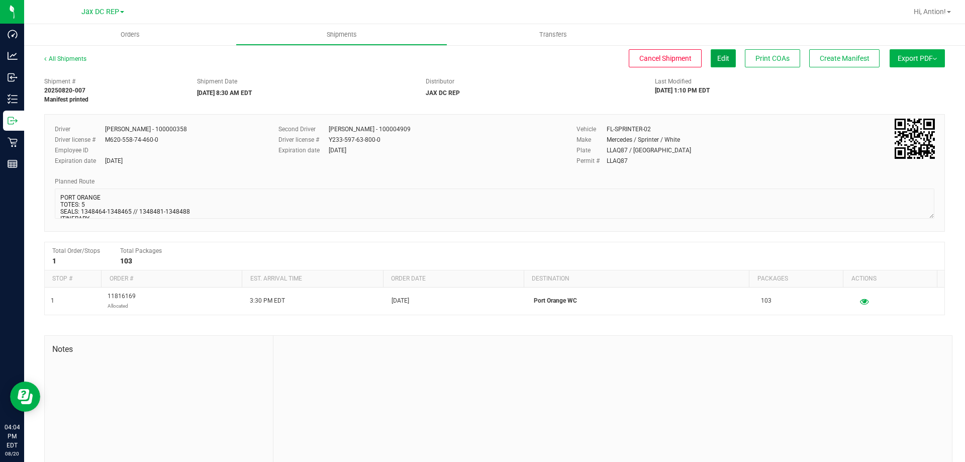
click at [712, 65] on button "Edit" at bounding box center [723, 58] width 25 height 18
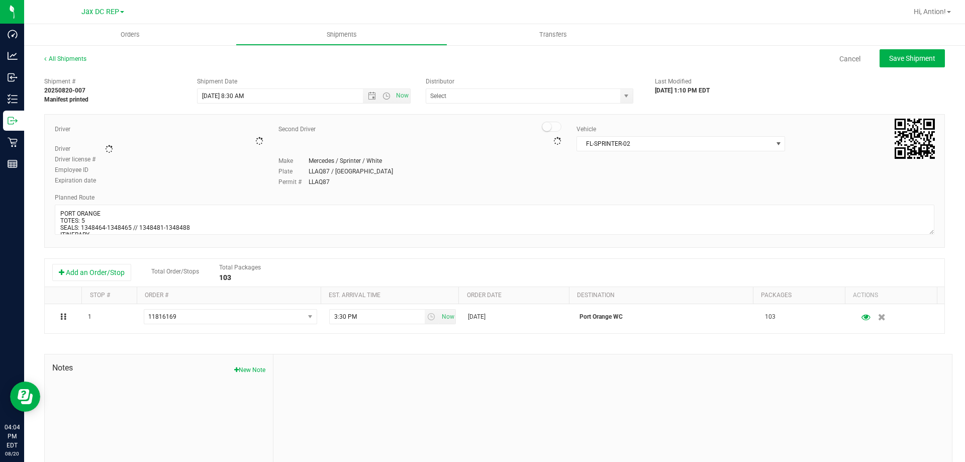
type input "JAX DC REP"
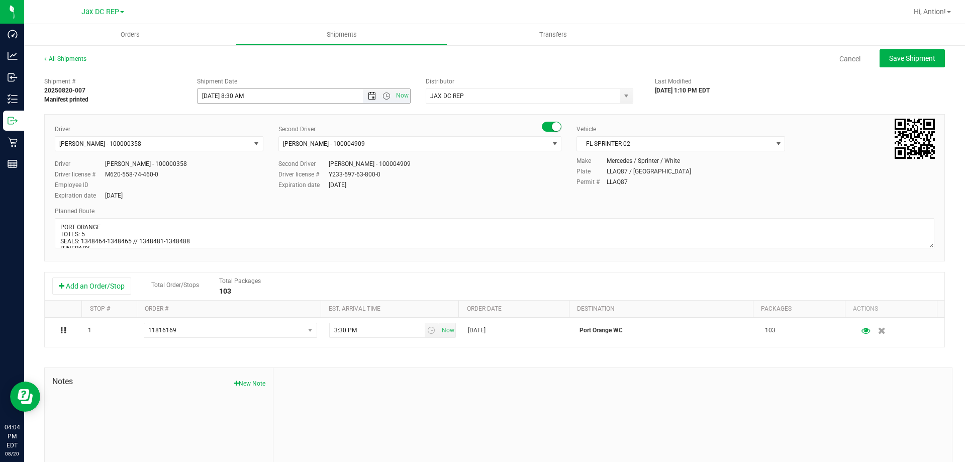
click at [368, 97] on span "Open the date view" at bounding box center [372, 96] width 8 height 8
click at [261, 200] on link "21" at bounding box center [263, 199] width 15 height 16
click at [328, 77] on div "Shipment Date" at bounding box center [304, 81] width 214 height 9
click at [880, 62] on button "Save Shipment" at bounding box center [912, 58] width 65 height 18
type input "[DATE] 12:30 PM"
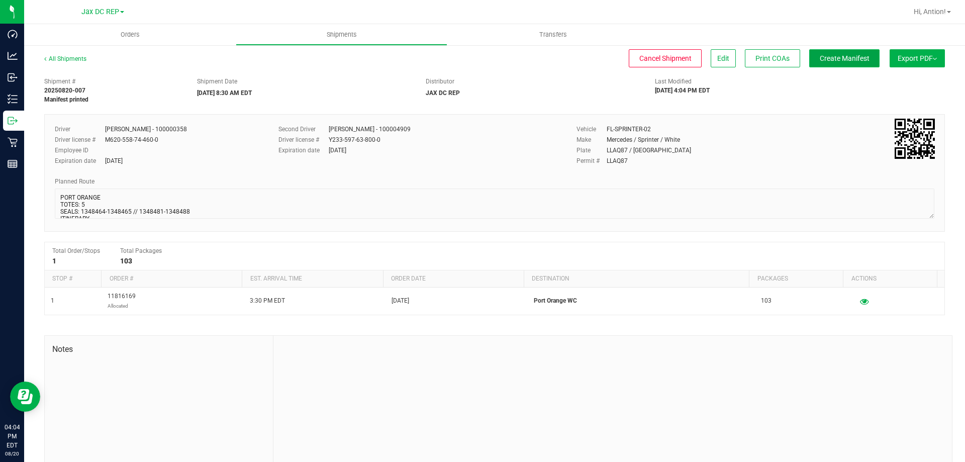
click at [851, 55] on span "Create Manifest" at bounding box center [845, 58] width 50 height 8
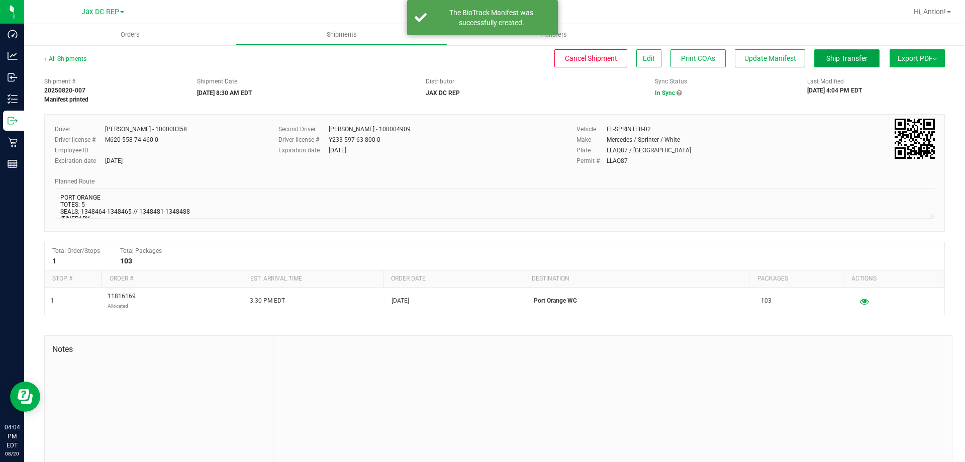
click at [834, 60] on span "Ship Transfer" at bounding box center [846, 58] width 41 height 8
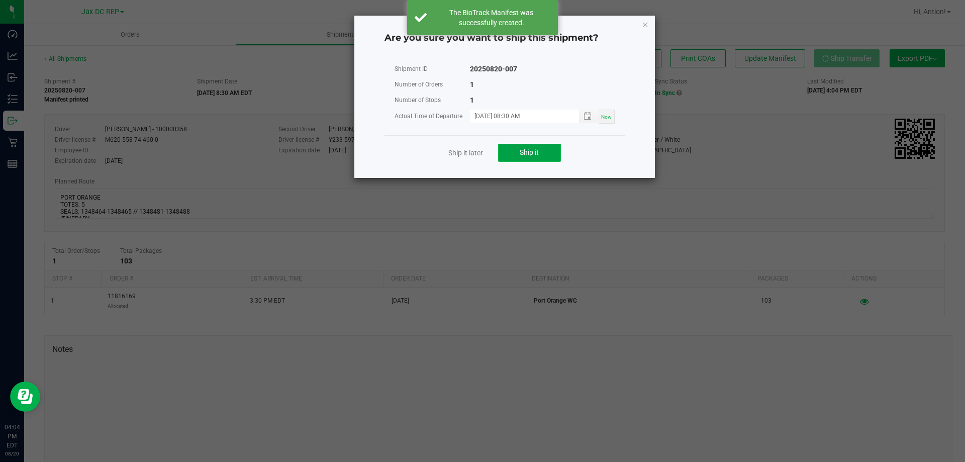
click at [534, 147] on button "Ship it" at bounding box center [529, 153] width 63 height 18
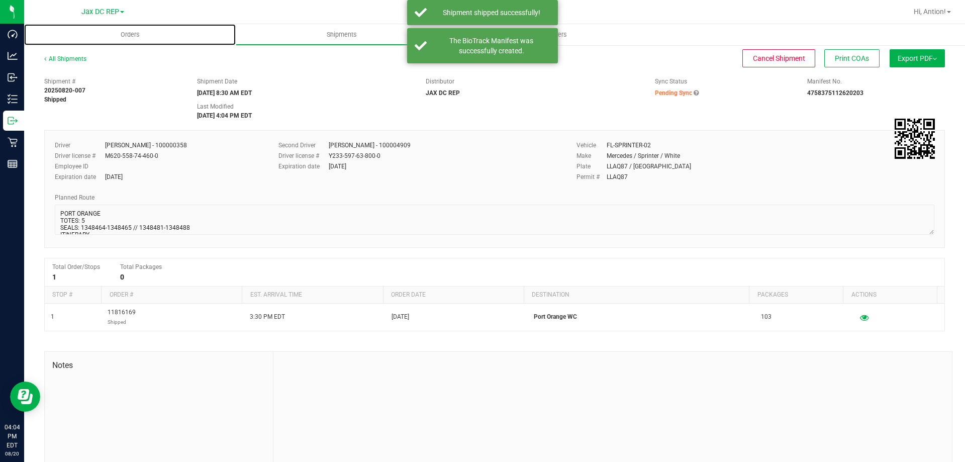
click at [131, 37] on span "Orders" at bounding box center [130, 34] width 46 height 9
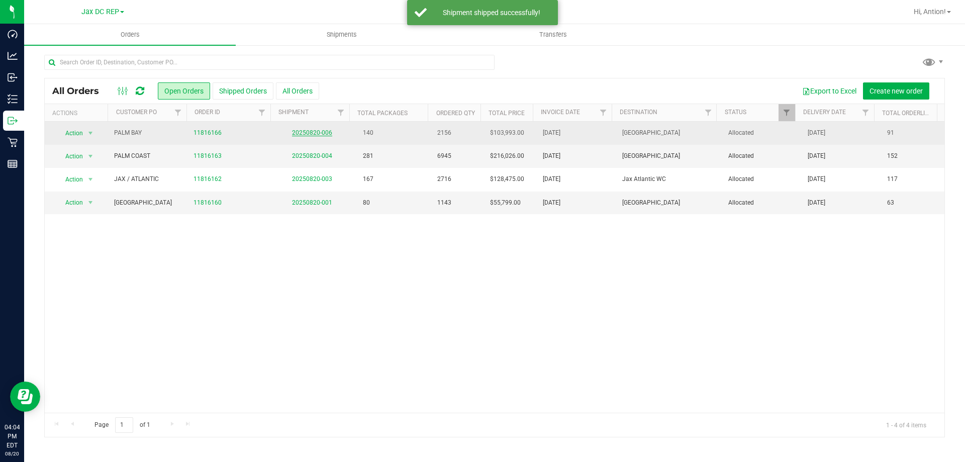
click at [292, 129] on link "20250820-006" at bounding box center [312, 132] width 40 height 7
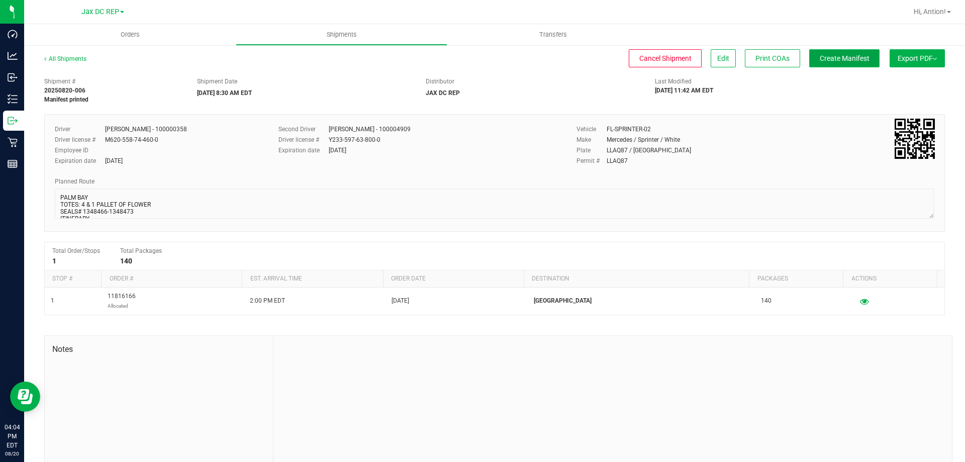
click at [832, 54] on span "Create Manifest" at bounding box center [845, 58] width 50 height 8
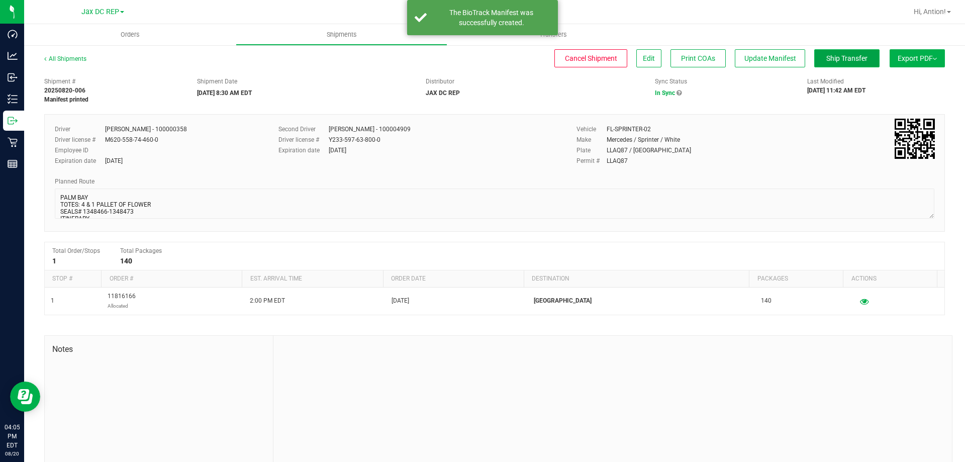
click at [817, 63] on button "Ship Transfer" at bounding box center [846, 58] width 65 height 18
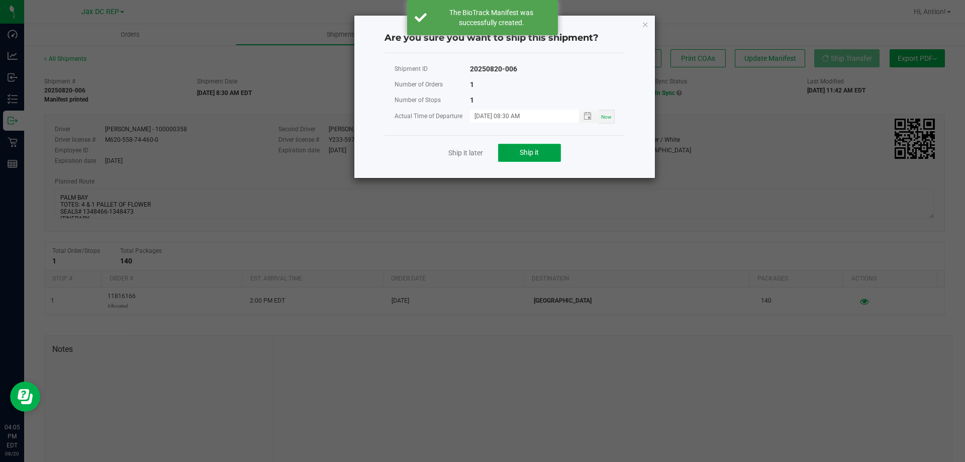
click at [524, 150] on span "Ship it" at bounding box center [529, 152] width 19 height 8
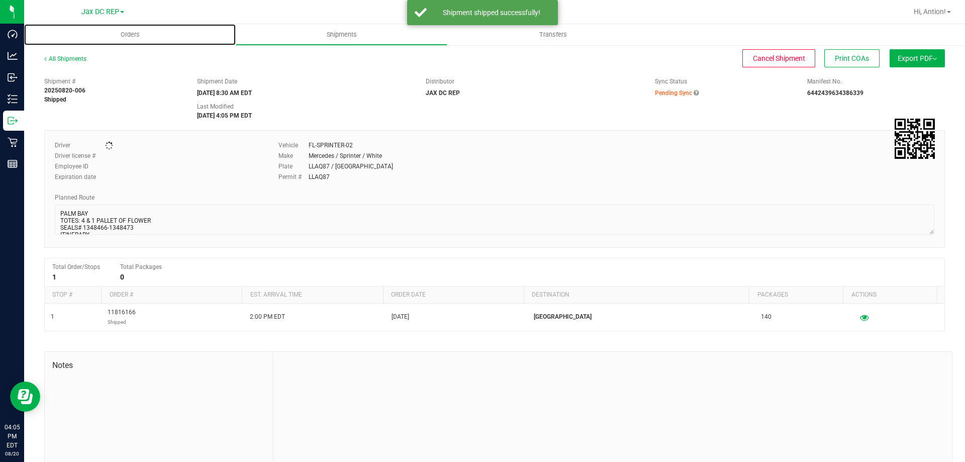
click at [136, 31] on span "Orders" at bounding box center [130, 34] width 46 height 9
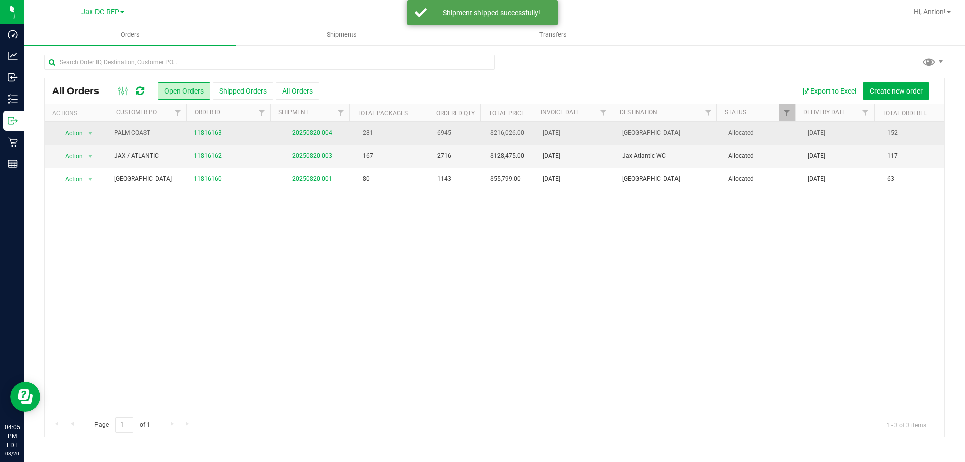
click at [320, 133] on link "20250820-004" at bounding box center [312, 132] width 40 height 7
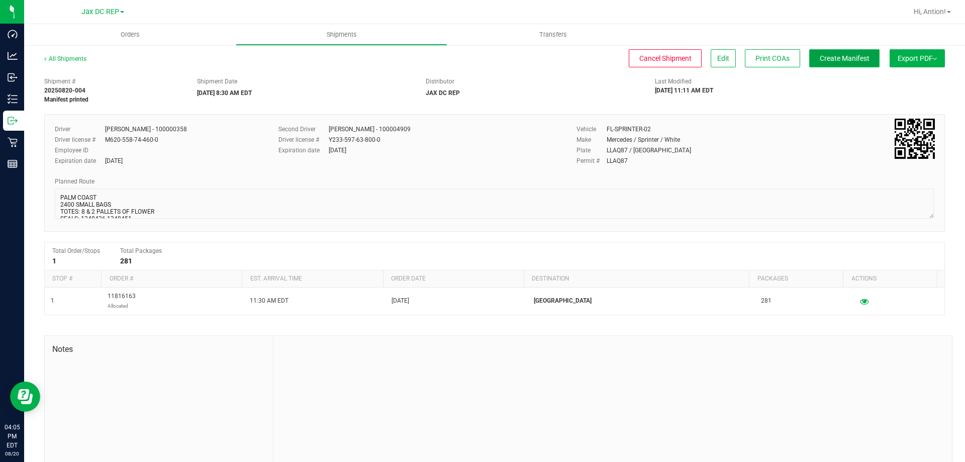
click at [820, 58] on span "Create Manifest" at bounding box center [845, 58] width 50 height 8
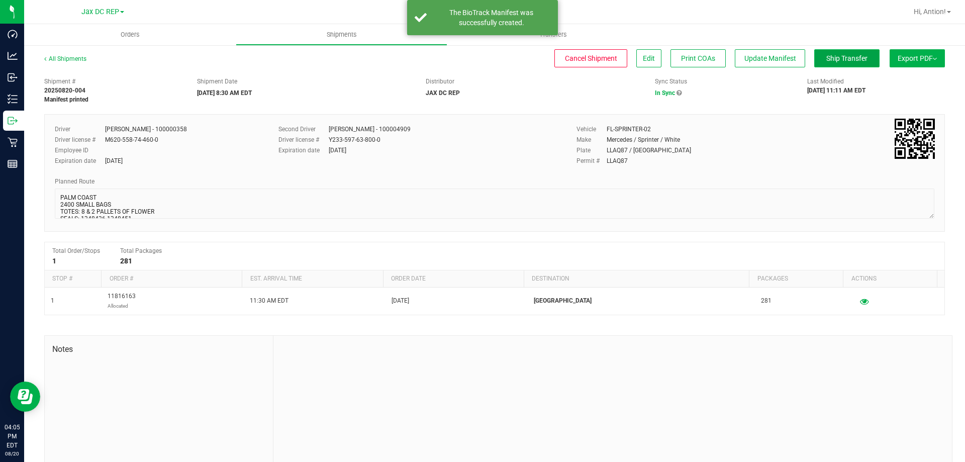
click at [830, 63] on button "Ship Transfer" at bounding box center [846, 58] width 65 height 18
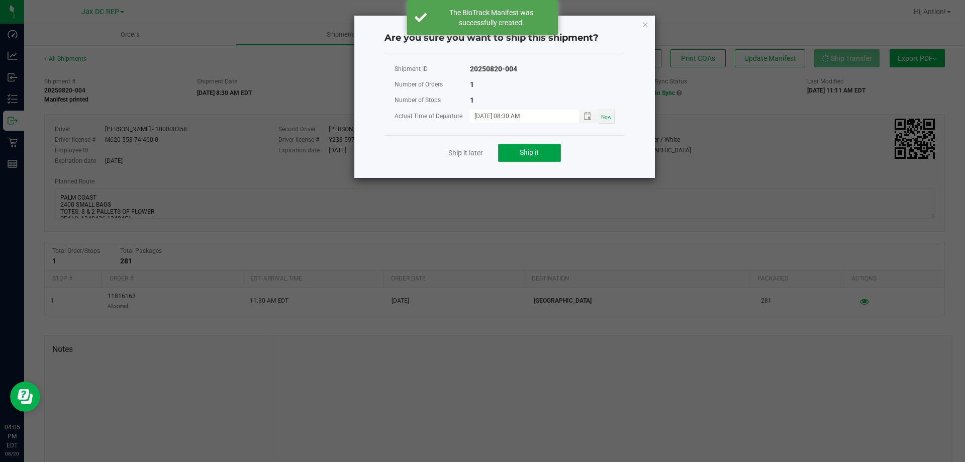
click at [558, 152] on button "Ship it" at bounding box center [529, 153] width 63 height 18
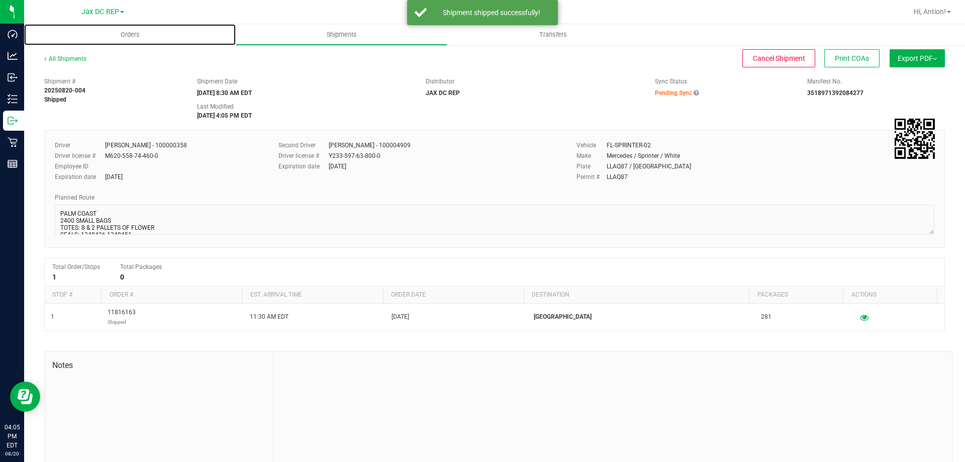
click at [133, 37] on span "Orders" at bounding box center [130, 34] width 46 height 9
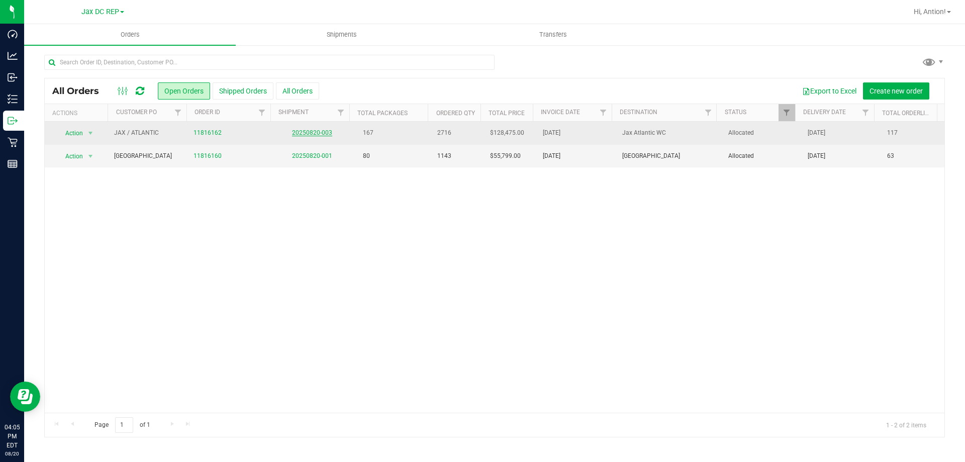
click at [314, 133] on link "20250820-003" at bounding box center [312, 132] width 40 height 7
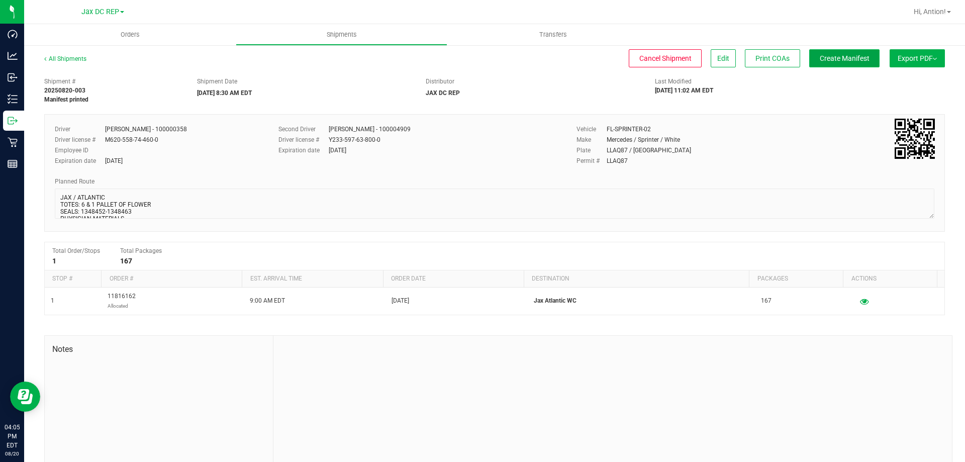
click at [835, 59] on span "Create Manifest" at bounding box center [845, 58] width 50 height 8
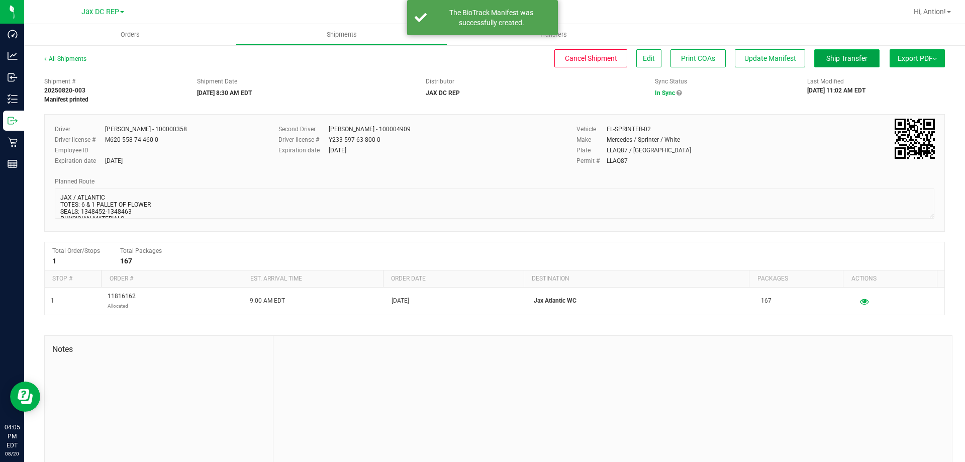
click at [837, 64] on button "Ship Transfer" at bounding box center [846, 58] width 65 height 18
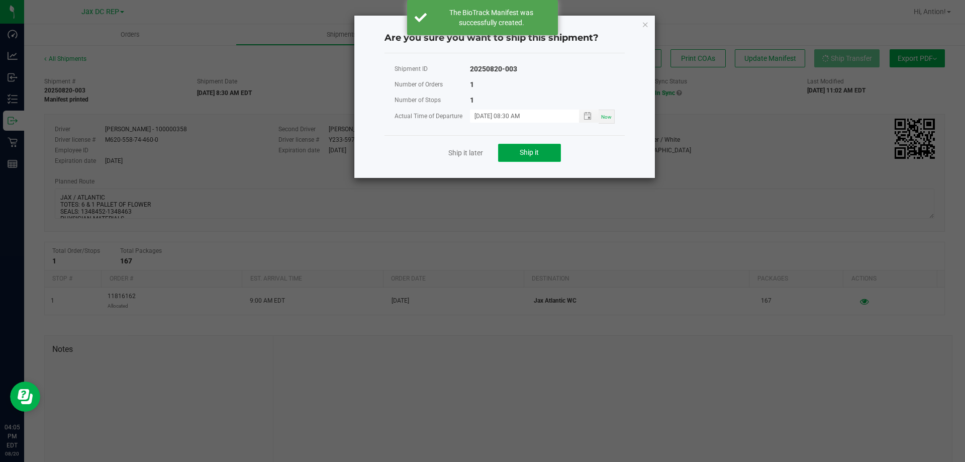
click at [538, 148] on button "Ship it" at bounding box center [529, 153] width 63 height 18
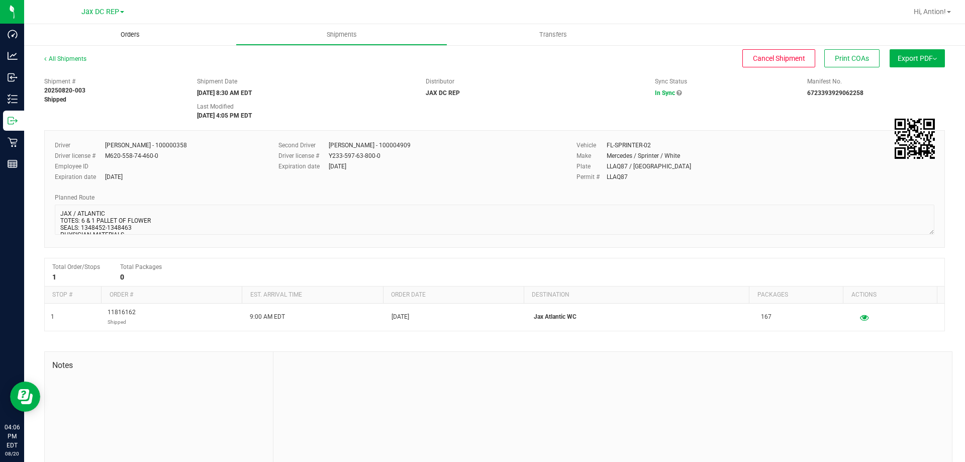
click at [135, 39] on uib-tab-heading "Orders" at bounding box center [130, 34] width 212 height 21
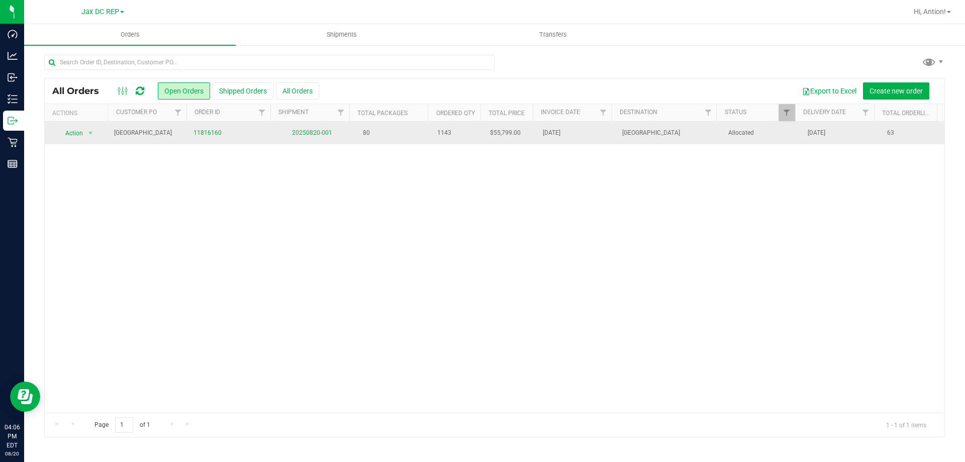
click at [318, 137] on td "20250820-001" at bounding box center [311, 133] width 79 height 23
click at [315, 130] on link "20250820-001" at bounding box center [312, 132] width 40 height 7
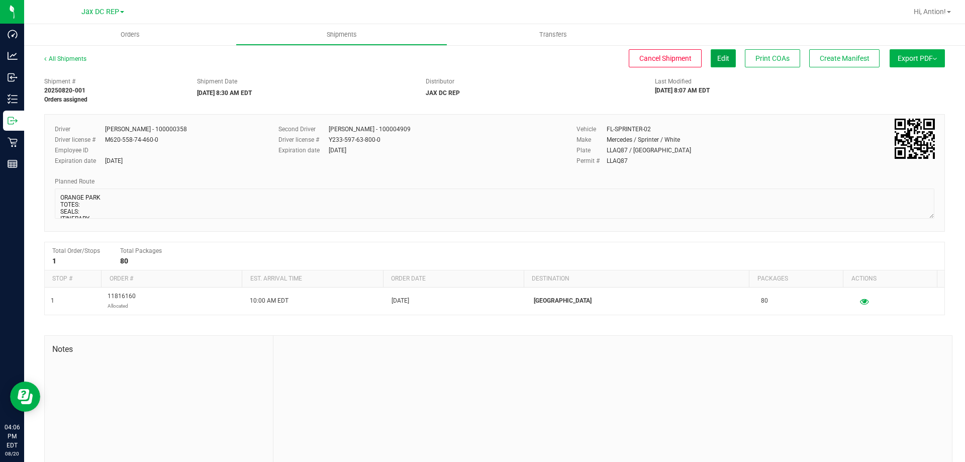
click at [718, 55] on span "Edit" at bounding box center [723, 58] width 12 height 8
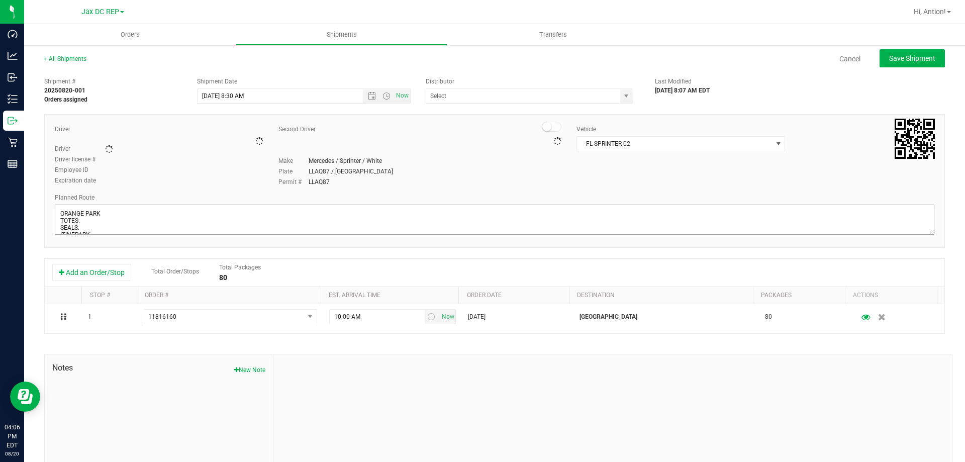
type input "JAX DC REP"
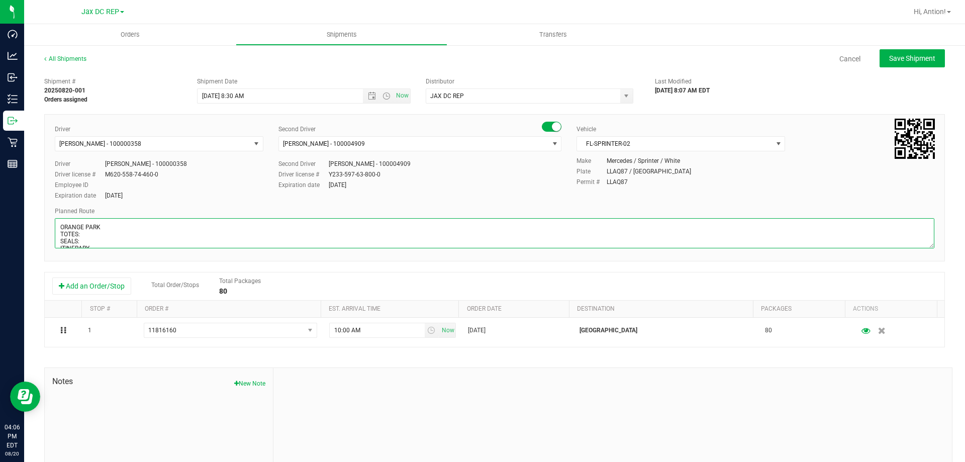
click at [84, 230] on textarea at bounding box center [495, 233] width 880 height 30
click at [90, 233] on textarea at bounding box center [495, 233] width 880 height 30
click at [89, 244] on textarea at bounding box center [495, 233] width 880 height 30
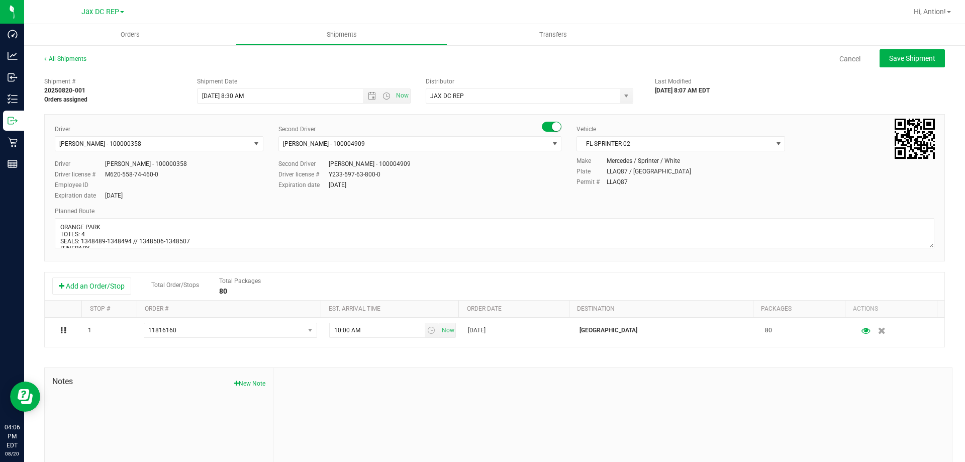
click at [183, 209] on div "Planned Route" at bounding box center [495, 211] width 880 height 9
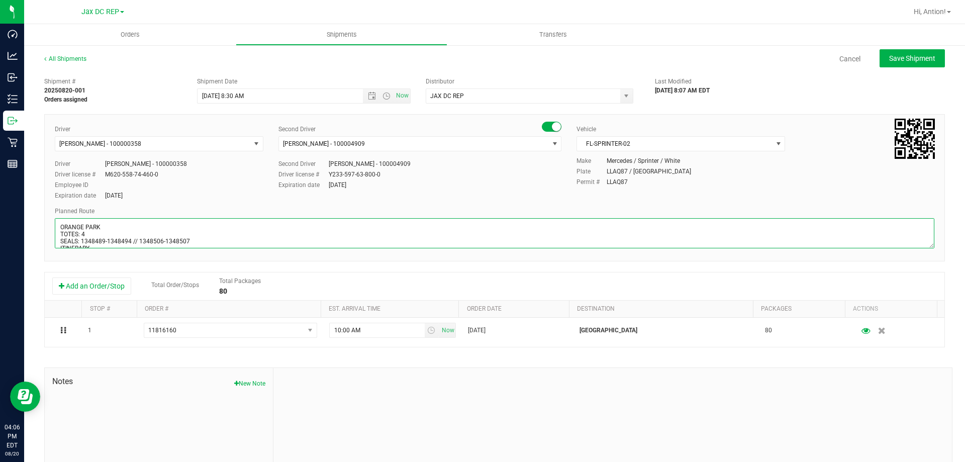
click at [96, 232] on textarea at bounding box center [495, 233] width 880 height 30
click at [185, 239] on textarea at bounding box center [495, 233] width 880 height 30
click at [197, 240] on textarea at bounding box center [495, 233] width 880 height 30
type textarea "ORANGE PARK TOTES: 5 SEALS: 1348489-1348494 // 1348506-1348509 ITINERARY 1) JAX…"
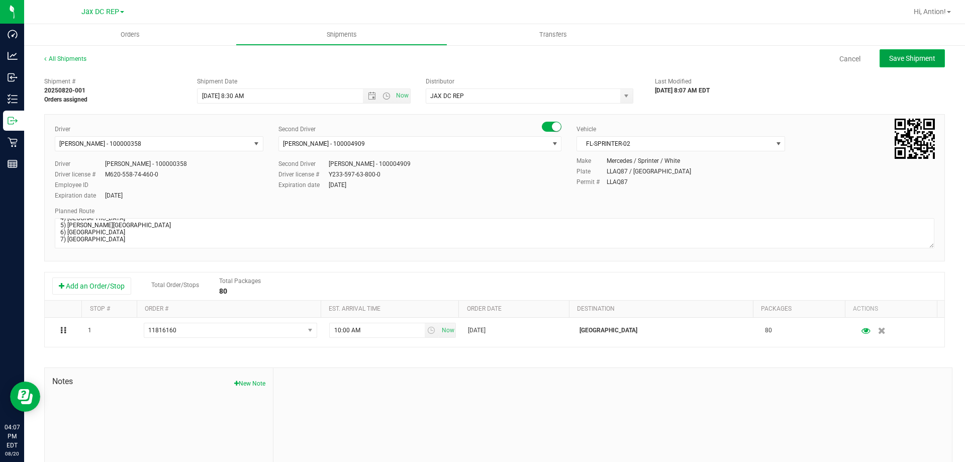
click at [880, 60] on button "Save Shipment" at bounding box center [912, 58] width 65 height 18
type input "[DATE] 12:30 PM"
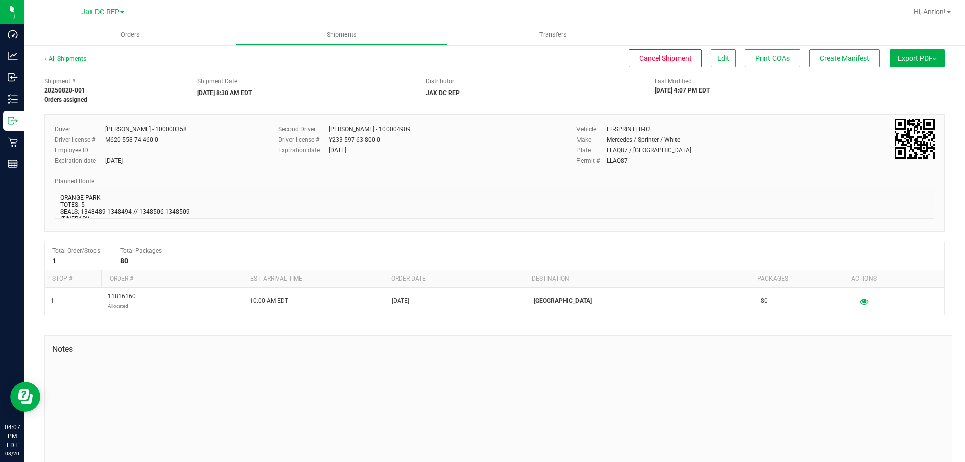
click at [914, 68] on div "Export PDF Manifest by Package ID Manifest by Lot NY Manifest Standard [US_STAT…" at bounding box center [915, 63] width 60 height 18
click at [909, 58] on button "Export PDF" at bounding box center [917, 58] width 55 height 18
click at [891, 81] on span "Manifest by Package ID" at bounding box center [903, 80] width 64 height 7
click at [820, 57] on span "Create Manifest" at bounding box center [845, 58] width 50 height 8
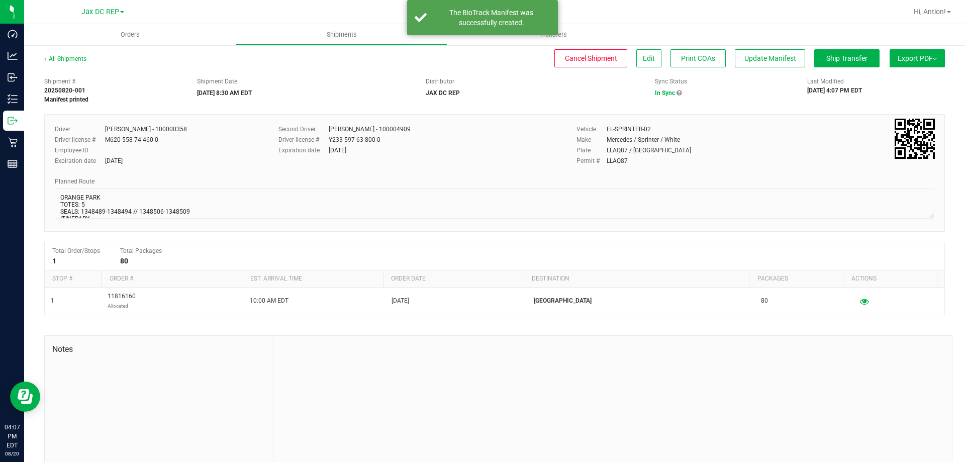
click at [852, 48] on div "All Shipments Cancel Shipment Edit Print COAs Update Manifest Ship Transfer Exp…" at bounding box center [494, 262] width 941 height 437
click at [845, 61] on span "Ship Transfer" at bounding box center [846, 58] width 41 height 8
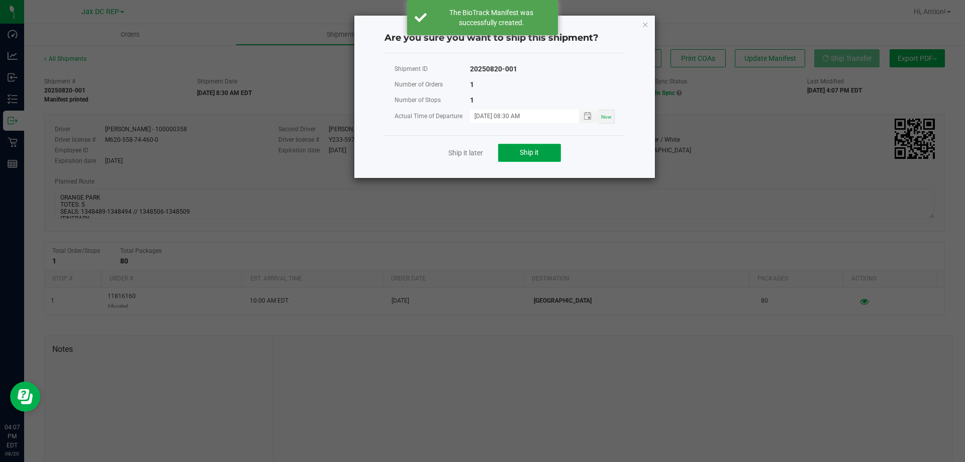
click at [529, 159] on button "Ship it" at bounding box center [529, 153] width 63 height 18
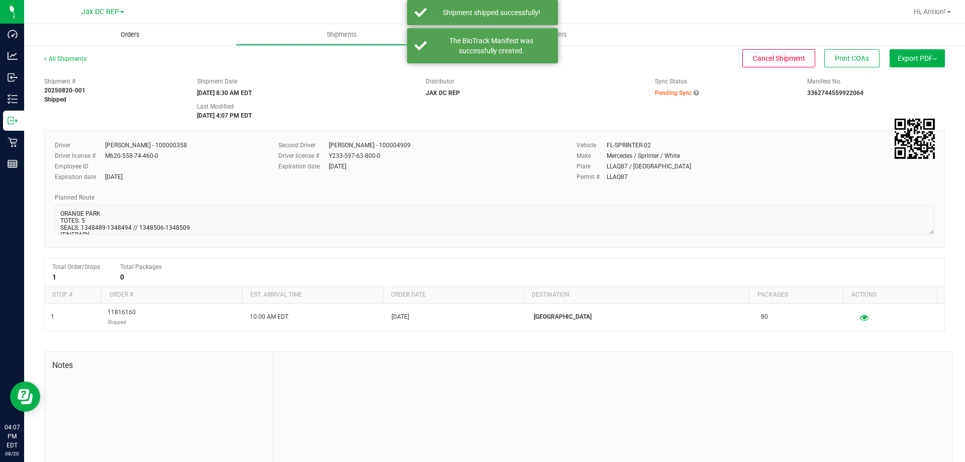
click at [110, 36] on span "Orders" at bounding box center [130, 34] width 46 height 9
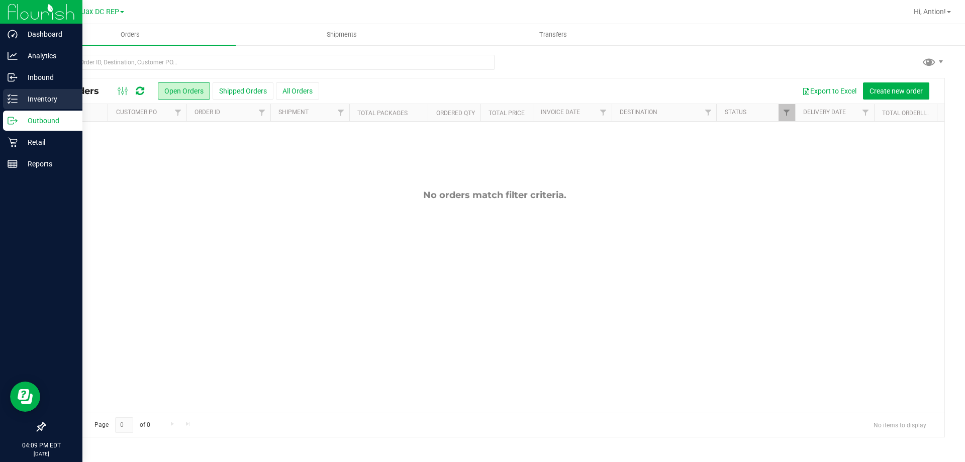
click at [45, 100] on p "Inventory" at bounding box center [48, 99] width 60 height 12
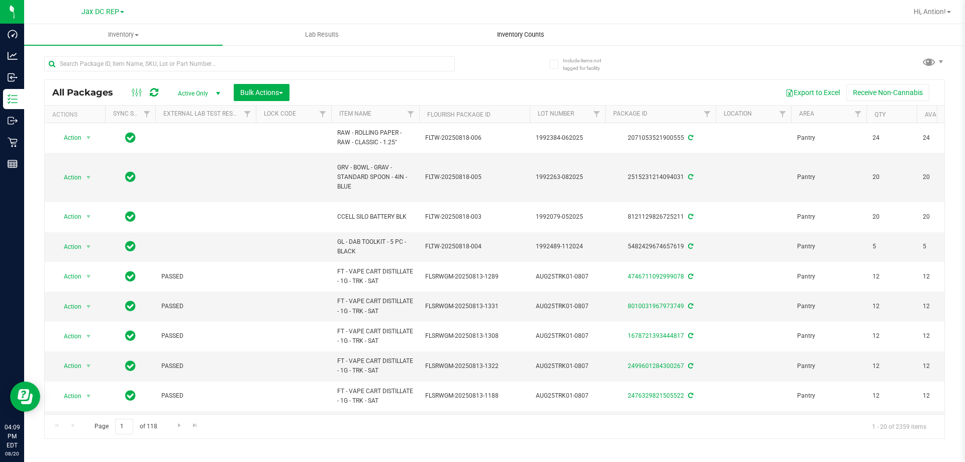
click at [528, 33] on span "Inventory Counts" at bounding box center [521, 34] width 74 height 9
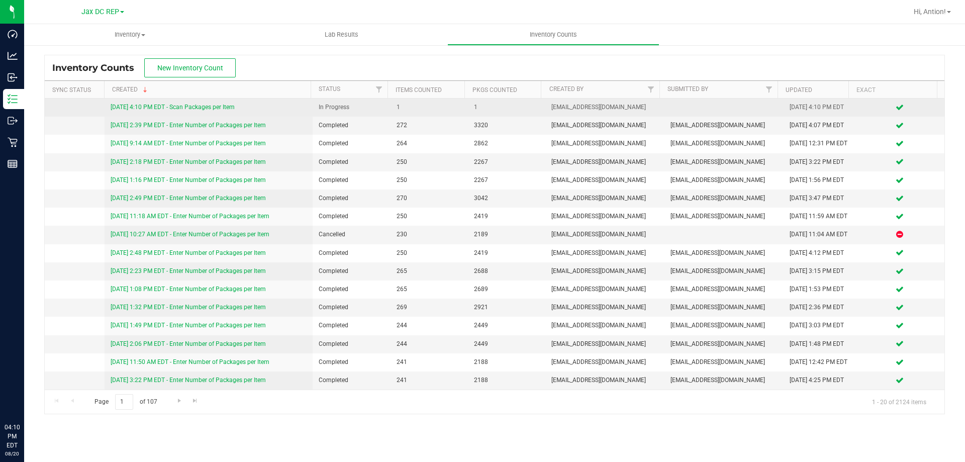
click at [166, 108] on link "8/20/25 4:10 PM EDT - Scan Packages per Item" at bounding box center [173, 107] width 124 height 7
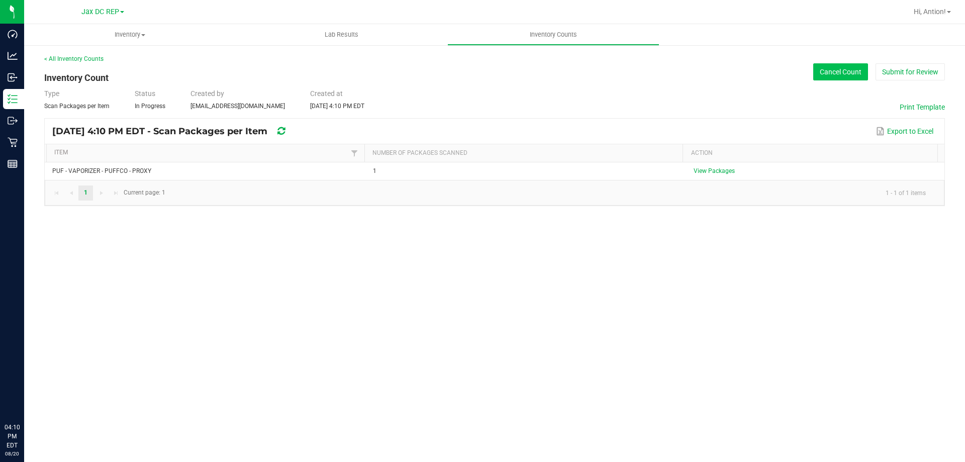
click at [856, 71] on button "Cancel Count" at bounding box center [840, 71] width 55 height 17
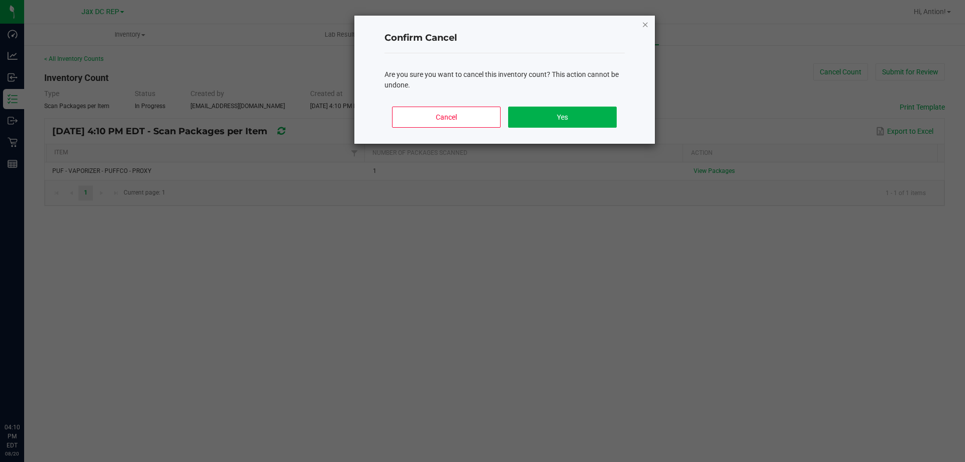
click at [645, 26] on icon "Close" at bounding box center [645, 24] width 7 height 12
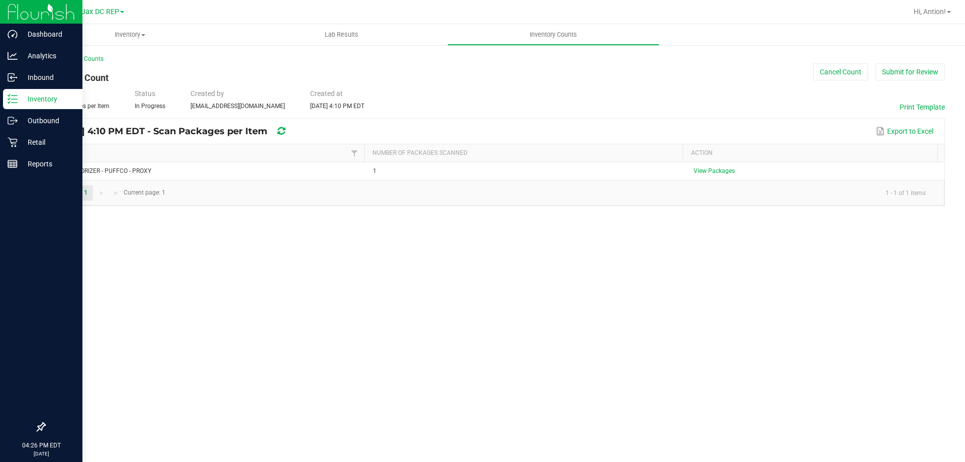
click at [13, 107] on div "Inventory" at bounding box center [42, 99] width 79 height 20
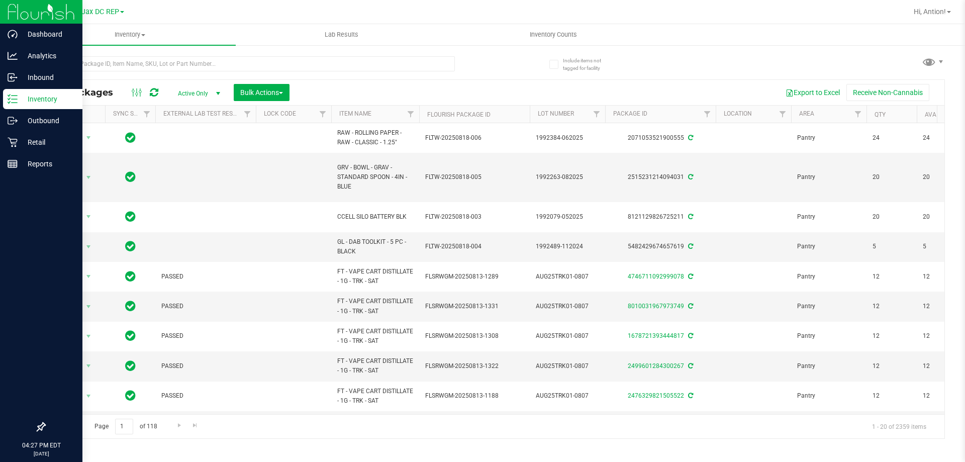
click at [918, 18] on div "Hi, Antion!" at bounding box center [932, 12] width 45 height 18
click at [919, 12] on span "Hi, Antion!" at bounding box center [930, 12] width 32 height 8
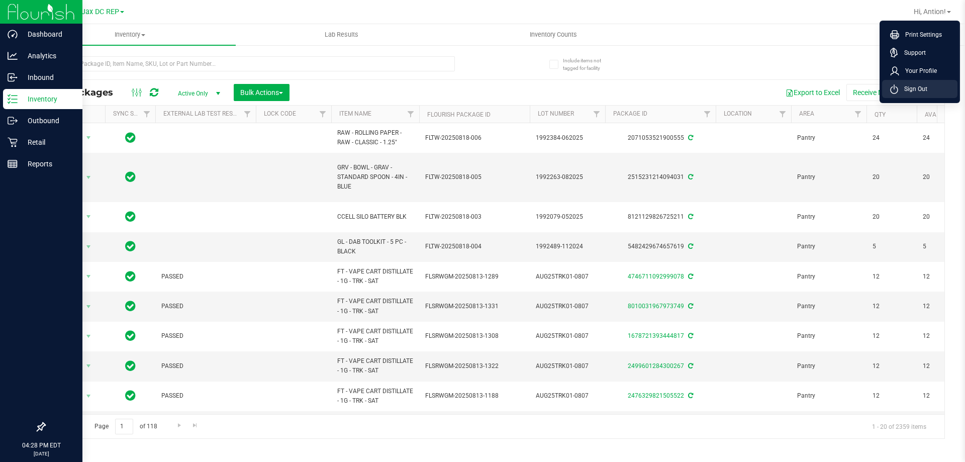
click at [907, 88] on span "Sign Out" at bounding box center [912, 89] width 29 height 10
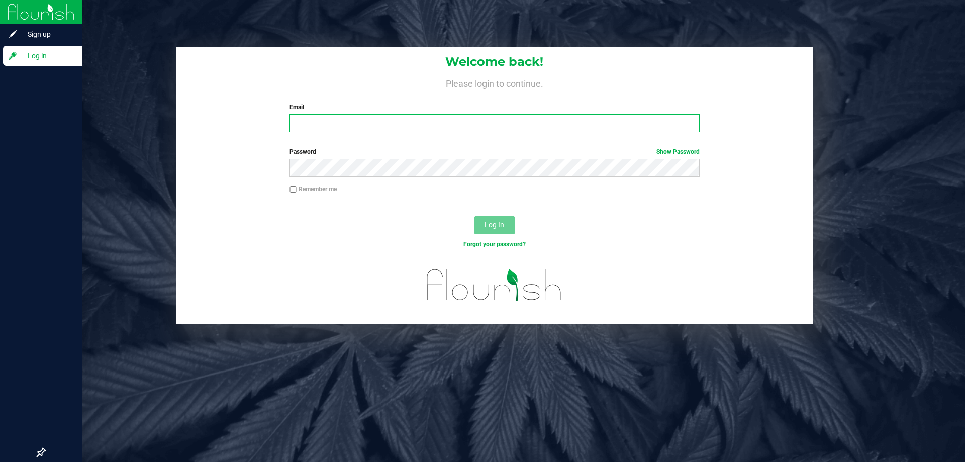
click at [334, 117] on input "Email" at bounding box center [495, 123] width 410 height 18
type input "MMORRIS@LIVEPARALLEL.COM"
click at [475, 216] on button "Log In" at bounding box center [495, 225] width 40 height 18
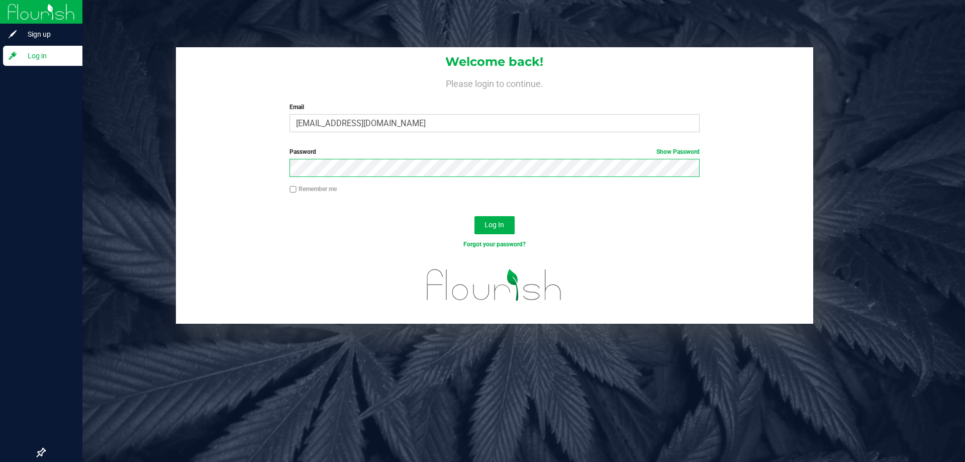
click at [475, 216] on button "Log In" at bounding box center [495, 225] width 40 height 18
